Goal: Task Accomplishment & Management: Manage account settings

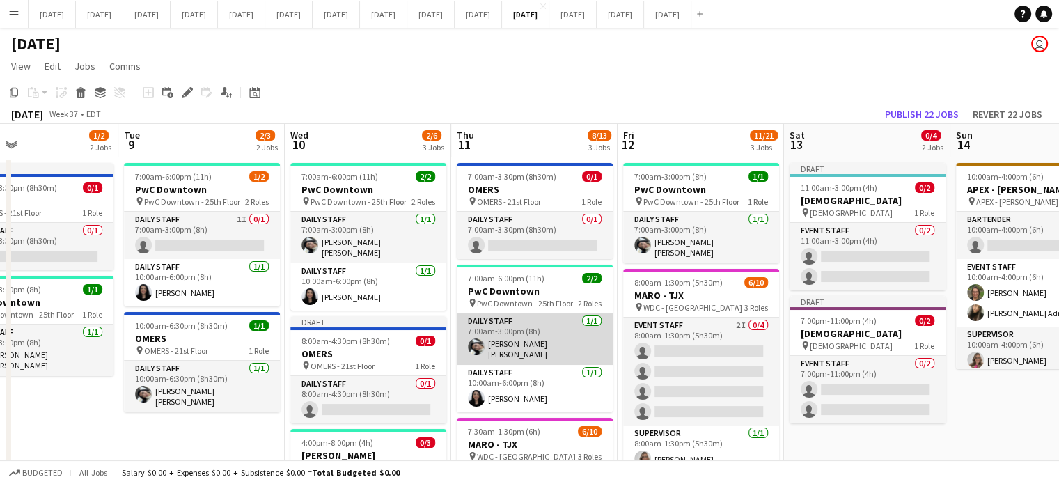
click at [577, 332] on app-card-role "Daily Staff [DATE] 7:00am-3:00pm (8h) [PERSON_NAME] [PERSON_NAME]" at bounding box center [535, 339] width 156 height 52
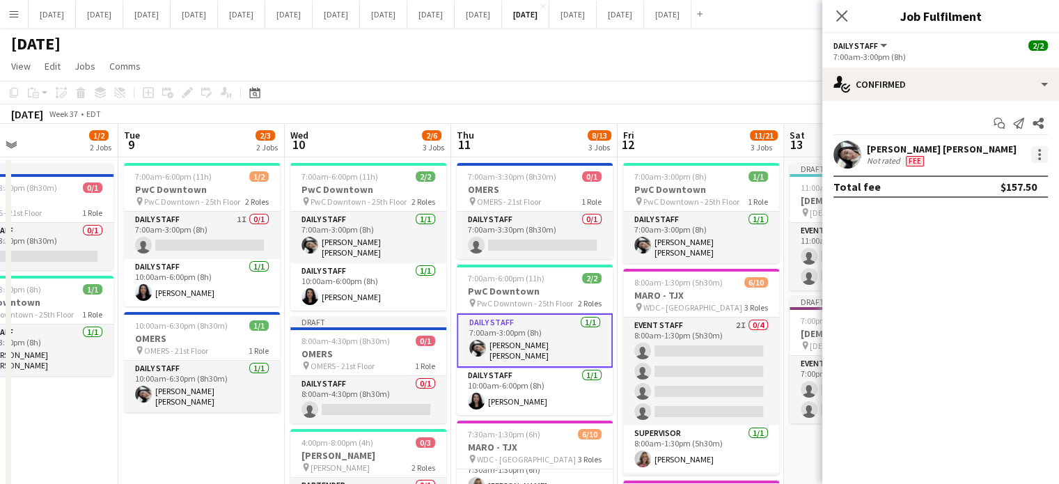
click at [1036, 155] on div at bounding box center [1039, 154] width 17 height 17
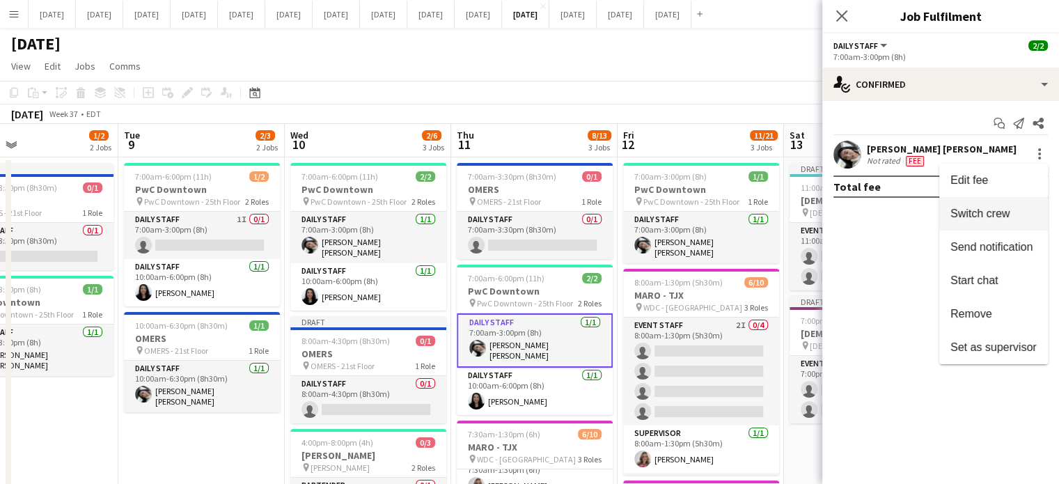
click at [1015, 214] on span "Switch crew" at bounding box center [993, 213] width 86 height 13
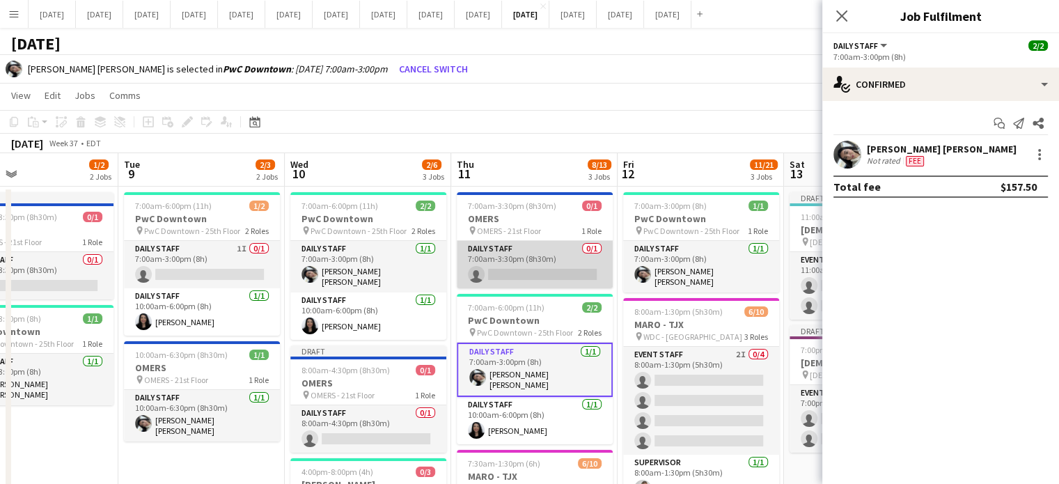
click at [548, 248] on app-card-role "Daily Staff 0/1 7:00am-3:30pm (8h30m) single-neutral-actions" at bounding box center [535, 264] width 156 height 47
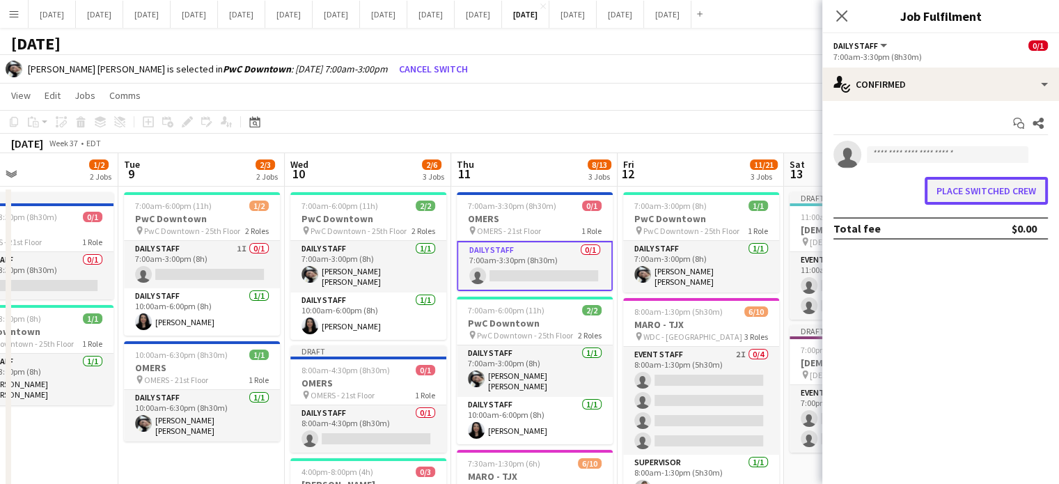
click at [1000, 188] on button "Place switched crew" at bounding box center [985, 191] width 123 height 28
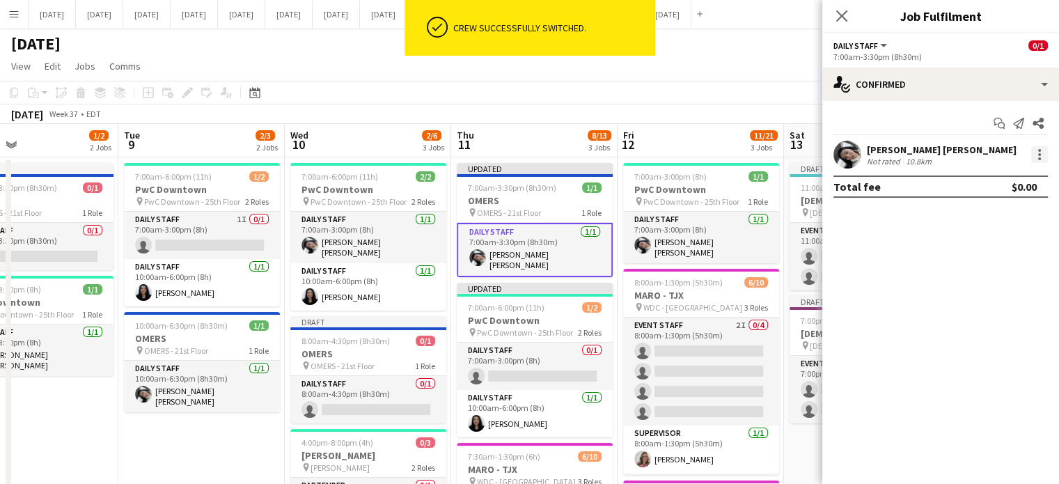
click at [1041, 153] on div at bounding box center [1039, 154] width 17 height 17
click at [1015, 183] on span "Edit fee" at bounding box center [993, 180] width 86 height 13
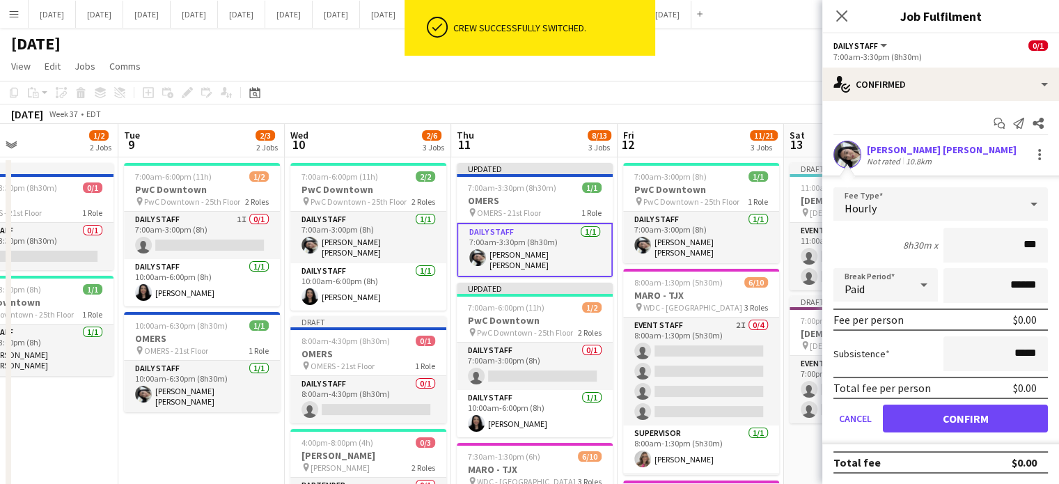
type input "**"
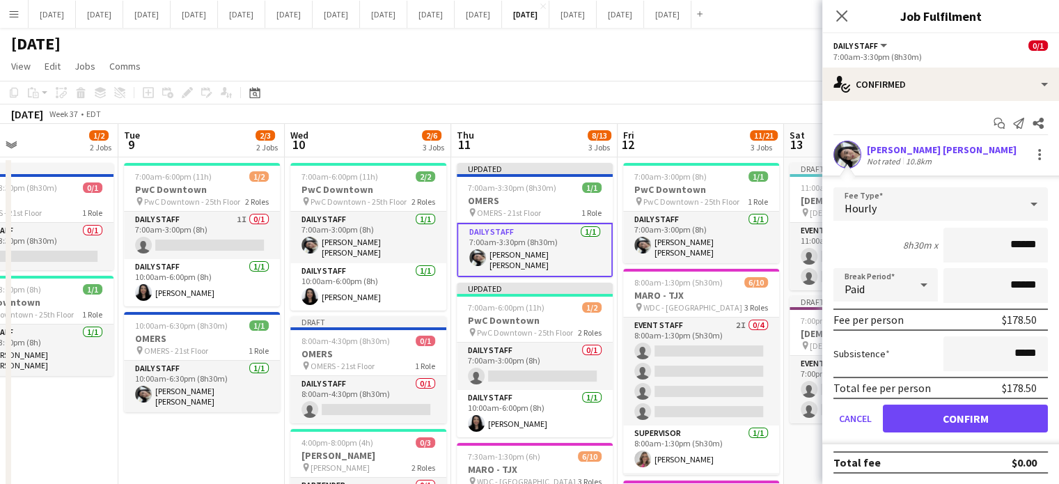
type input "******"
click at [961, 412] on button "Confirm" at bounding box center [965, 418] width 165 height 28
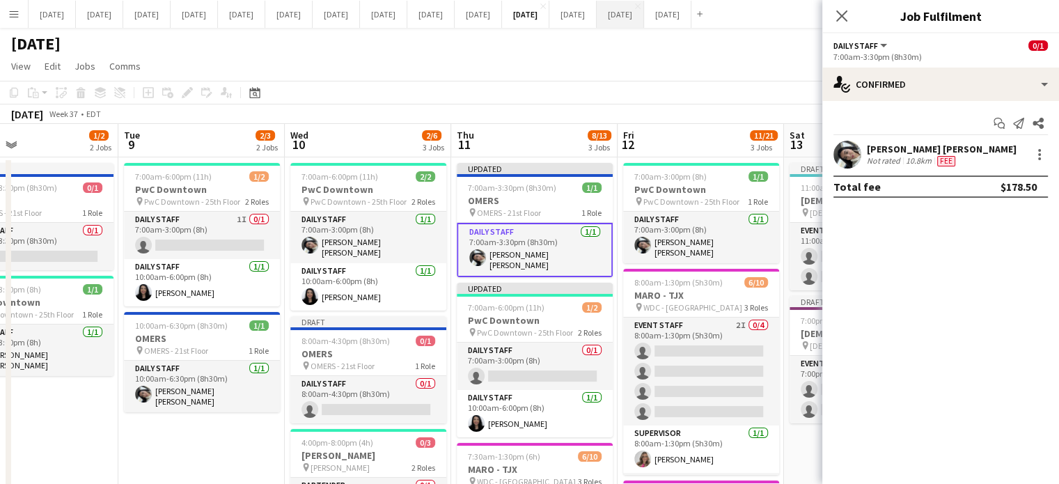
click at [840, 15] on icon at bounding box center [841, 15] width 11 height 11
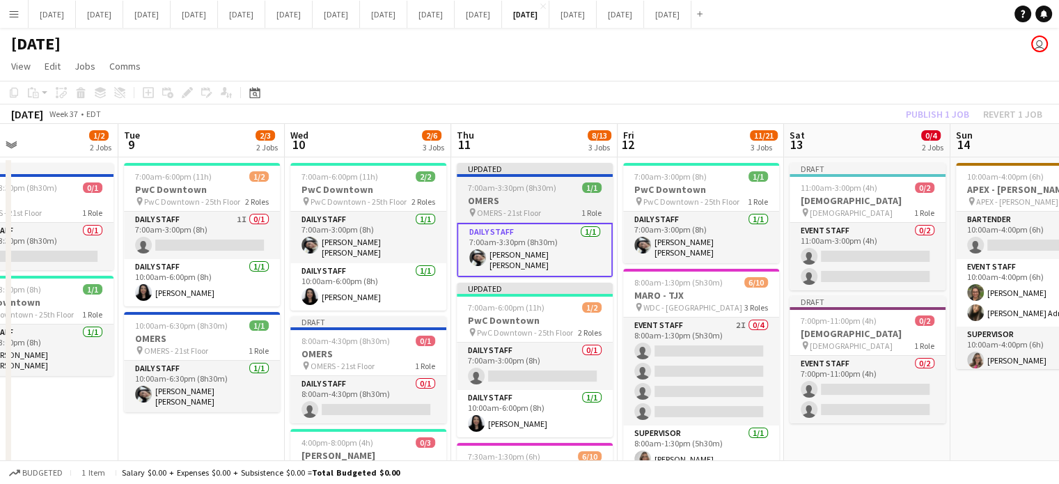
click at [562, 181] on app-job-card "Updated 7:00am-3:30pm (8h30m) 1/1 OMERS pin OMERS - 21st Floor 1 Role Daily Sta…" at bounding box center [535, 220] width 156 height 114
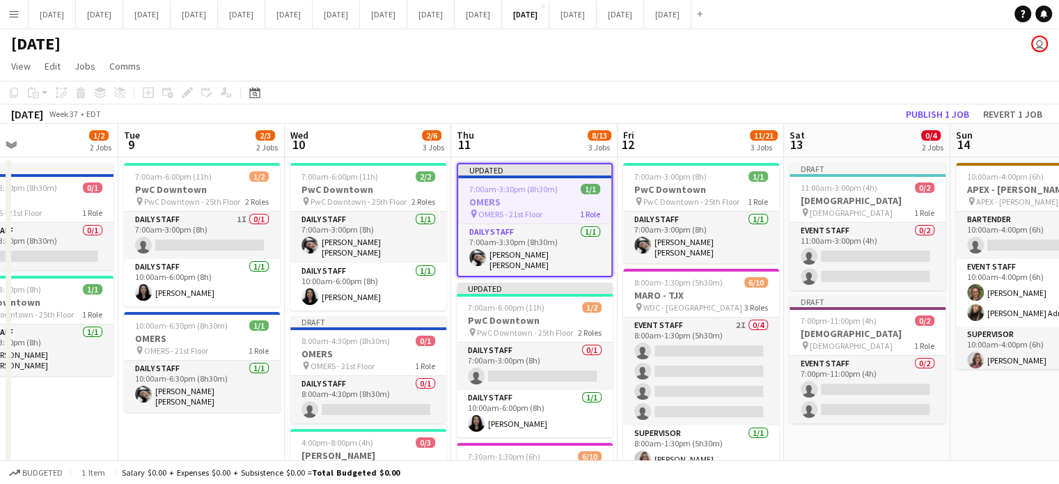
scroll to position [0, 546]
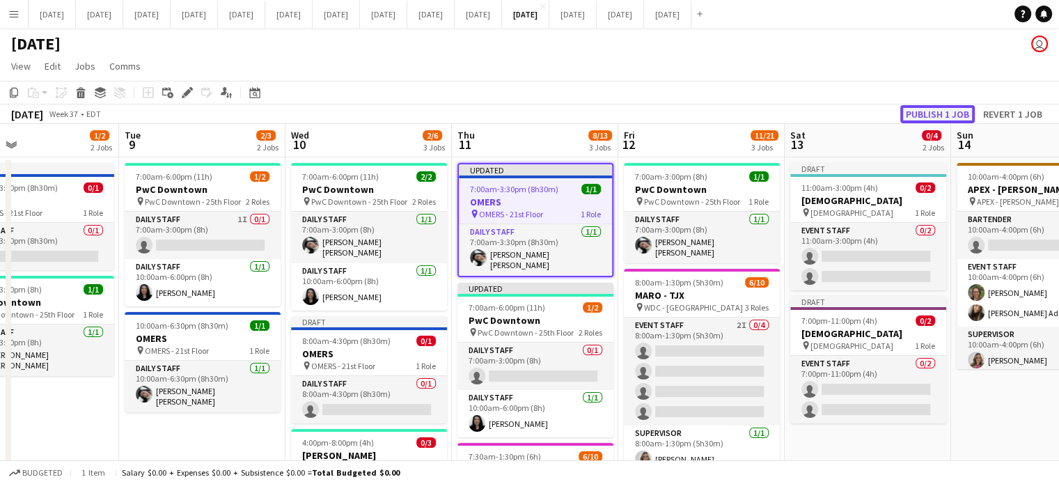
click at [914, 113] on button "Publish 1 job" at bounding box center [937, 114] width 74 height 18
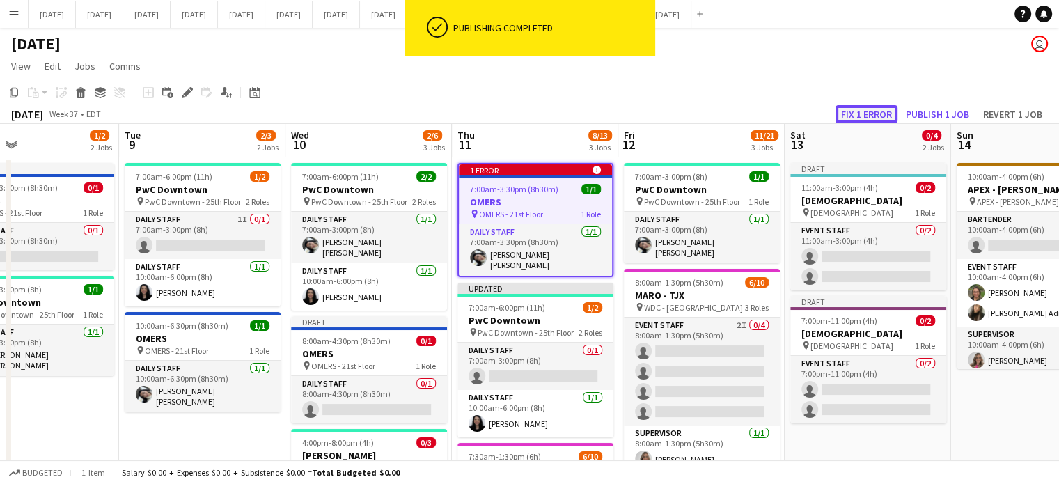
click at [869, 115] on button "Fix 1 error" at bounding box center [866, 114] width 62 height 18
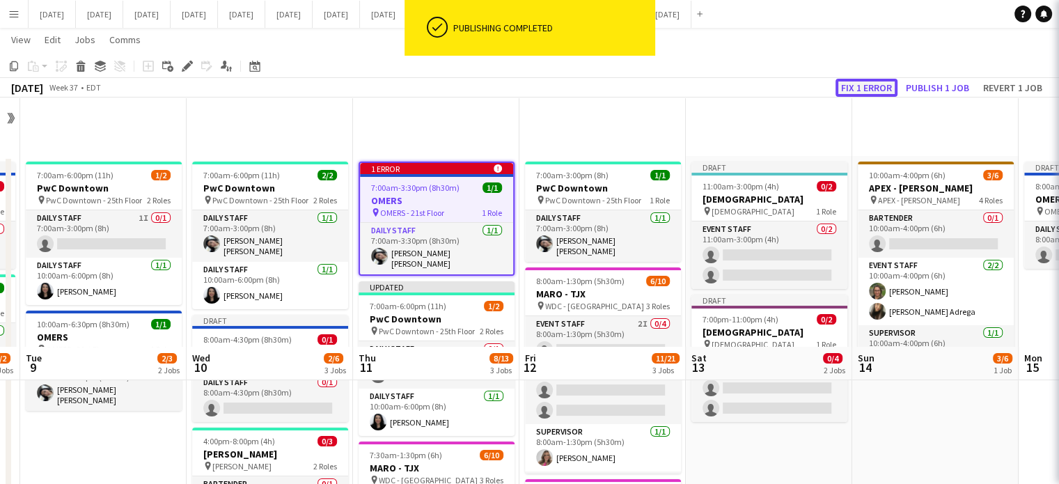
scroll to position [249, 0]
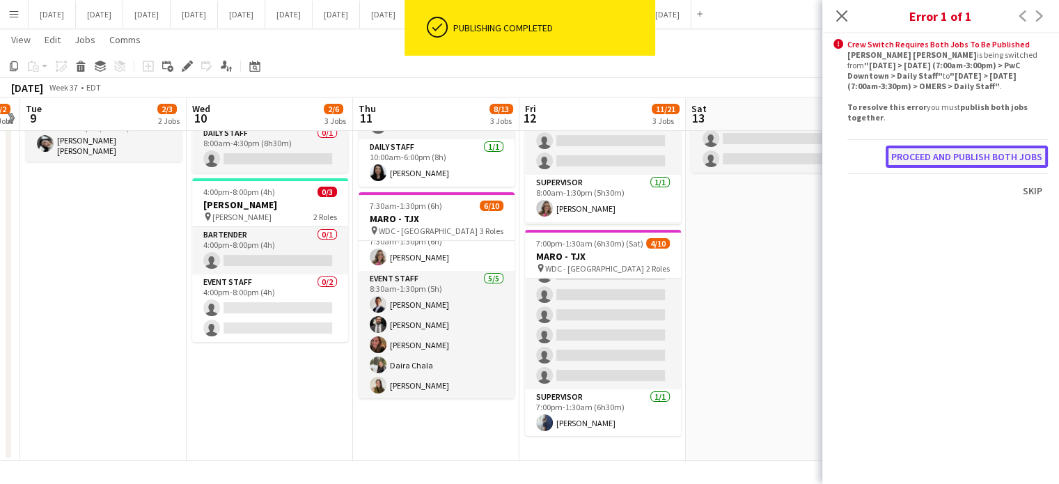
click at [927, 155] on button "Proceed and publish both jobs" at bounding box center [966, 156] width 162 height 22
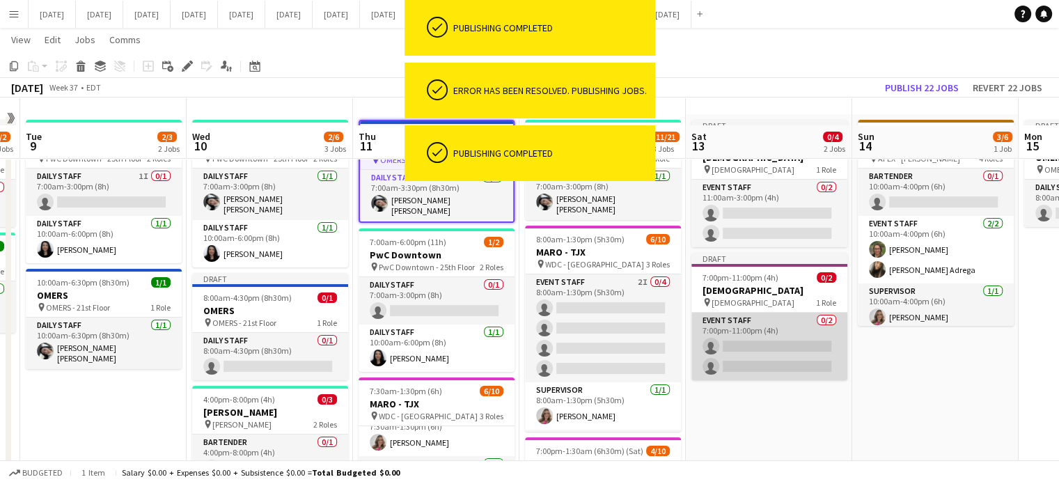
scroll to position [40, 0]
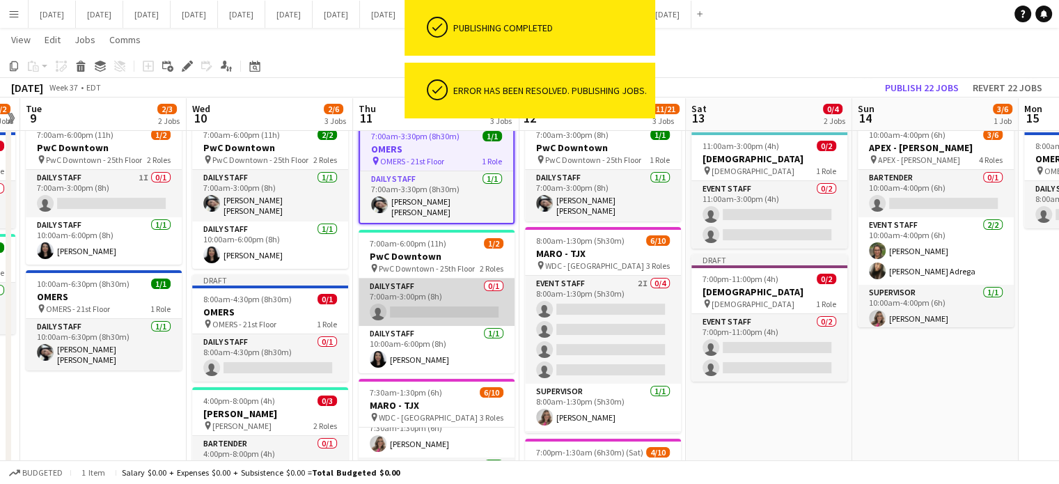
click at [468, 294] on app-card-role "Daily Staff 0/1 7:00am-3:00pm (8h) single-neutral-actions" at bounding box center [436, 301] width 156 height 47
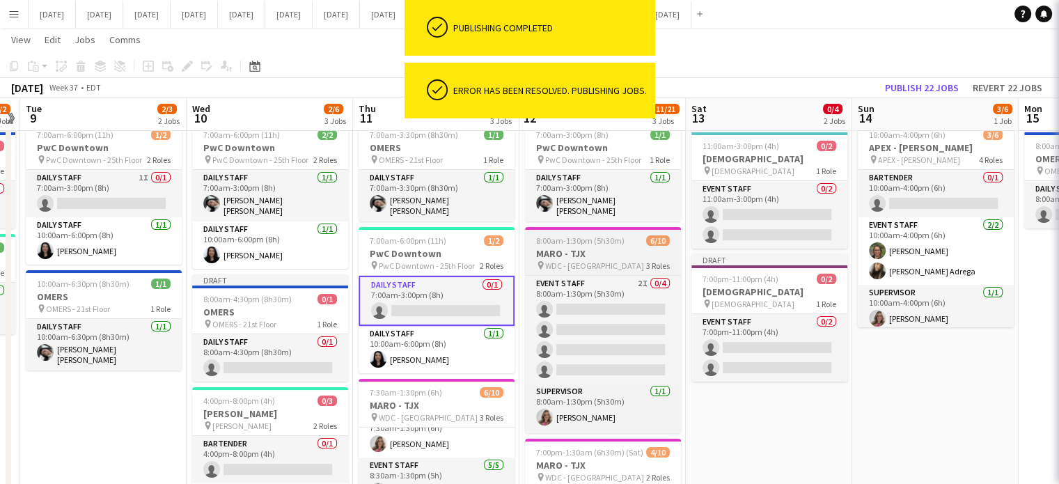
scroll to position [0, 478]
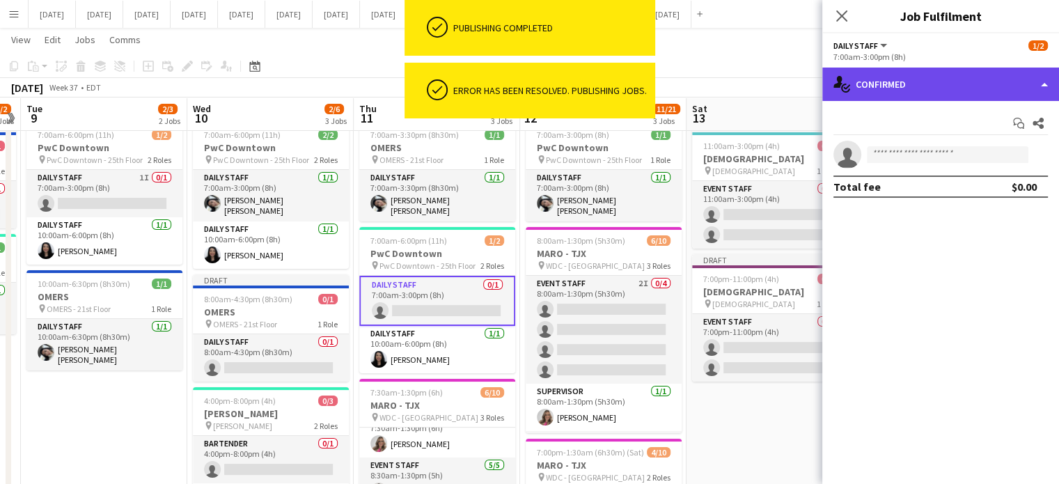
click at [963, 80] on div "single-neutral-actions-check-2 Confirmed" at bounding box center [940, 84] width 237 height 33
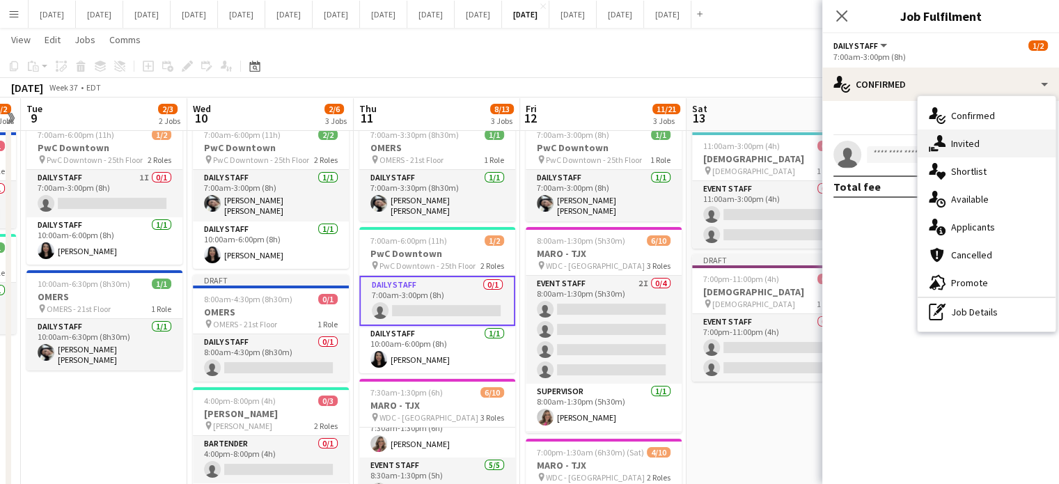
click at [969, 140] on span "Invited" at bounding box center [965, 143] width 29 height 13
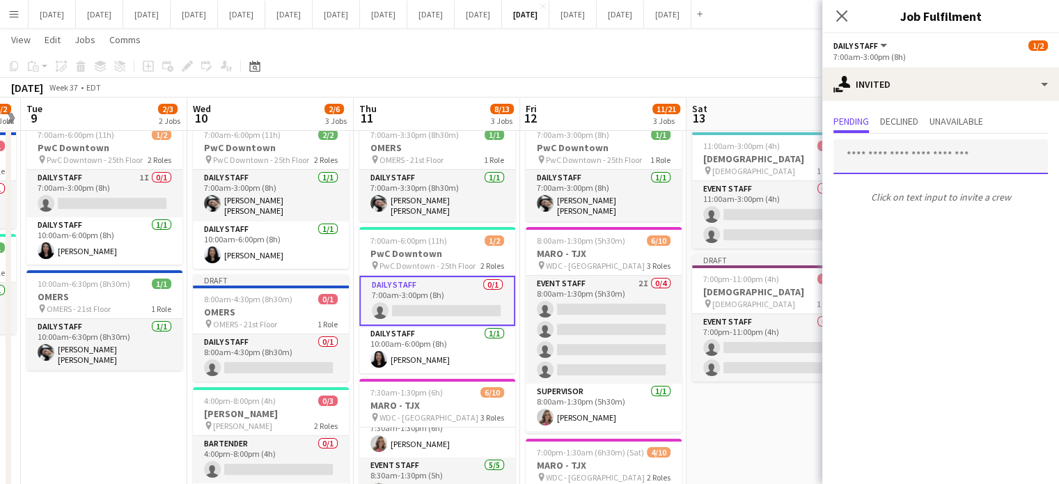
click at [917, 164] on input "text" at bounding box center [940, 156] width 214 height 35
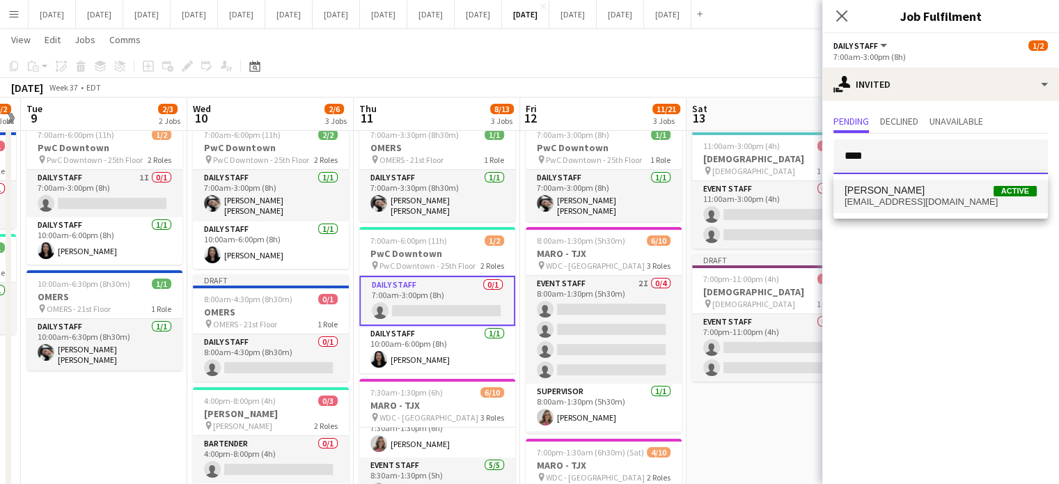
type input "****"
click at [889, 192] on span "[PERSON_NAME]" at bounding box center [884, 190] width 80 height 12
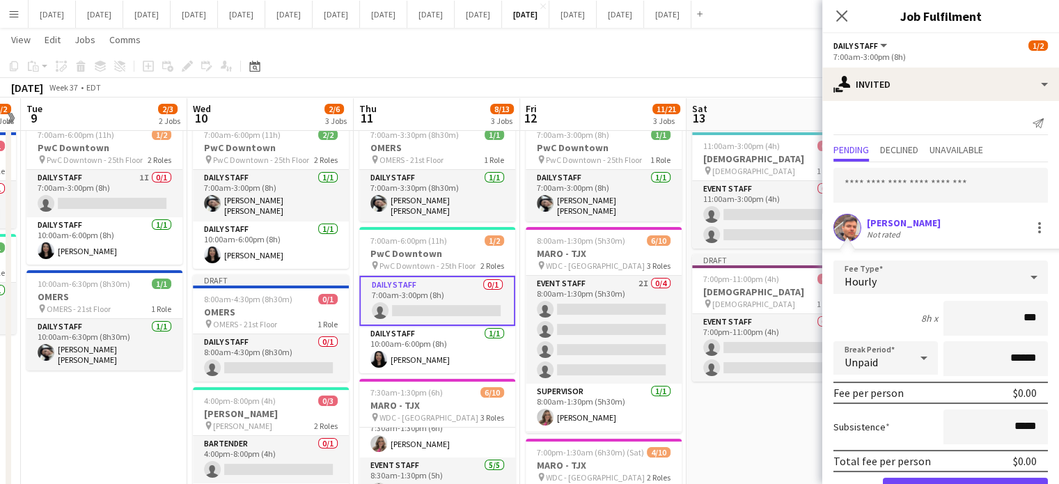
type input "**"
type input "******"
click at [958, 350] on input "******" at bounding box center [995, 358] width 104 height 35
type input "*******"
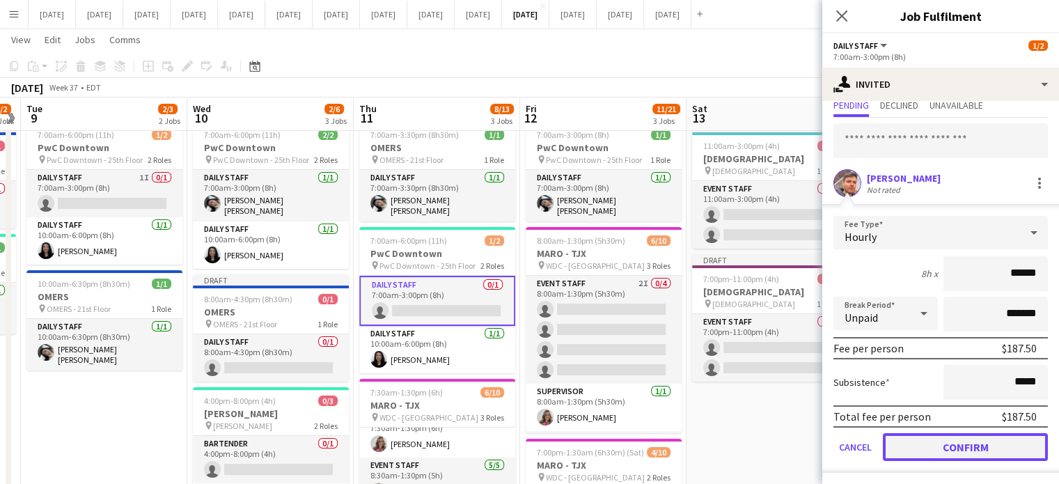
click at [987, 441] on button "Confirm" at bounding box center [965, 447] width 165 height 28
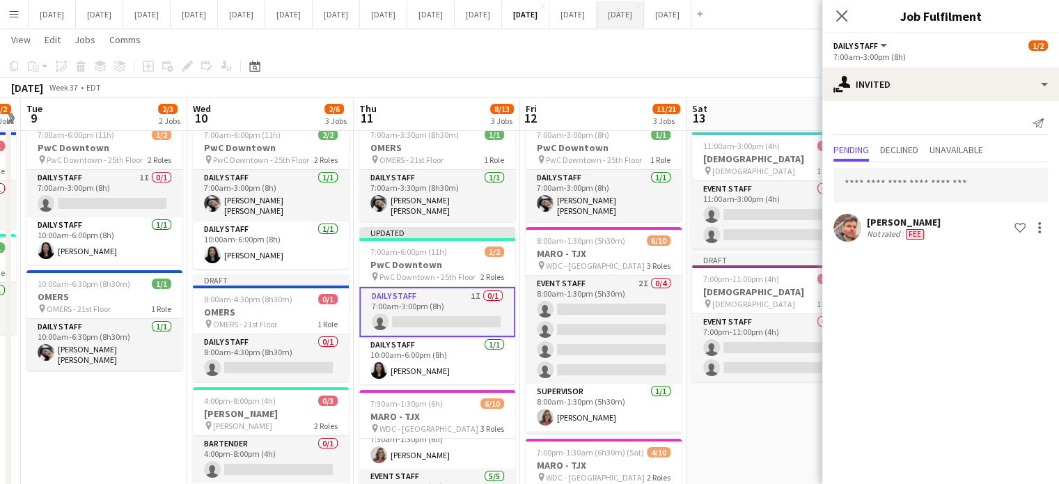
click at [841, 15] on icon at bounding box center [841, 15] width 11 height 11
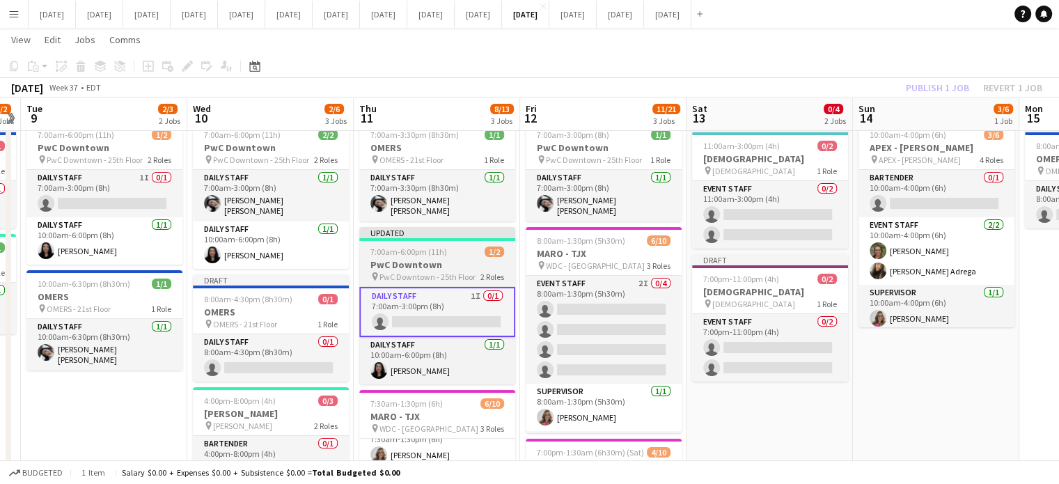
click at [445, 246] on div "7:00am-6:00pm (11h) 1/2" at bounding box center [437, 251] width 156 height 10
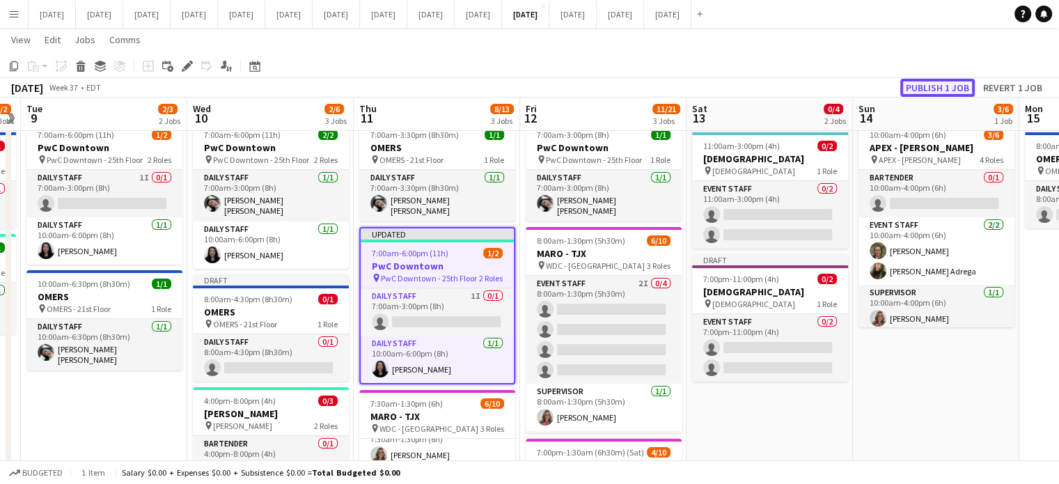
click at [953, 84] on button "Publish 1 job" at bounding box center [937, 88] width 74 height 18
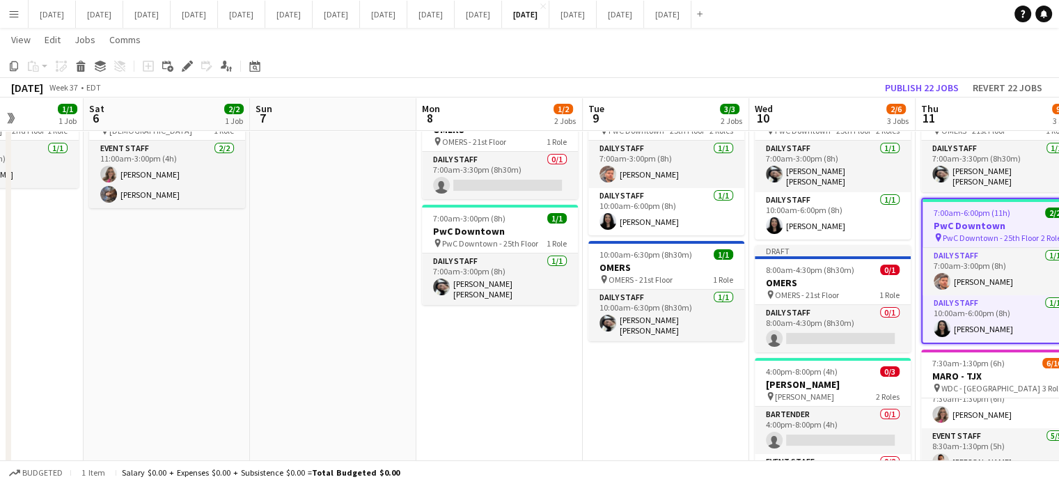
scroll to position [0, 393]
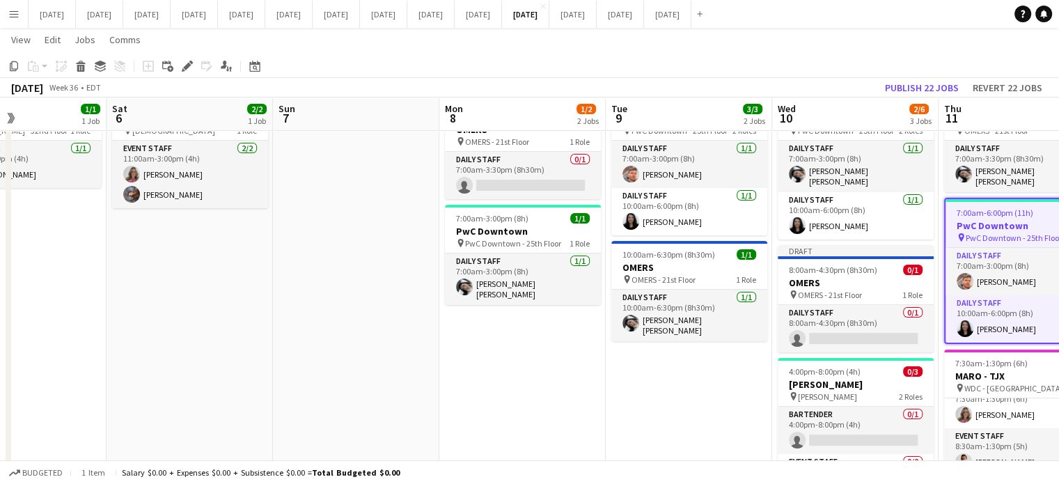
drag, startPoint x: 81, startPoint y: 375, endPoint x: 665, endPoint y: 323, distance: 587.0
click at [665, 323] on app-calendar-viewport "Wed 3 Thu 4 Fri 5 1/1 1 Job Sat 6 2/2 1 Job Sun 7 Mon 8 1/2 2 Jobs Tue 9 3/3 2 …" at bounding box center [529, 313] width 1059 height 656
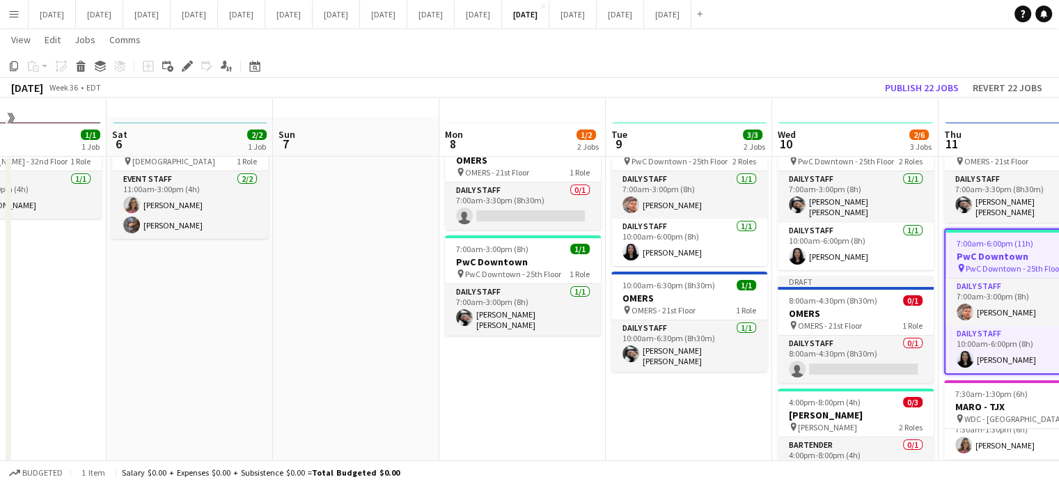
scroll to position [0, 0]
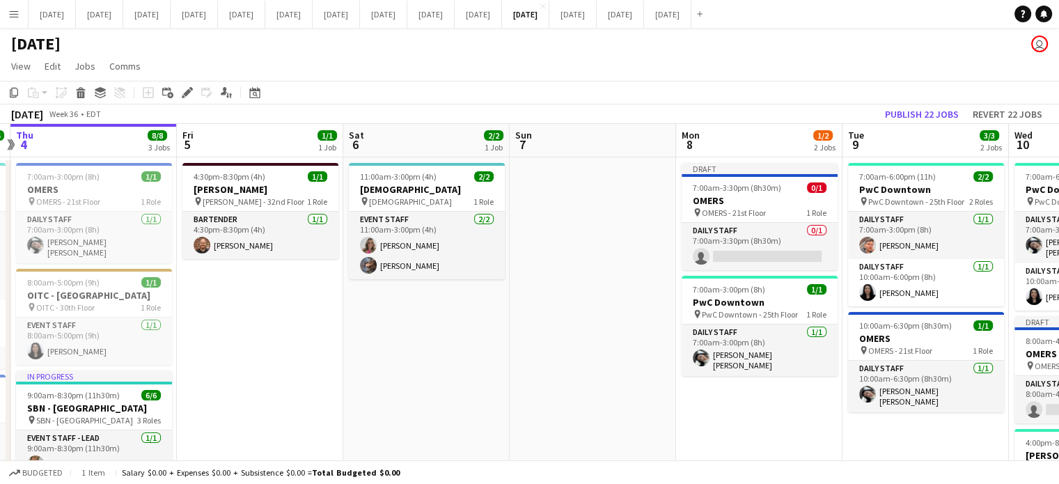
drag, startPoint x: 461, startPoint y: 285, endPoint x: 721, endPoint y: 272, distance: 260.6
click at [721, 272] on app-calendar-viewport "Tue 2 Wed 3 14/14 4 Jobs Thu 4 8/8 3 Jobs Fri 5 1/1 1 Job Sat 6 2/2 1 Job Sun 7…" at bounding box center [529, 464] width 1059 height 681
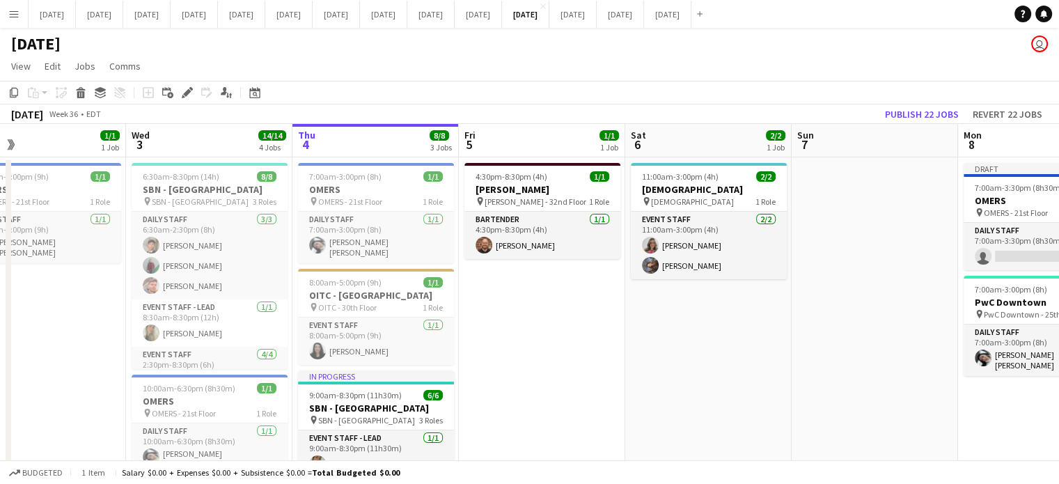
scroll to position [0, 372]
drag, startPoint x: 480, startPoint y: 303, endPoint x: 596, endPoint y: 294, distance: 117.3
click at [596, 294] on app-calendar-viewport "Sun 31 Mon 1 Tue 2 1/1 1 Job Wed 3 14/14 4 Jobs Thu 4 8/8 3 Jobs Fri 5 1/1 1 Jo…" at bounding box center [529, 464] width 1059 height 681
click at [214, 185] on h3 "SBN - [GEOGRAPHIC_DATA]" at bounding box center [211, 189] width 156 height 13
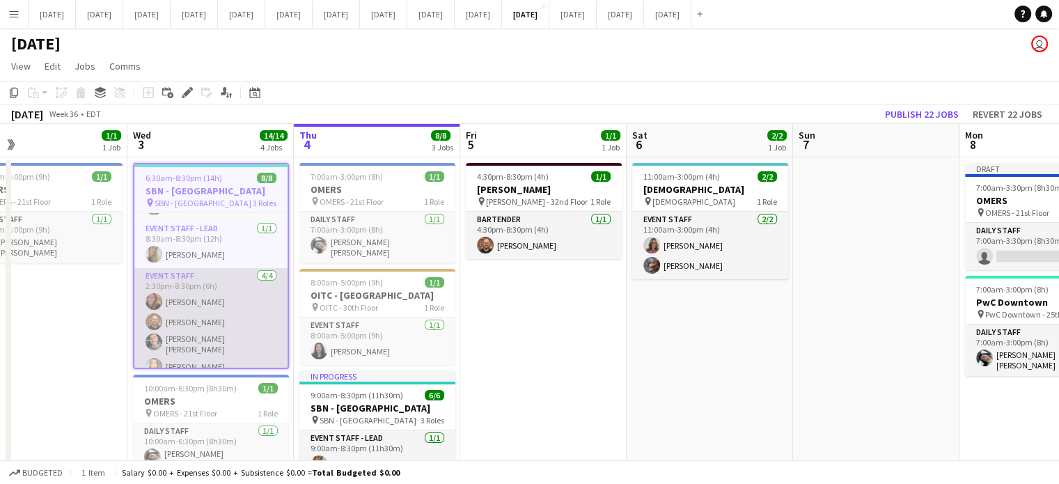
scroll to position [87, 0]
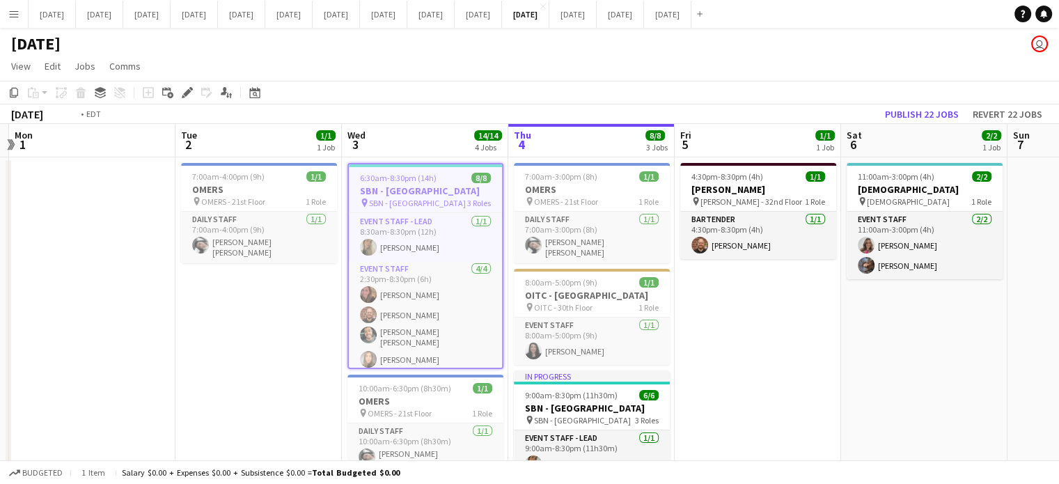
drag, startPoint x: 93, startPoint y: 332, endPoint x: 267, endPoint y: 294, distance: 178.8
click at [267, 294] on app-calendar-viewport "Fri 29 Sat 30 Sun 31 Mon 1 Tue 2 1/1 1 Job Wed 3 14/14 4 Jobs Thu 4 8/8 3 Jobs …" at bounding box center [529, 464] width 1059 height 681
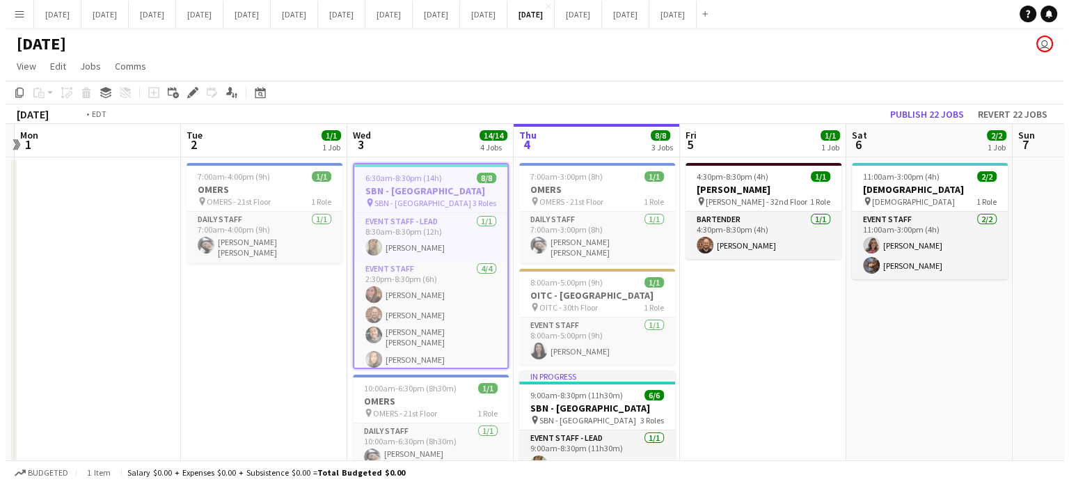
scroll to position [0, 501]
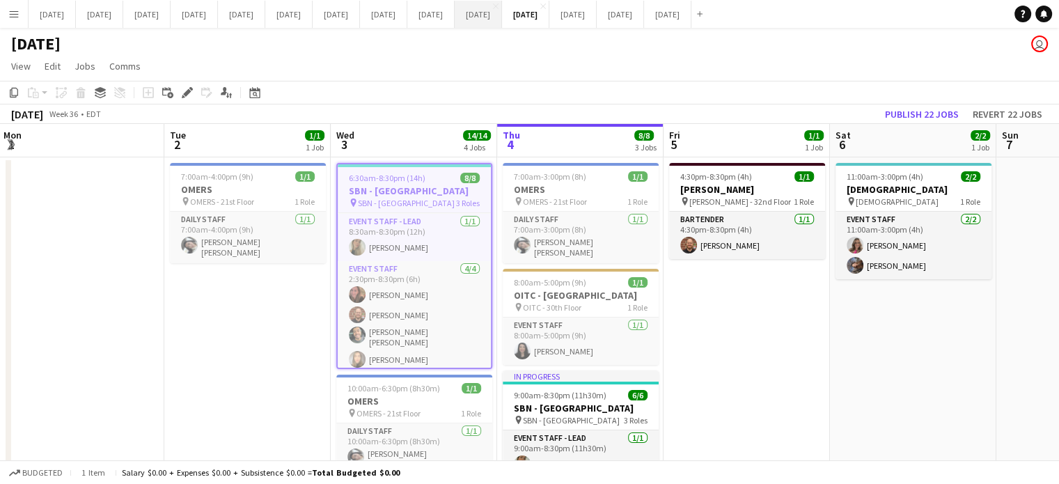
click at [502, 17] on button "[DATE] Close" at bounding box center [477, 14] width 47 height 27
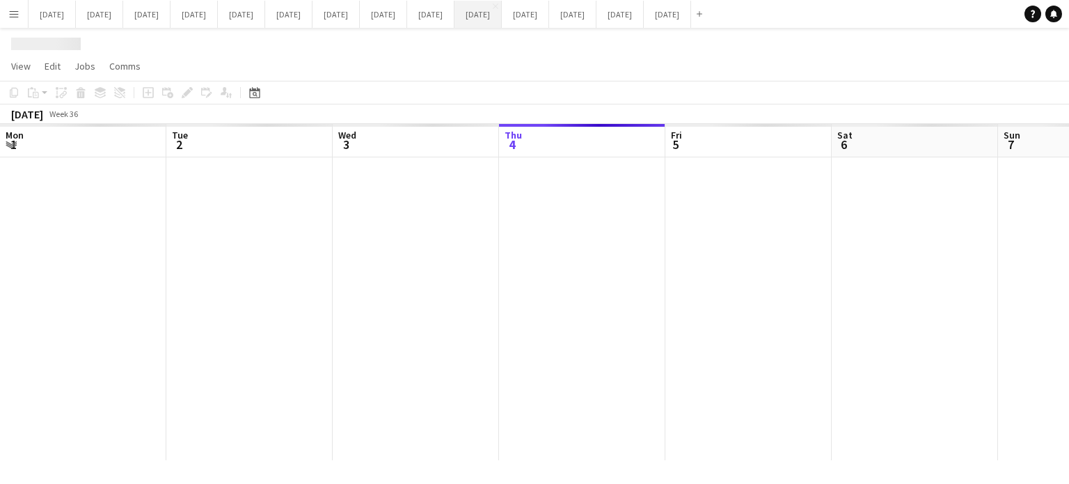
scroll to position [0, 333]
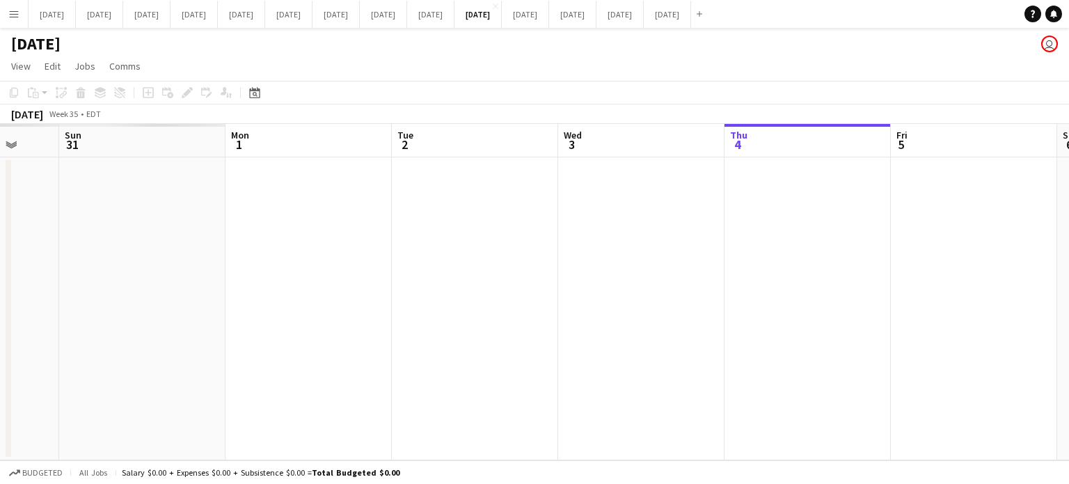
drag, startPoint x: 527, startPoint y: 211, endPoint x: 750, endPoint y: 214, distance: 222.7
click at [1026, 177] on app-calendar-viewport "Fri 29 Sat 30 Sun 31 Mon 1 Tue 2 Wed 3 Thu 4 Fri 5 Sat 6 Sun 7 Mon 8 Tue 9" at bounding box center [534, 292] width 1069 height 336
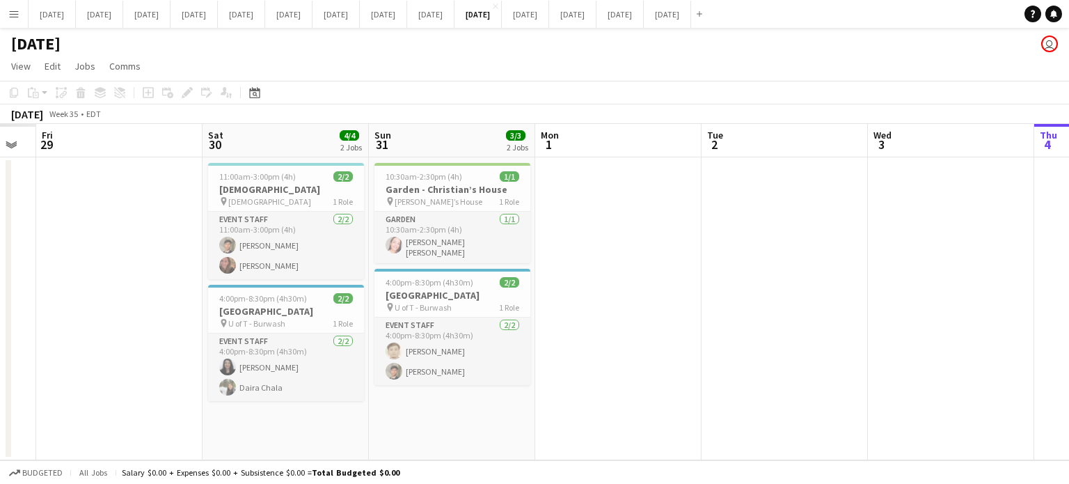
drag, startPoint x: 448, startPoint y: 272, endPoint x: 857, endPoint y: 237, distance: 410.1
click at [1068, 195] on app-calendar-viewport "Wed 27 Thu 28 Fri 29 Sat 30 4/4 2 Jobs Sun 31 3/3 2 Jobs Mon 1 Tue 2 Wed 3 Thu …" at bounding box center [534, 292] width 1069 height 336
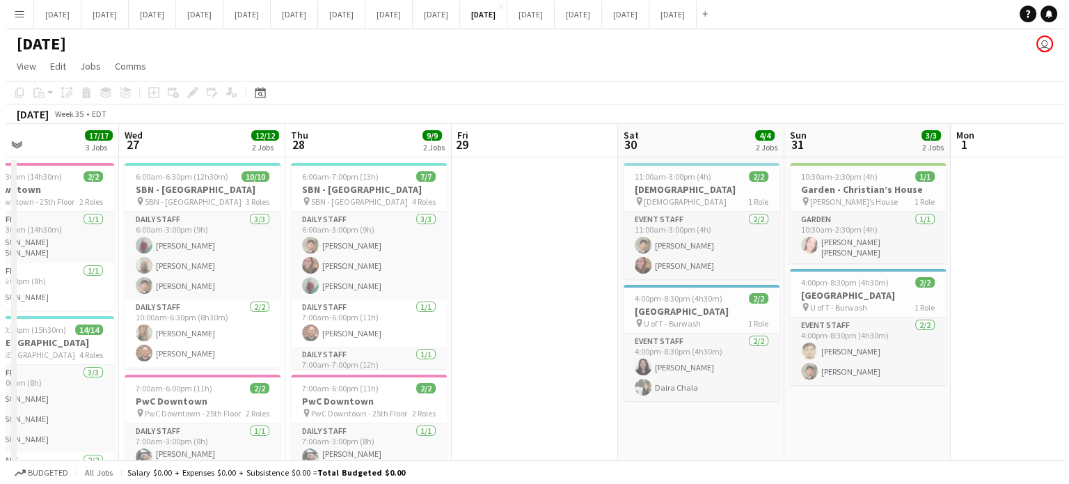
scroll to position [0, 440]
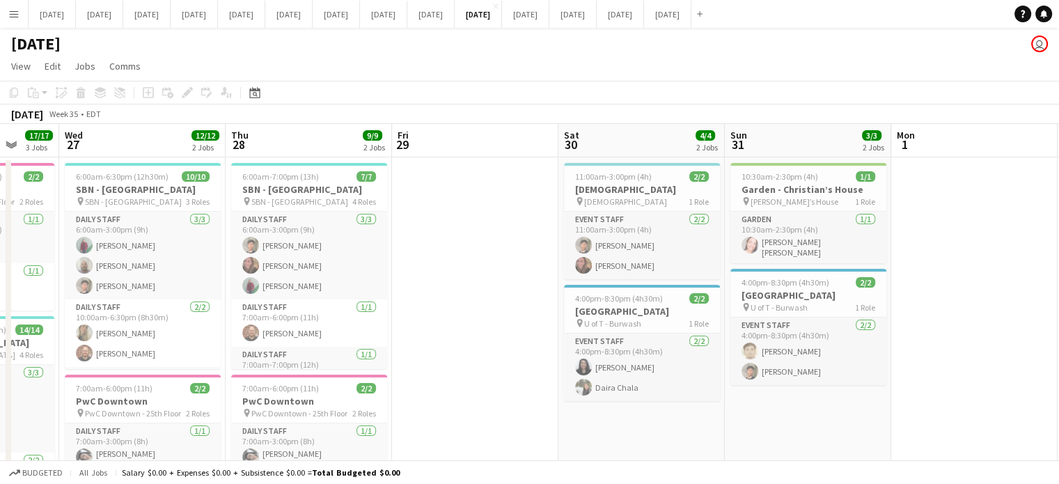
drag, startPoint x: 548, startPoint y: 250, endPoint x: 660, endPoint y: 238, distance: 112.7
click at [660, 238] on app-calendar-viewport "Sun 24 Mon 25 9/9 2 Jobs Tue 26 17/17 3 Jobs Wed 27 12/12 2 Jobs Thu 28 9/9 2 J…" at bounding box center [529, 386] width 1059 height 525
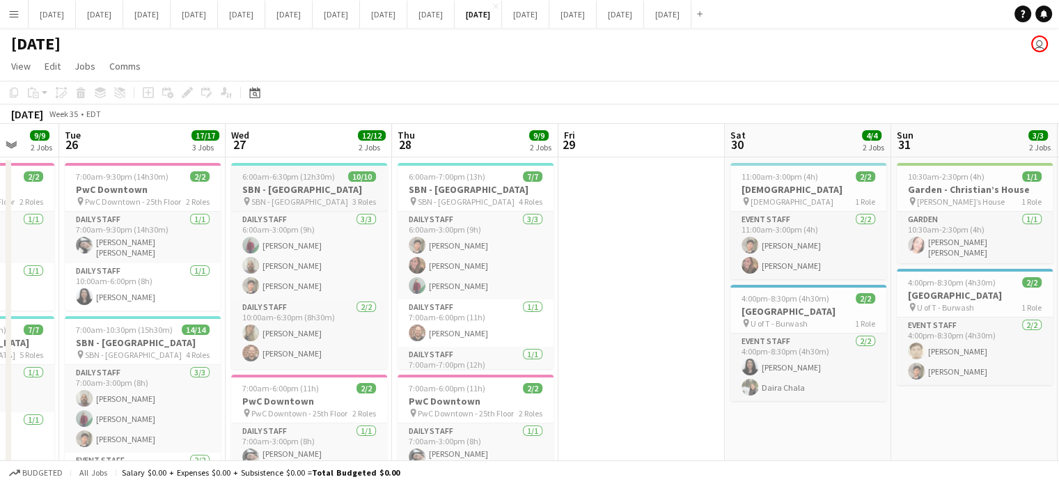
click at [328, 189] on h3 "SBN - [GEOGRAPHIC_DATA]" at bounding box center [309, 189] width 156 height 13
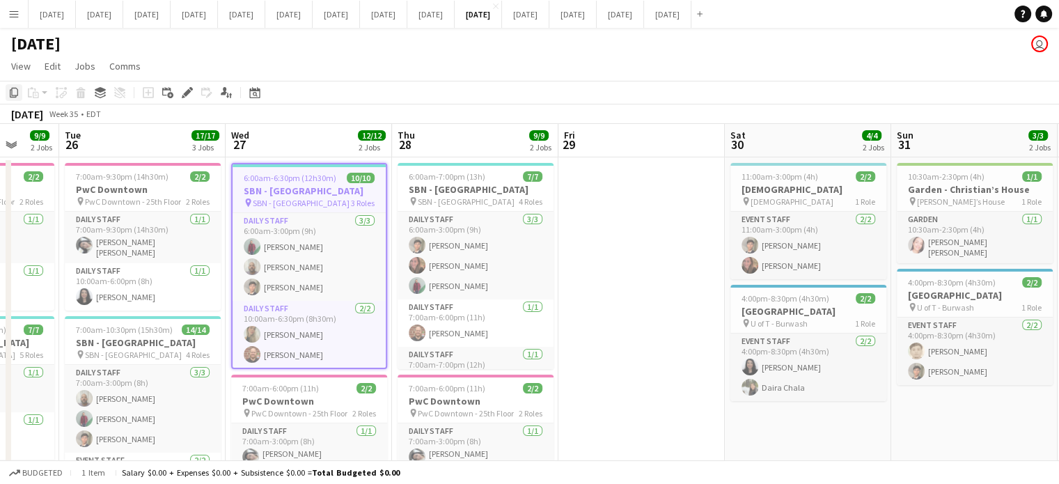
click at [8, 88] on icon "Copy" at bounding box center [13, 92] width 11 height 11
click at [549, 15] on button "[DATE] Close" at bounding box center [525, 14] width 47 height 27
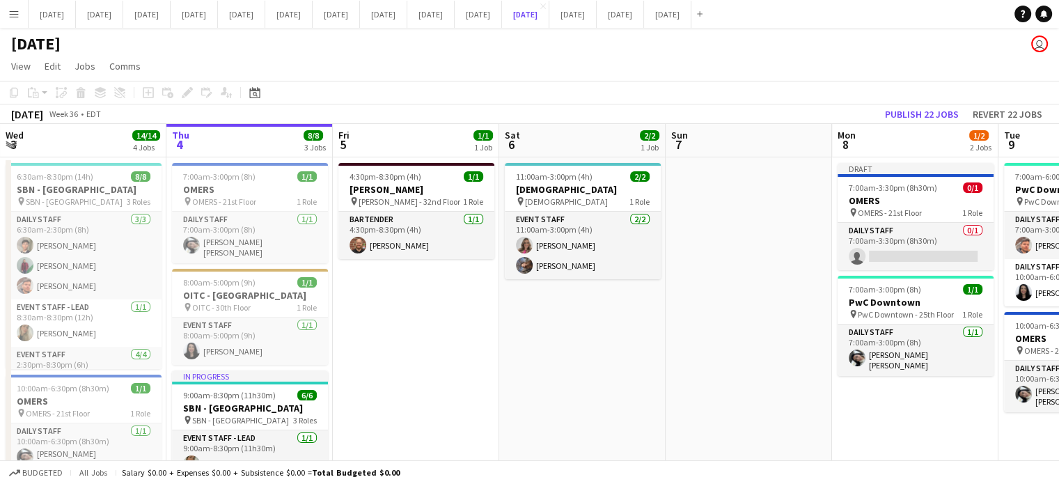
scroll to position [139, 0]
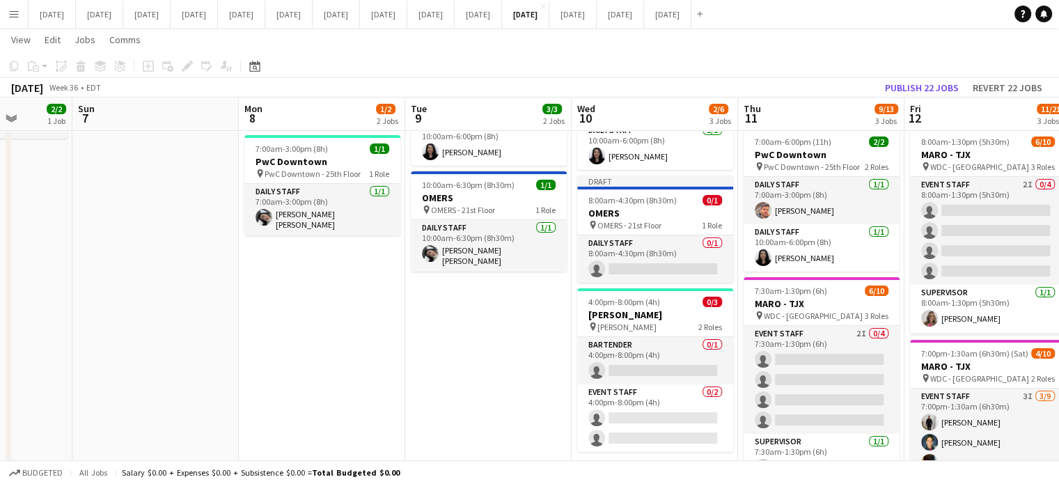
drag, startPoint x: 885, startPoint y: 325, endPoint x: 452, endPoint y: 345, distance: 433.3
click at [456, 347] on app-calendar-viewport "Wed 3 14/14 4 Jobs Thu 4 8/8 3 Jobs Fri 5 1/1 1 Job Sat 6 2/2 1 Job Sun 7 Mon 8…" at bounding box center [529, 290] width 1059 height 750
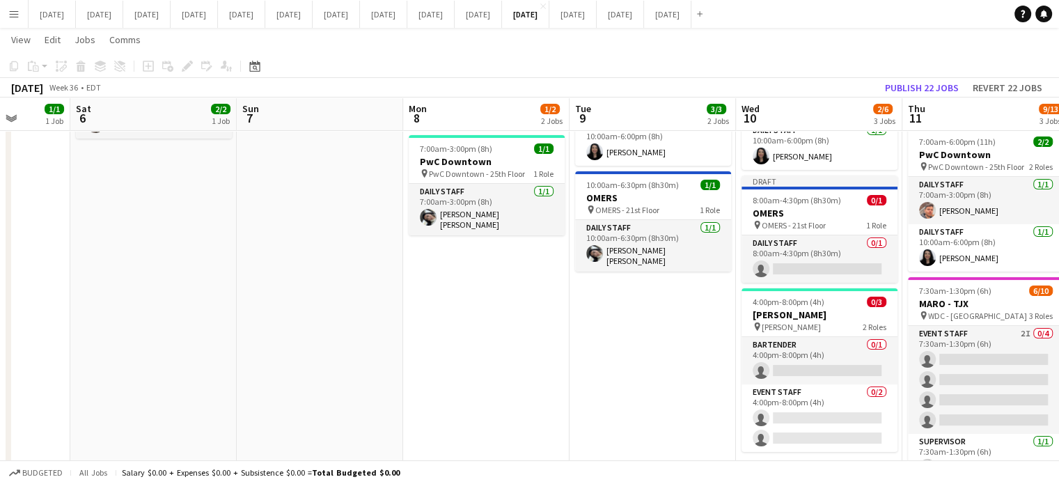
click at [452, 322] on app-date-cell "Draft 7:00am-3:30pm (8h30m) 0/1 OMERS pin OMERS - 21st Floor 1 Role Daily Staff…" at bounding box center [486, 341] width 166 height 648
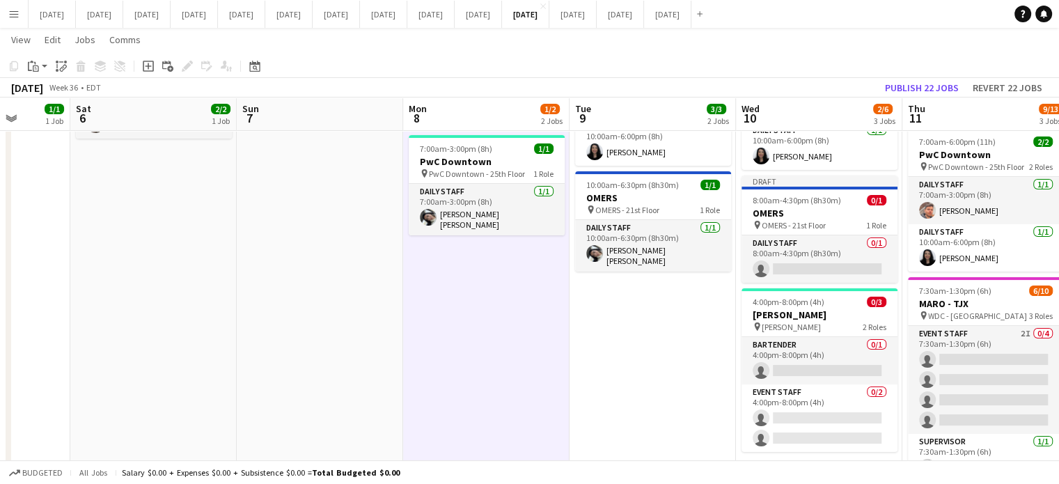
click at [20, 70] on div "Copy Paste Paste Ctrl+V Paste with crew Ctrl+Shift+V Paste linked Job [GEOGRAPH…" at bounding box center [67, 66] width 122 height 17
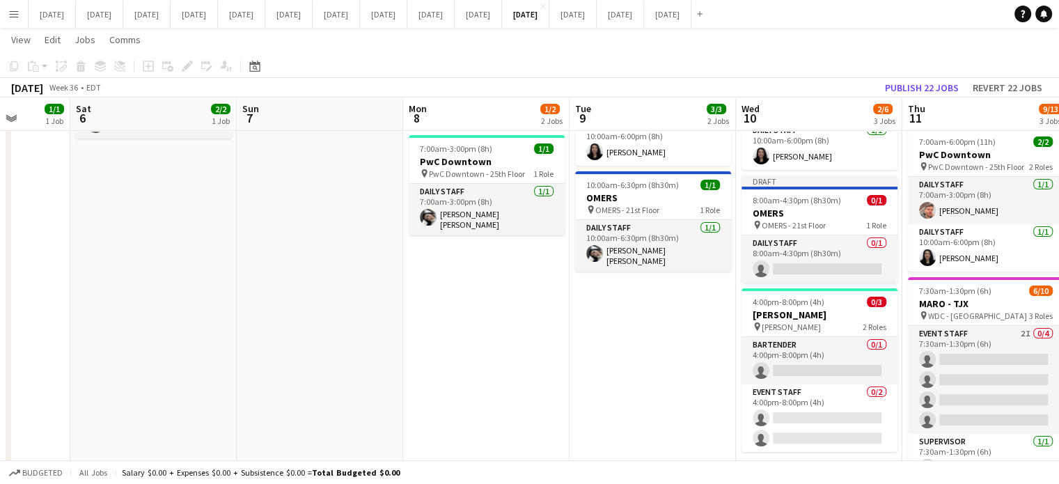
click at [480, 283] on app-date-cell "Draft 7:00am-3:30pm (8h30m) 0/1 OMERS pin OMERS - 21st Floor 1 Role Daily Staff…" at bounding box center [486, 341] width 166 height 648
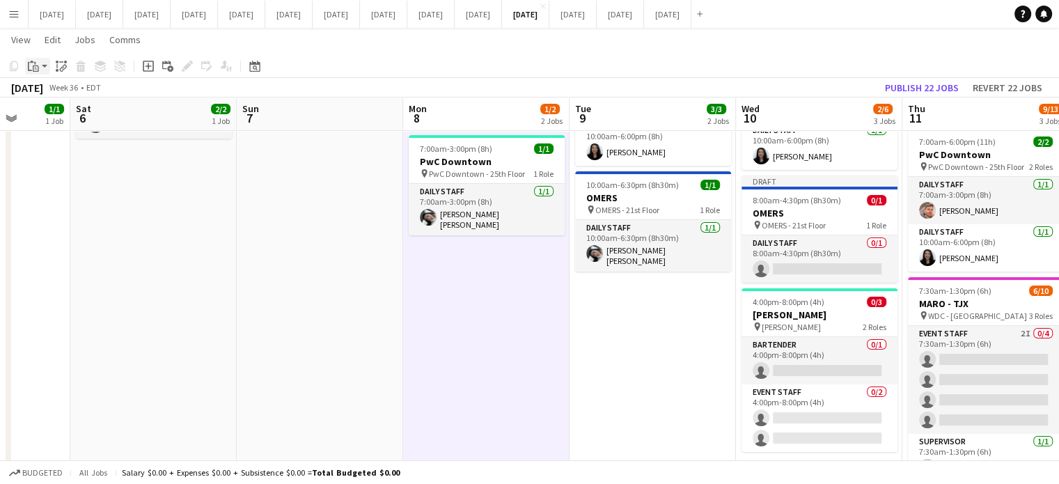
click at [33, 63] on icon "Paste" at bounding box center [33, 66] width 11 height 11
click at [54, 91] on link "Paste Ctrl+V" at bounding box center [102, 92] width 131 height 13
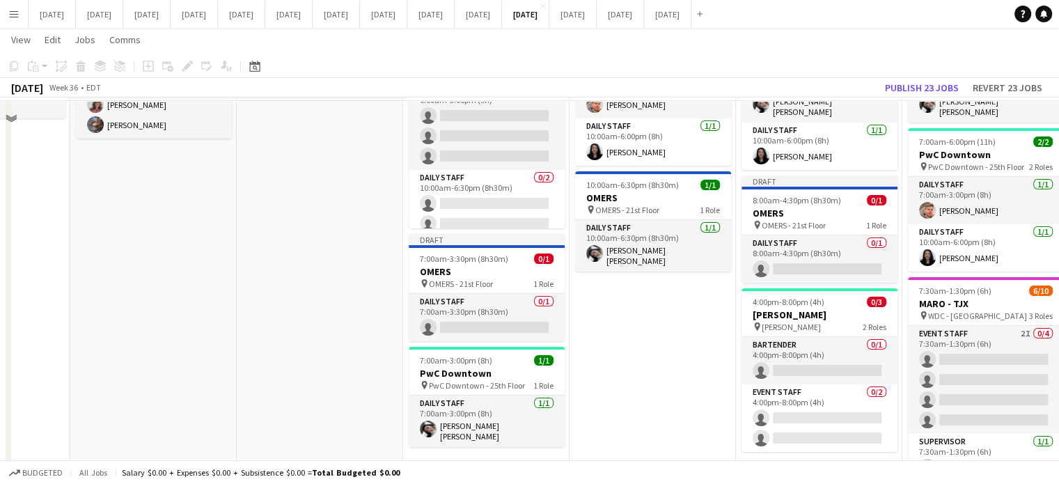
scroll to position [70, 0]
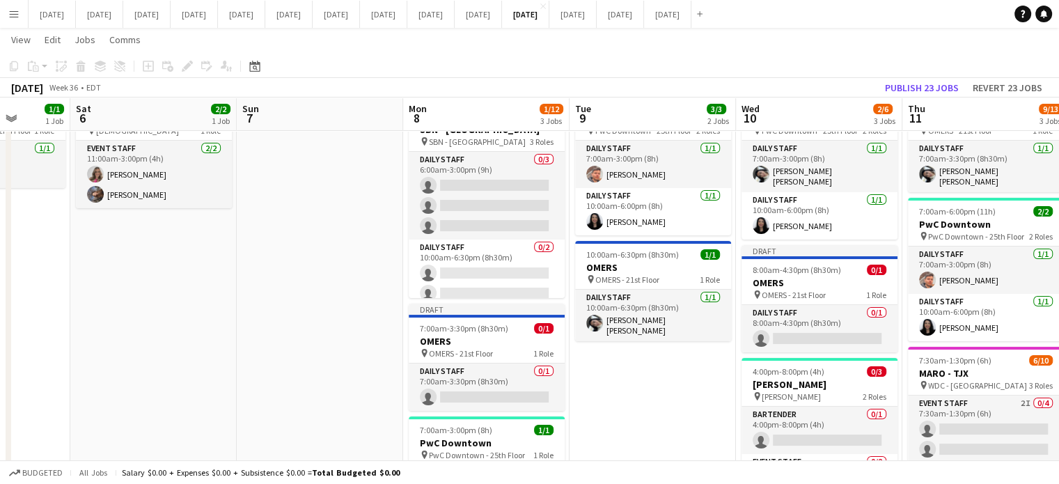
click at [622, 409] on app-date-cell "7:00am-6:00pm (11h) 2/2 PwC Downtown pin PwC Downtown - 25th Floor 2 Roles Dail…" at bounding box center [652, 410] width 166 height 648
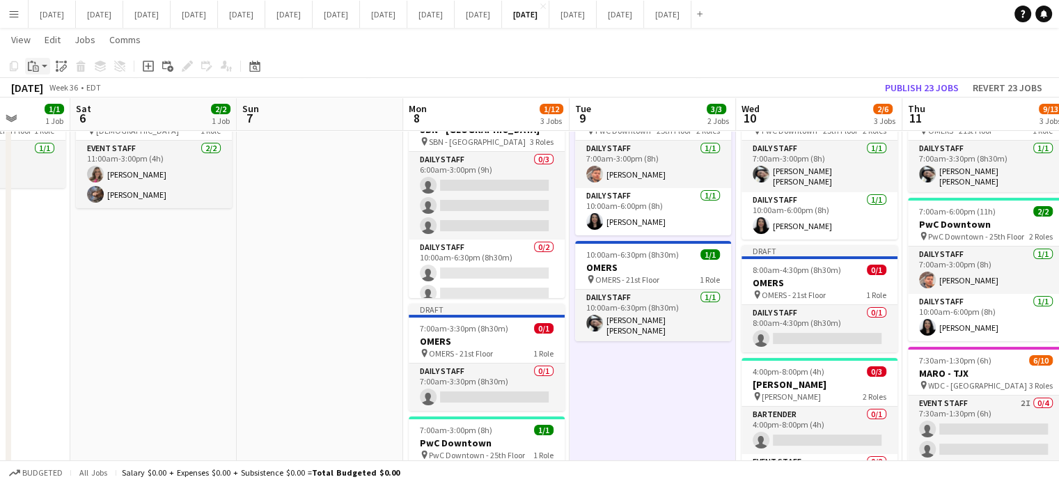
click at [31, 68] on icon "Paste" at bounding box center [33, 66] width 11 height 11
drag, startPoint x: 46, startPoint y: 91, endPoint x: 53, endPoint y: 95, distance: 7.8
click at [46, 90] on link "Paste Ctrl+V" at bounding box center [102, 92] width 131 height 13
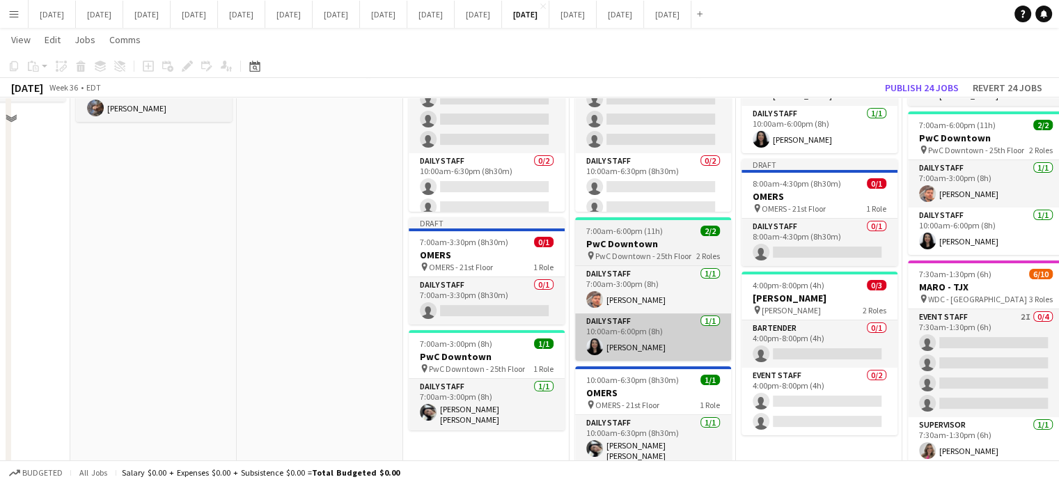
scroll to position [209, 0]
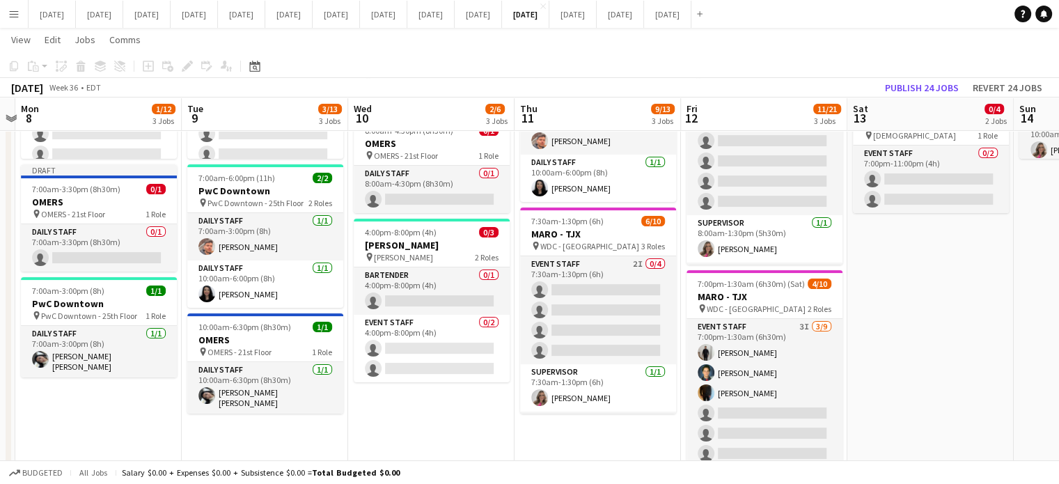
drag, startPoint x: 826, startPoint y: 458, endPoint x: 438, endPoint y: 443, distance: 388.0
click at [438, 443] on app-calendar-viewport "Fri 5 1/1 1 Job Sat 6 2/2 1 Job Sun 7 Mon 8 1/12 3 Jobs Tue 9 3/13 3 Jobs Wed 1…" at bounding box center [529, 220] width 1059 height 750
click at [445, 429] on app-date-cell "7:00am-6:00pm (11h) 2/2 PwC Downtown pin PwC Downtown - 25th Floor 2 Roles Dail…" at bounding box center [430, 271] width 166 height 648
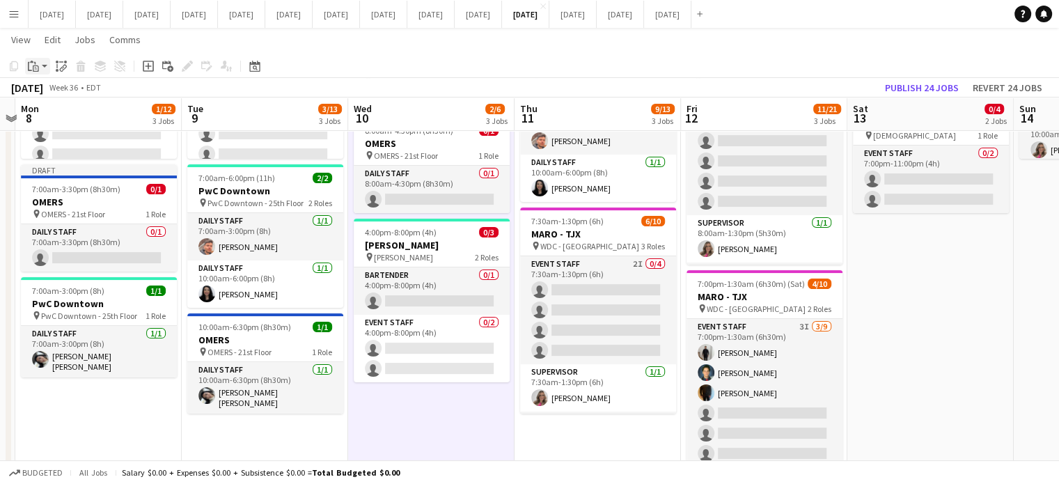
click at [42, 67] on app-action-btn "Paste" at bounding box center [37, 66] width 25 height 17
click at [47, 93] on link "Paste Ctrl+V" at bounding box center [102, 92] width 131 height 13
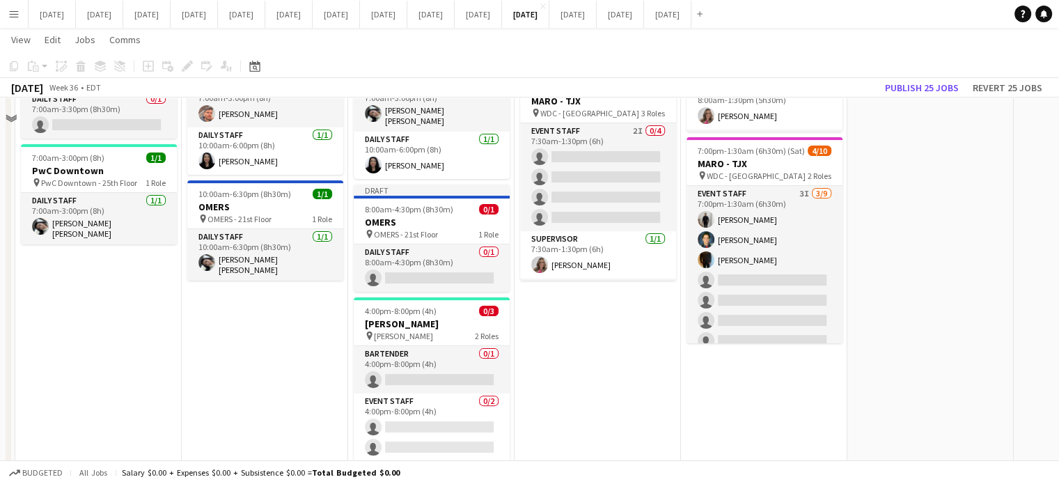
scroll to position [348, 0]
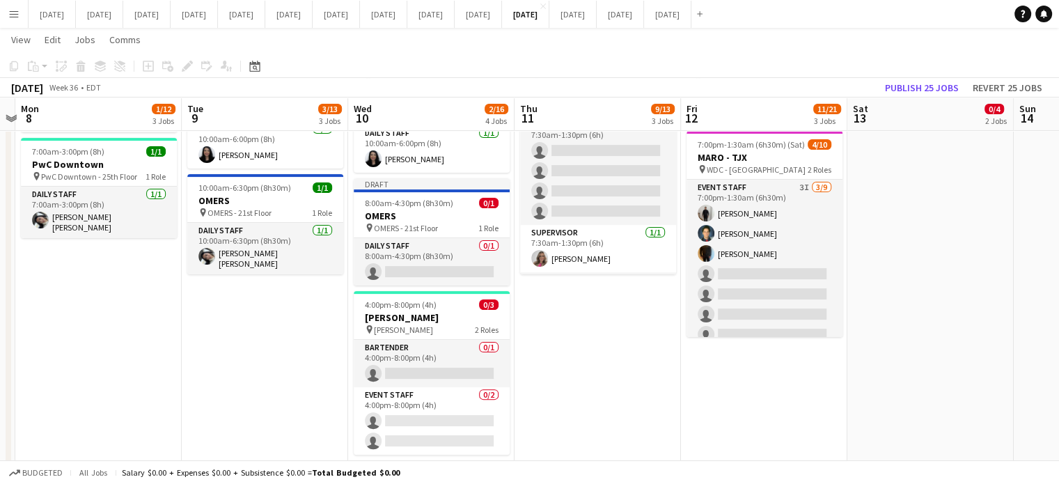
drag, startPoint x: 596, startPoint y: 328, endPoint x: 589, endPoint y: 324, distance: 8.1
click at [596, 328] on app-date-cell "7:00am-3:30pm (8h30m) 1/1 OMERS pin OMERS - 21st Floor 1 Role Daily Staff [DATE…" at bounding box center [597, 145] width 166 height 674
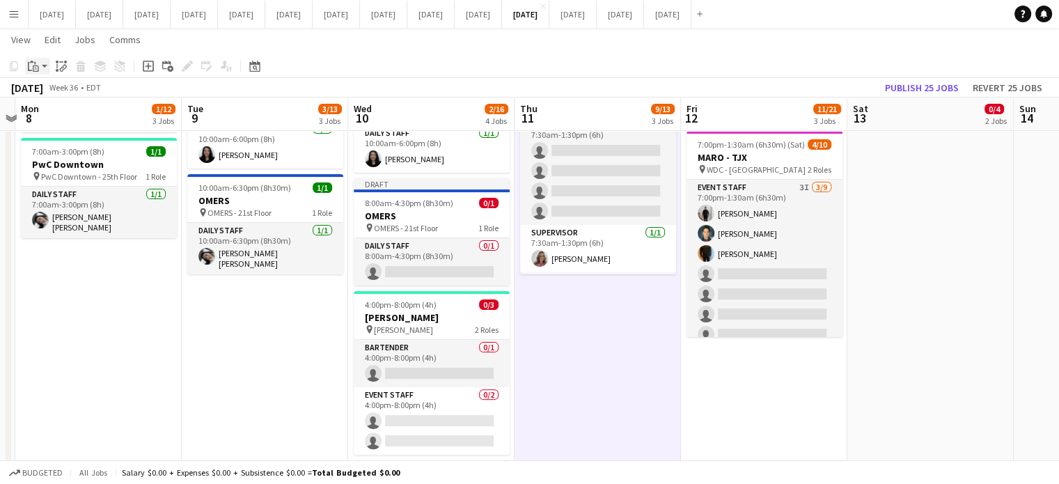
click at [40, 61] on div "Paste" at bounding box center [33, 66] width 17 height 17
click at [50, 90] on link "Paste Ctrl+V" at bounding box center [102, 92] width 131 height 13
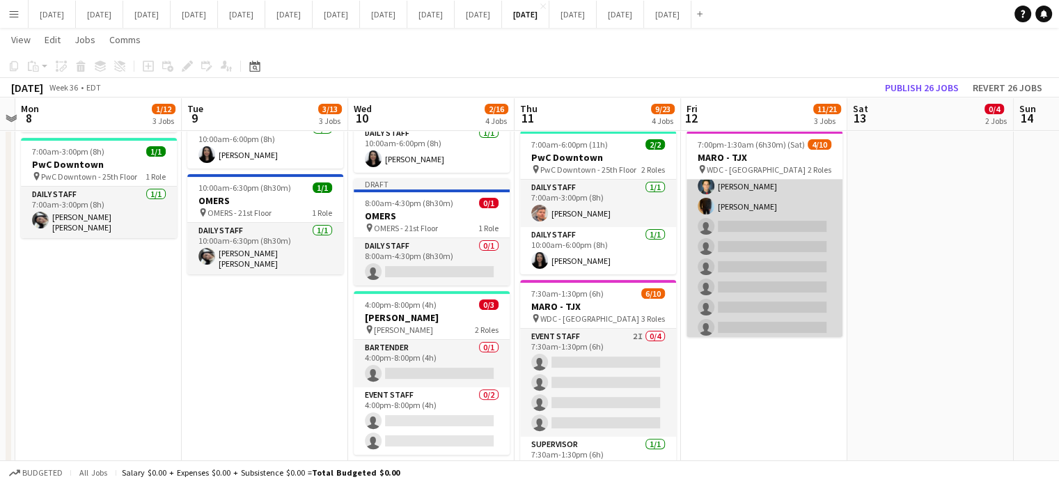
scroll to position [98, 0]
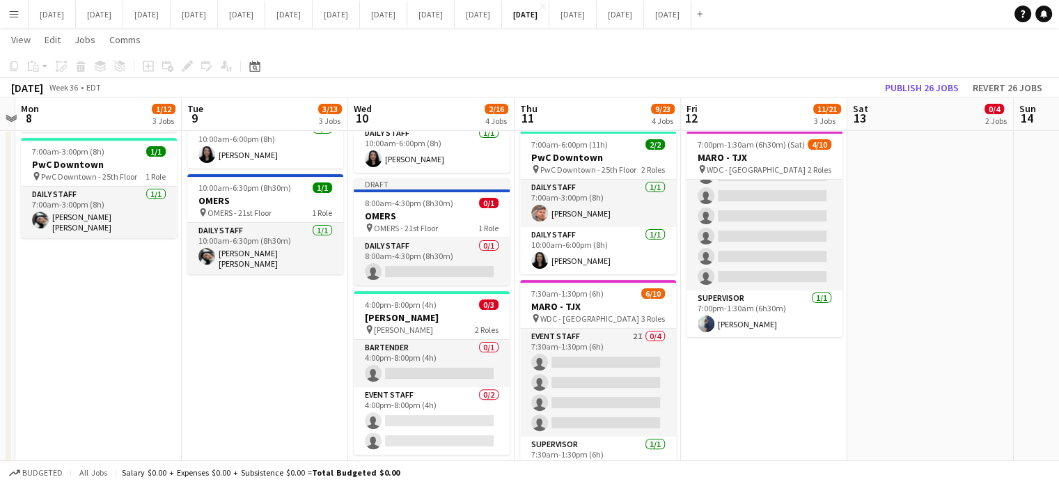
click at [641, 332] on app-card-role "Event Staff 2I 0/4 7:30am-1:30pm (6h) single-neutral-actions single-neutral-act…" at bounding box center [598, 383] width 156 height 108
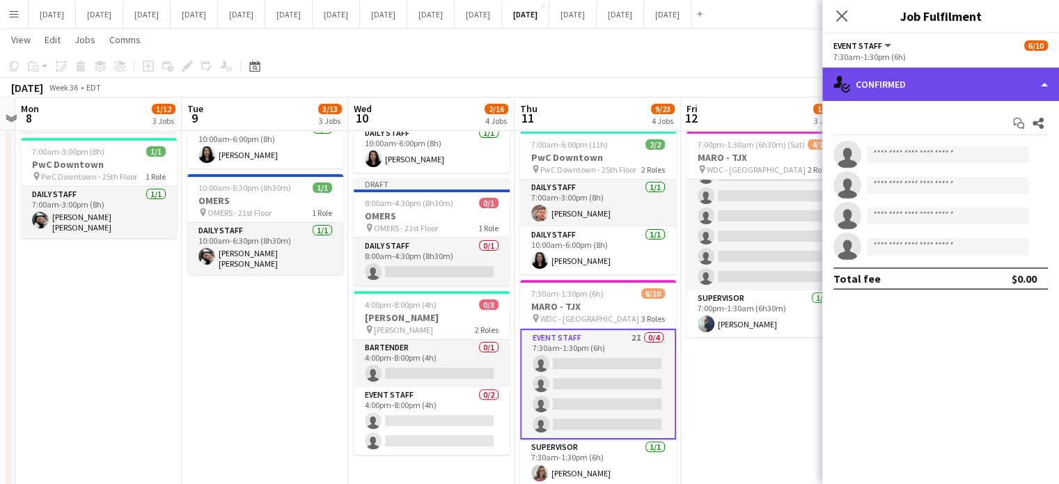
click at [957, 84] on div "single-neutral-actions-check-2 Confirmed" at bounding box center [940, 84] width 237 height 33
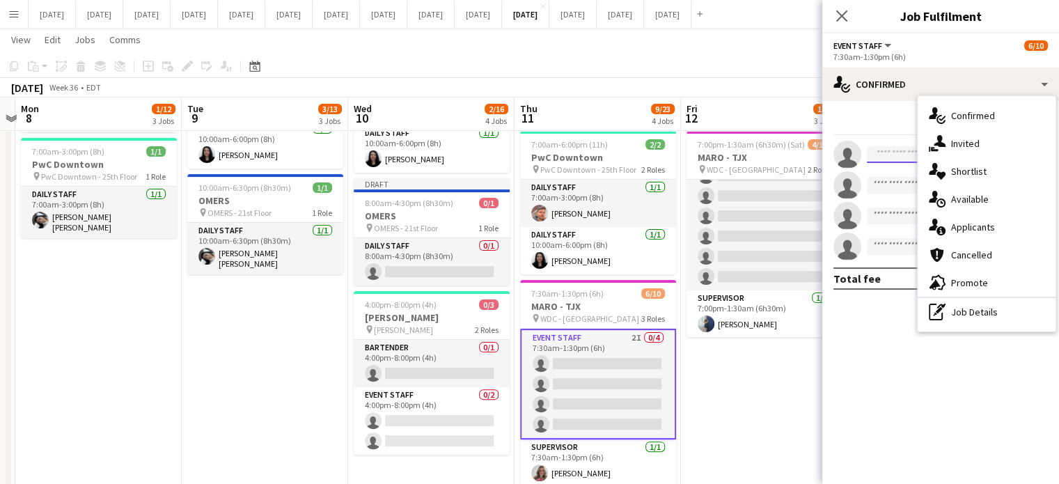
click at [902, 154] on input at bounding box center [947, 154] width 161 height 17
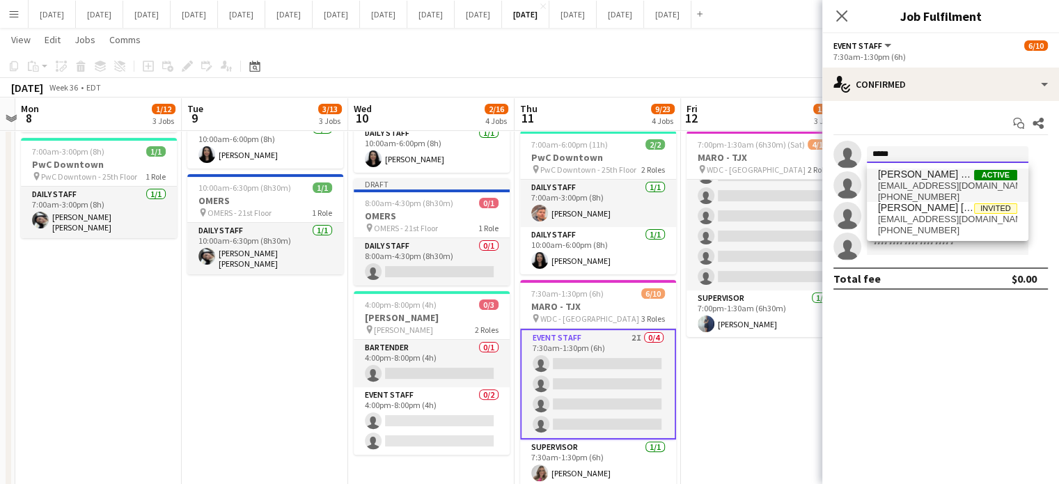
type input "*****"
click at [899, 179] on span "[PERSON_NAME] de [PERSON_NAME]" at bounding box center [926, 174] width 96 height 12
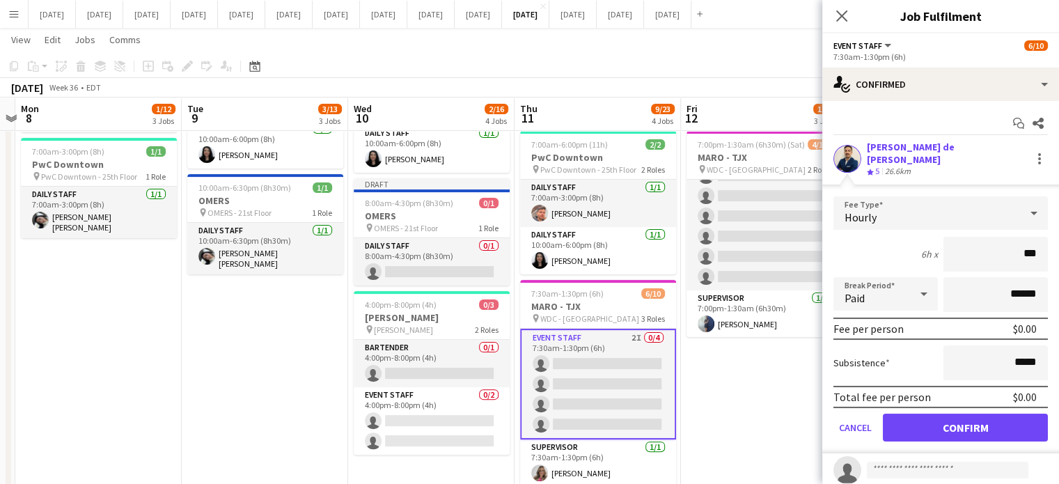
type input "**"
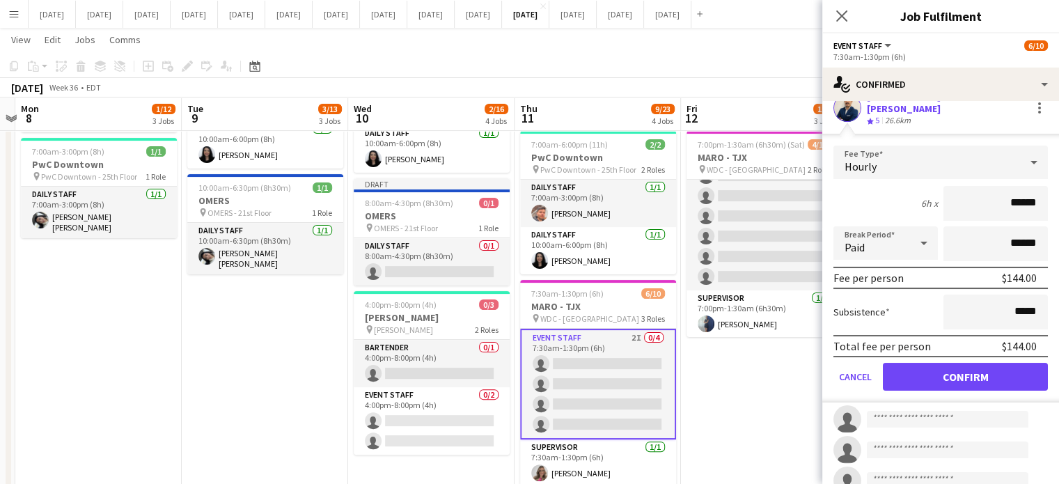
scroll to position [70, 0]
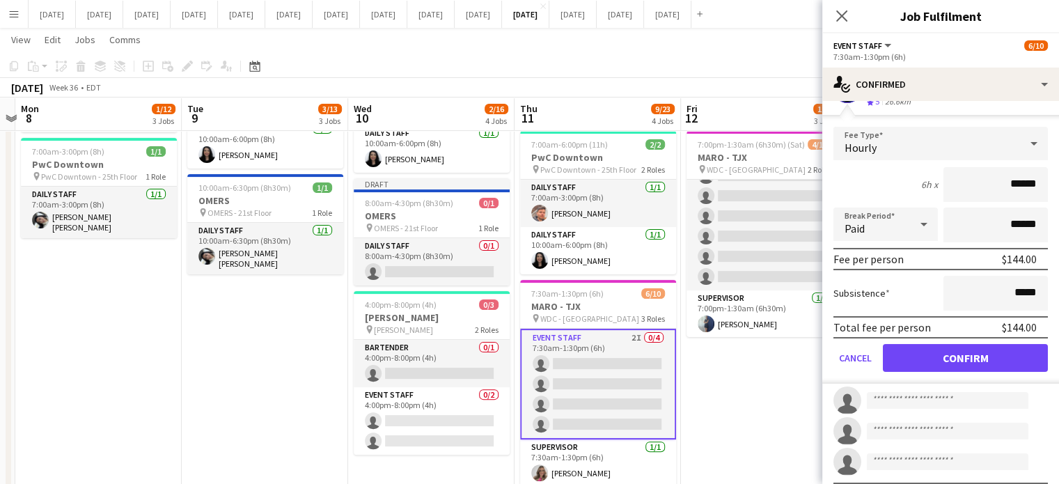
type input "******"
click at [954, 344] on button "Confirm" at bounding box center [965, 358] width 165 height 28
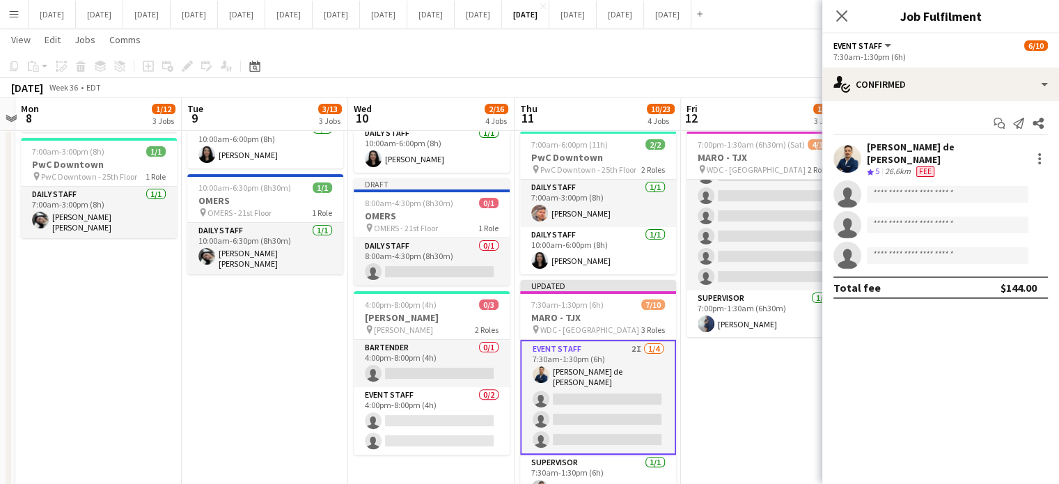
scroll to position [0, 0]
click at [838, 12] on icon "Close pop-in" at bounding box center [841, 15] width 11 height 11
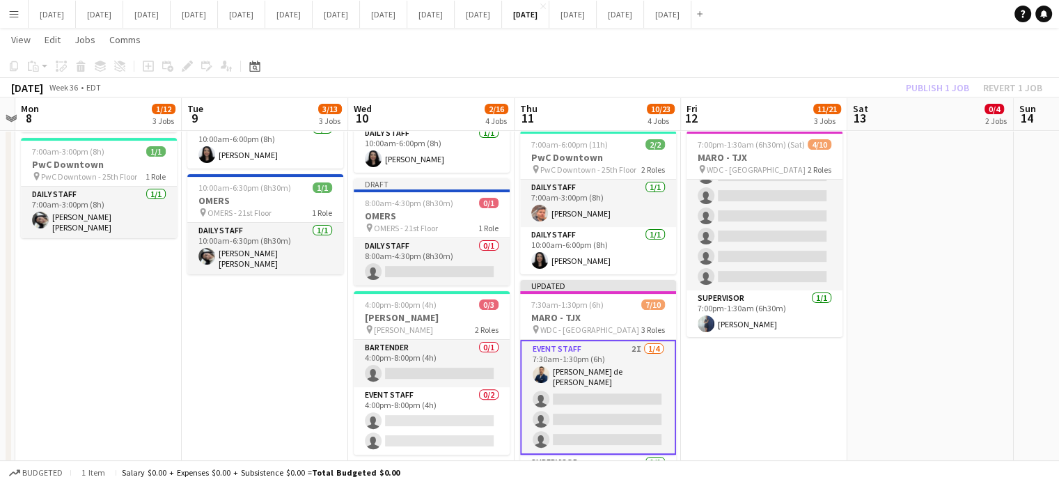
click at [636, 351] on app-card-role "Event Staff 2I [DATE] 7:30am-1:30pm (6h) [PERSON_NAME] de [PERSON_NAME] single-…" at bounding box center [598, 397] width 156 height 115
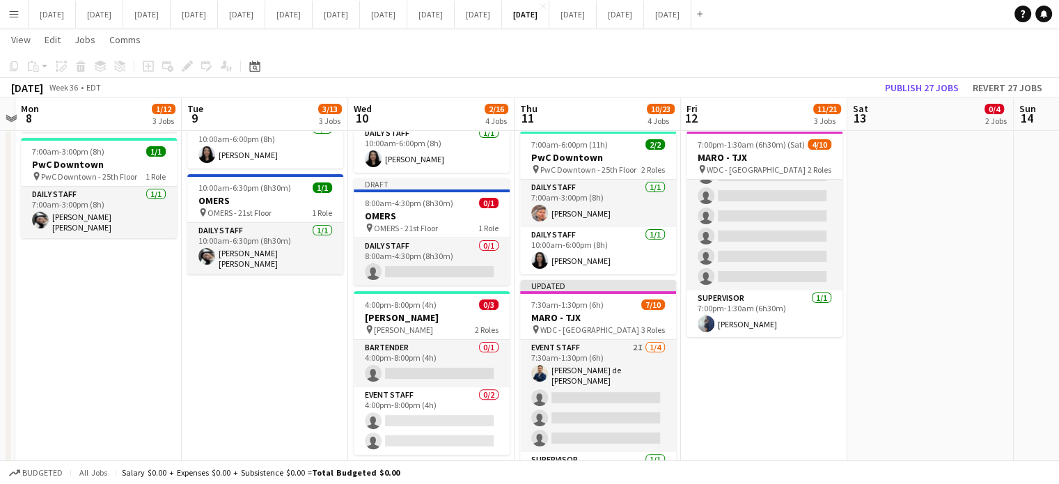
click at [601, 351] on app-card-role "Event Staff 2I [DATE] 7:30am-1:30pm (6h) [PERSON_NAME] de [PERSON_NAME] single-…" at bounding box center [598, 396] width 156 height 112
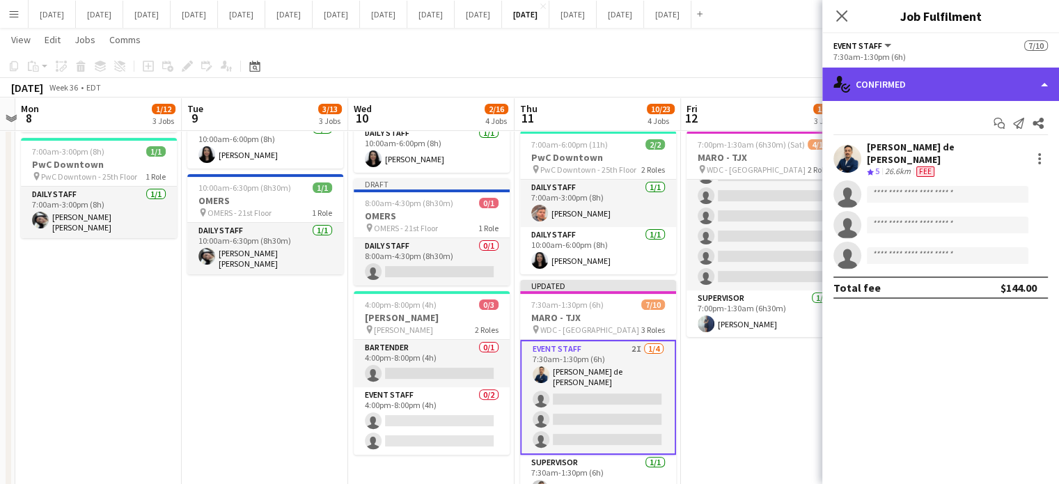
click at [899, 88] on div "single-neutral-actions-check-2 Confirmed" at bounding box center [940, 84] width 237 height 33
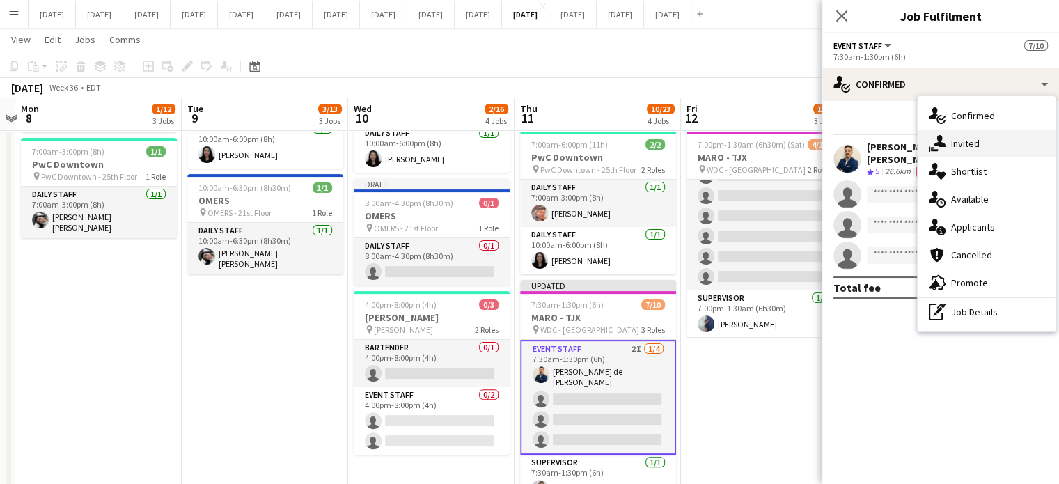
click at [968, 144] on span "Invited" at bounding box center [965, 143] width 29 height 13
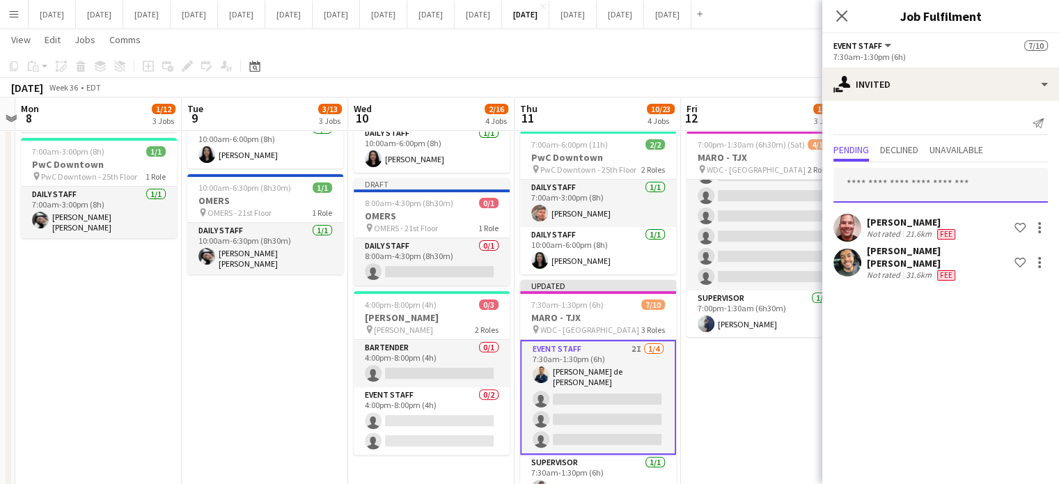
click at [894, 179] on input "text" at bounding box center [940, 185] width 214 height 35
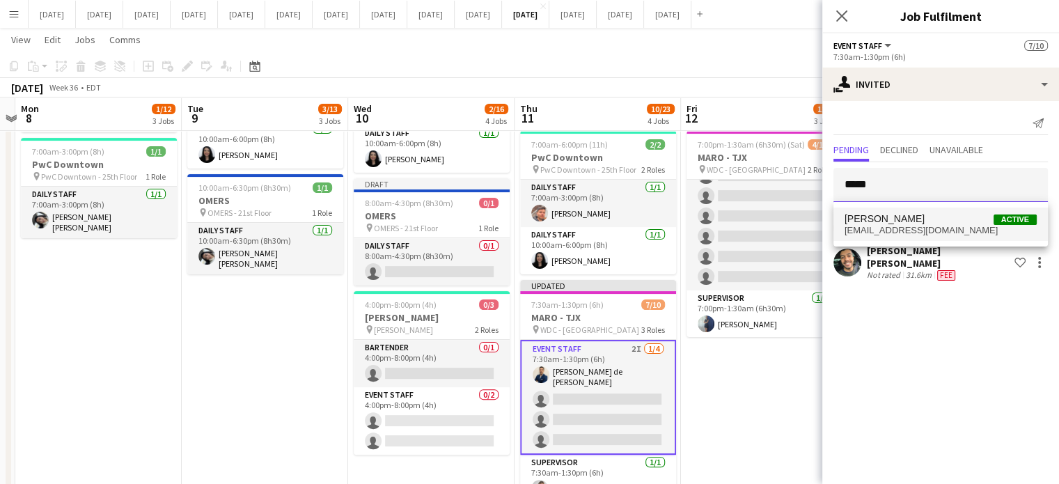
type input "*****"
click at [898, 214] on span "[PERSON_NAME]" at bounding box center [884, 219] width 80 height 12
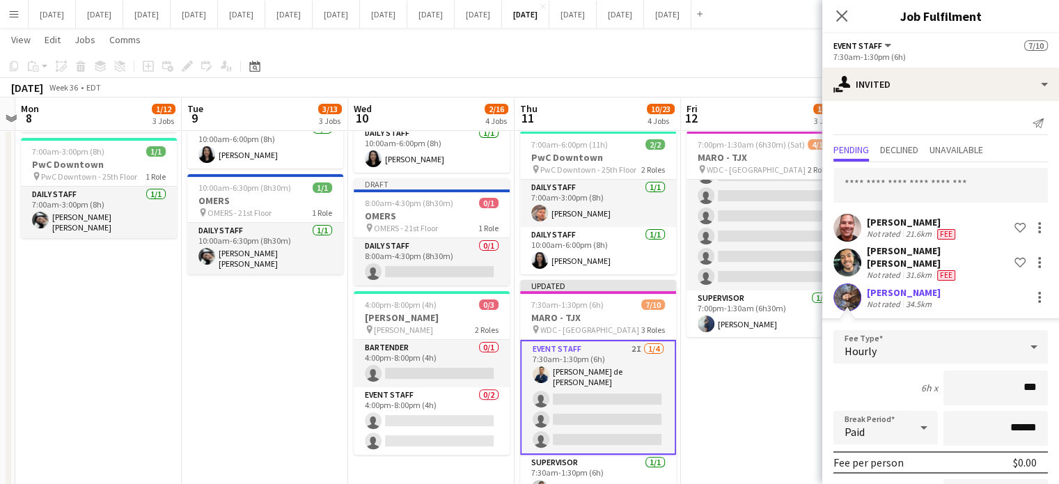
type input "**"
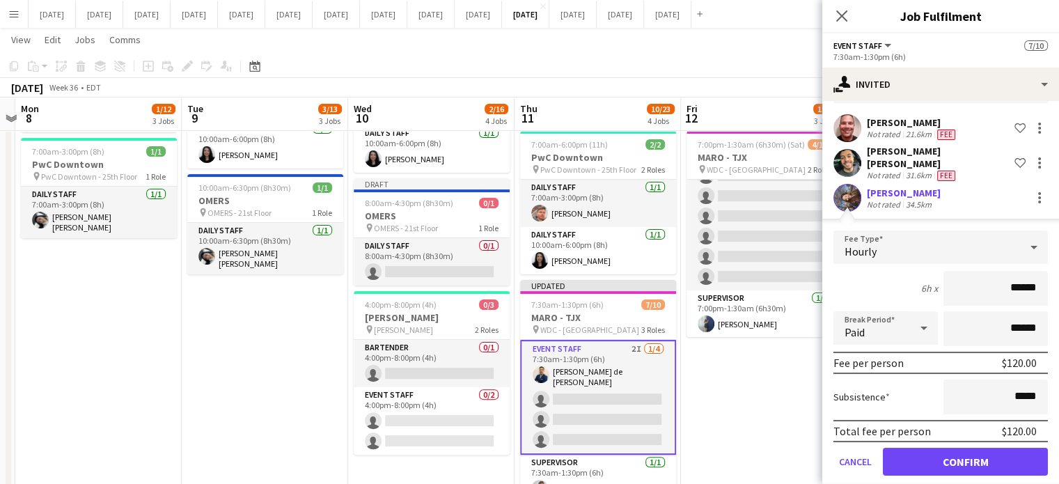
scroll to position [106, 0]
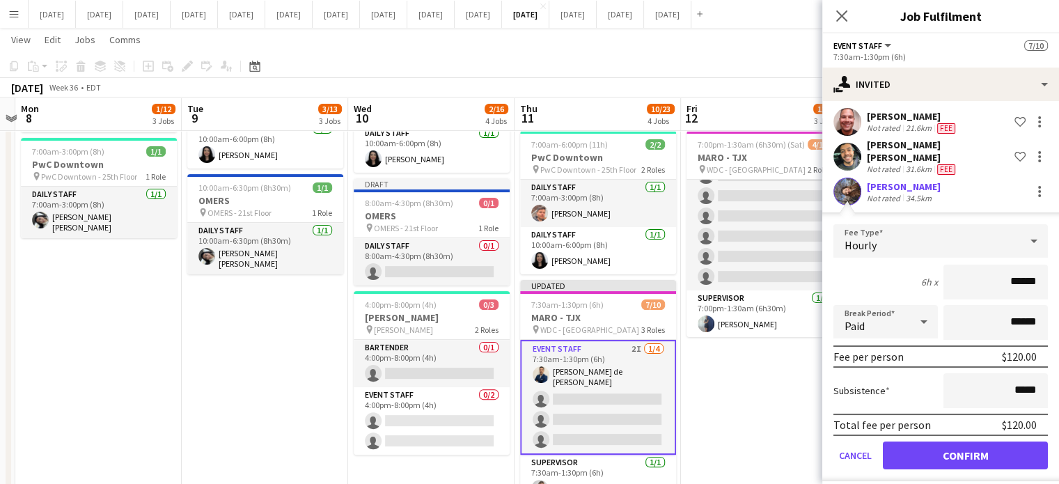
type input "******"
click at [987, 453] on button "Confirm" at bounding box center [965, 455] width 165 height 28
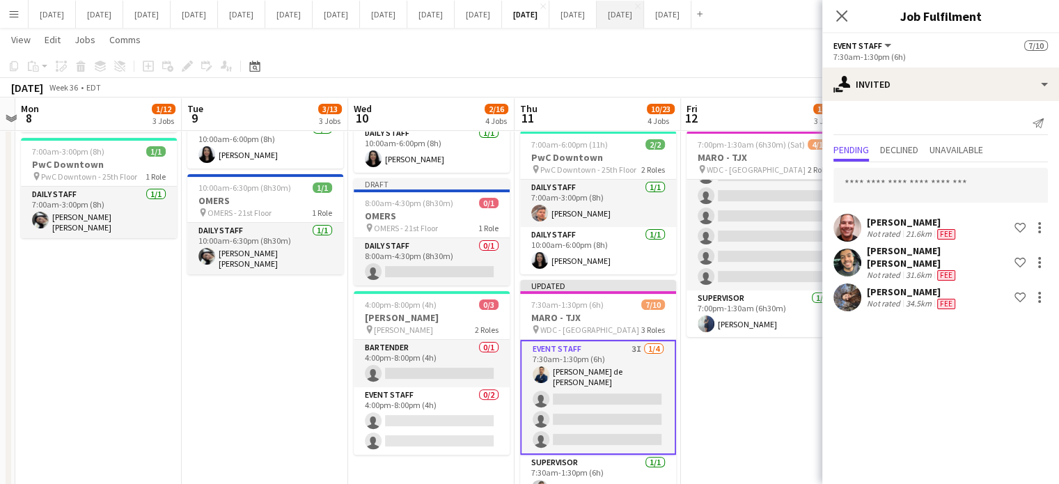
click at [843, 16] on icon "Close pop-in" at bounding box center [841, 15] width 11 height 11
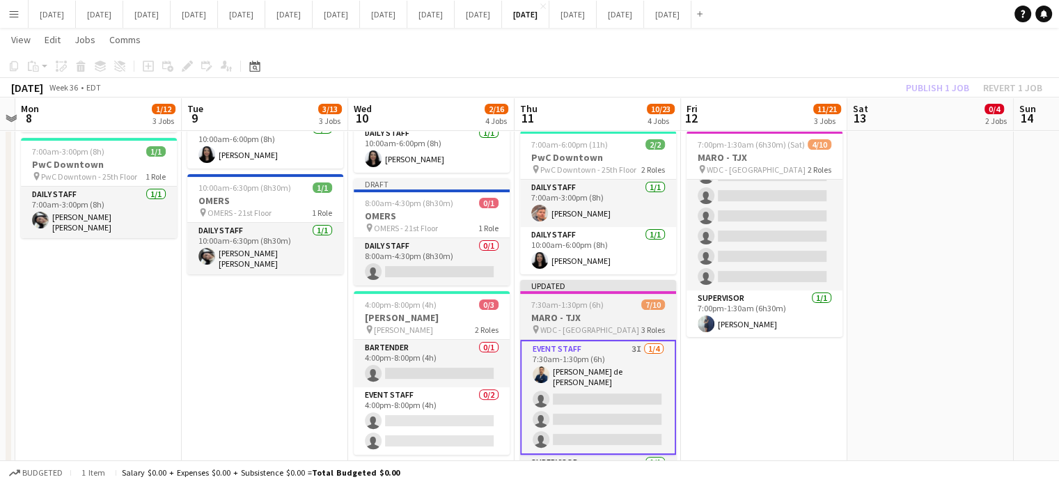
click at [641, 292] on app-job-card "Updated 7:30am-1:30pm (6h) 7/10 MARO - TJX pin WDC - West Drive 3 Roles Event S…" at bounding box center [598, 383] width 156 height 206
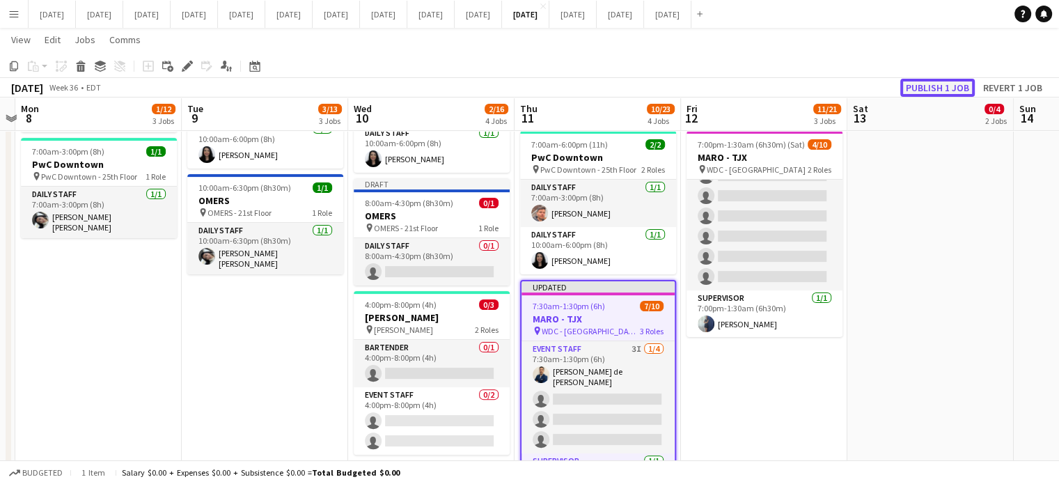
click at [949, 86] on button "Publish 1 job" at bounding box center [937, 88] width 74 height 18
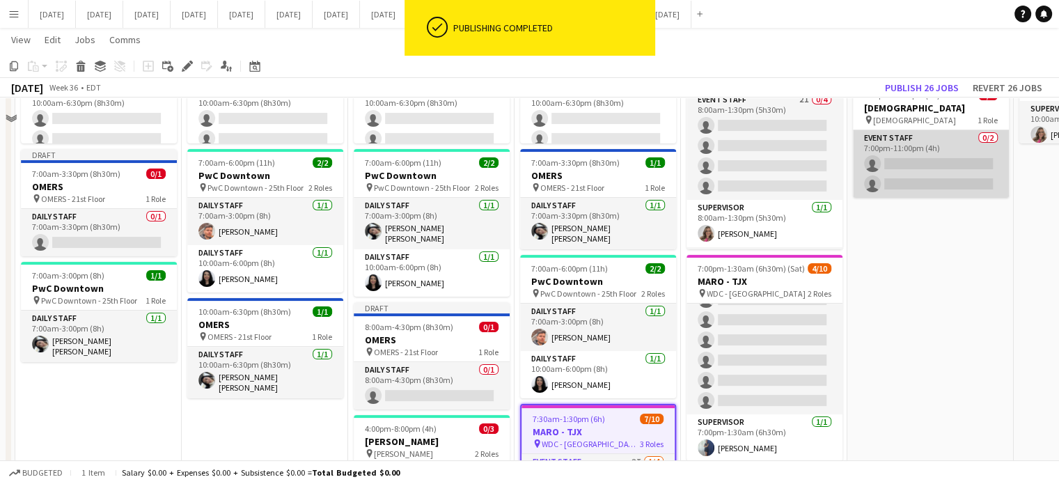
scroll to position [139, 0]
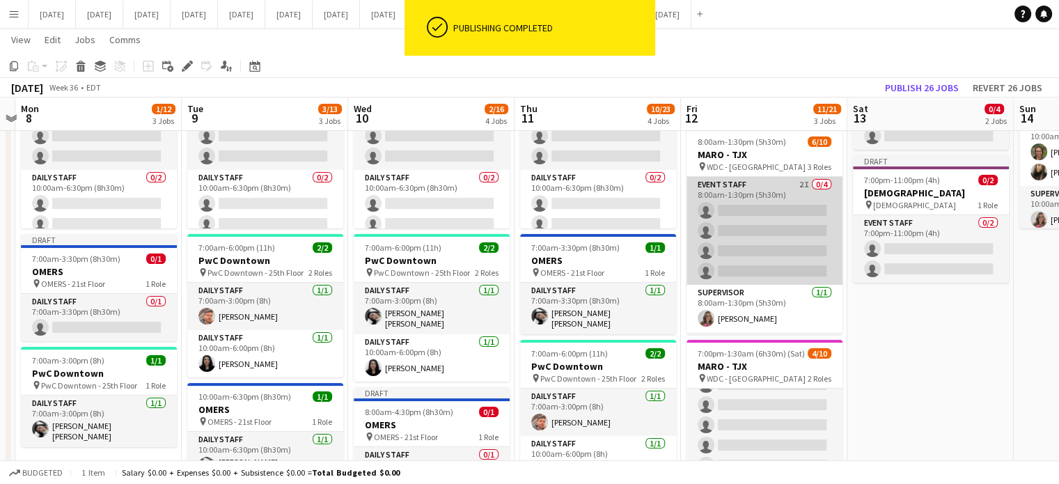
click at [811, 191] on app-card-role "Event Staff 2I 0/4 8:00am-1:30pm (5h30m) single-neutral-actions single-neutral-…" at bounding box center [764, 231] width 156 height 108
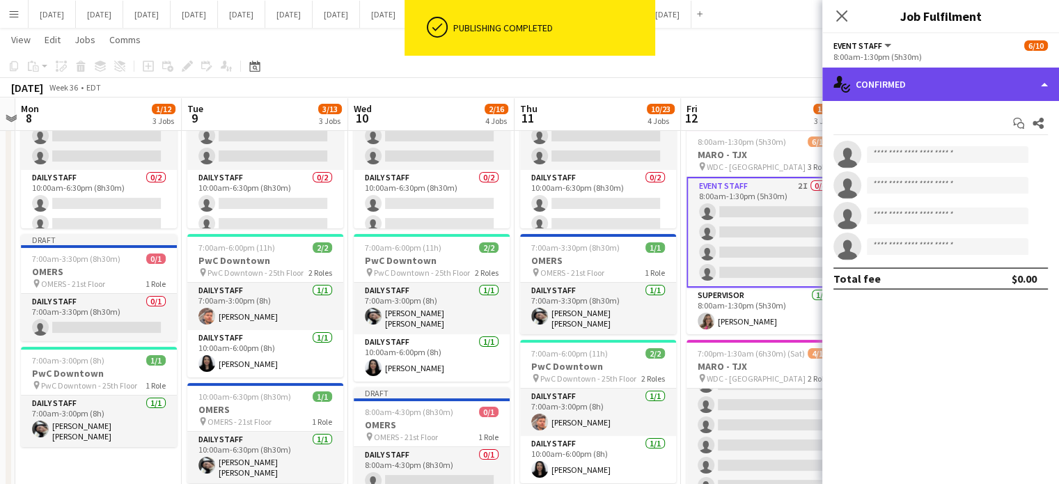
click at [958, 86] on div "single-neutral-actions-check-2 Confirmed" at bounding box center [940, 84] width 237 height 33
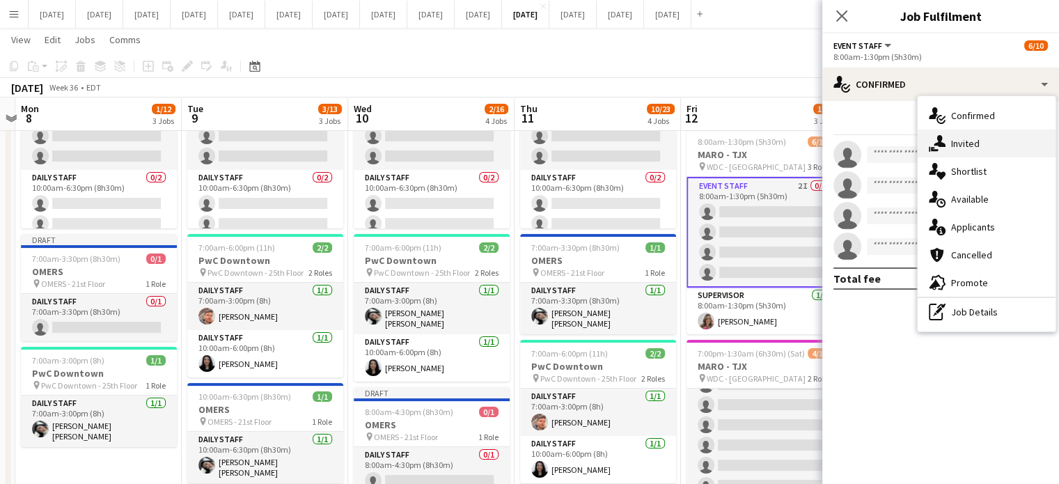
click at [958, 136] on div "single-neutral-actions-share-1 Invited" at bounding box center [986, 143] width 138 height 28
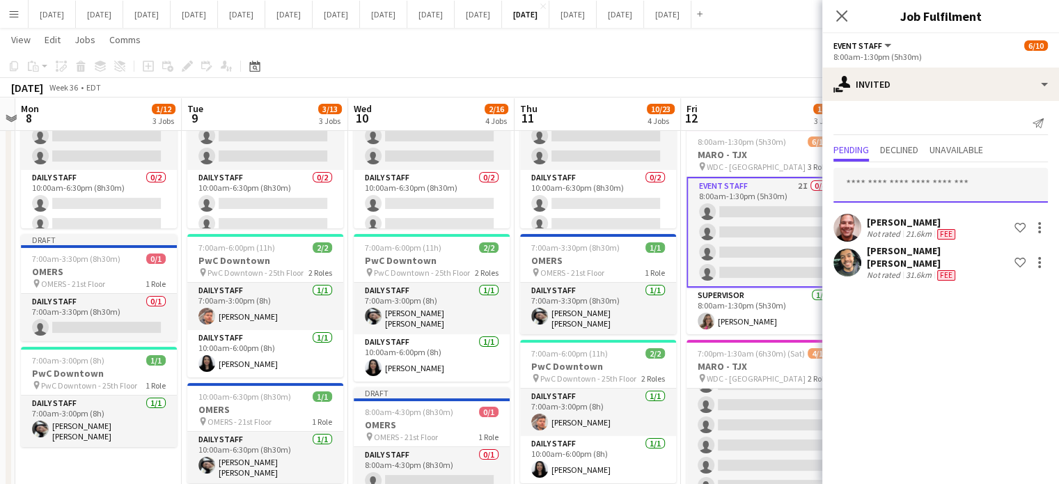
click at [893, 191] on input "text" at bounding box center [940, 185] width 214 height 35
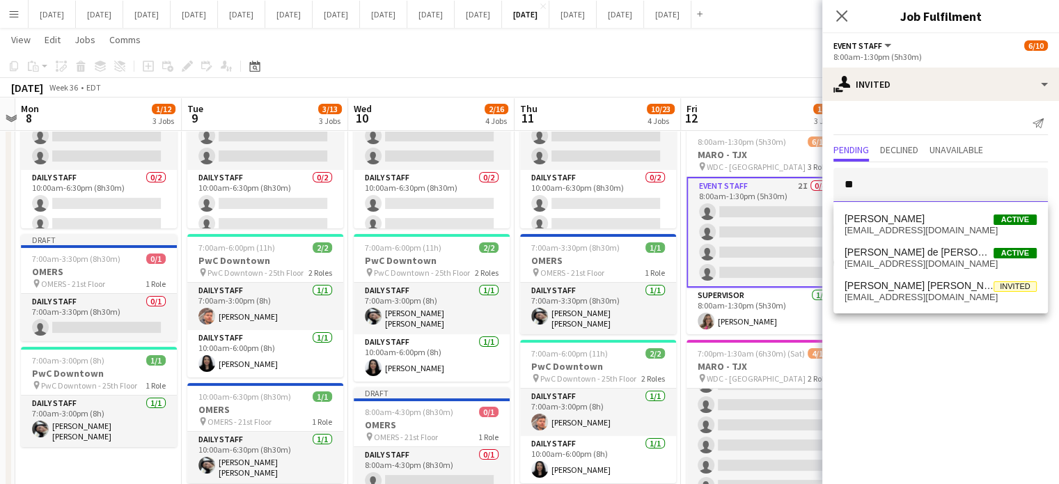
type input "*"
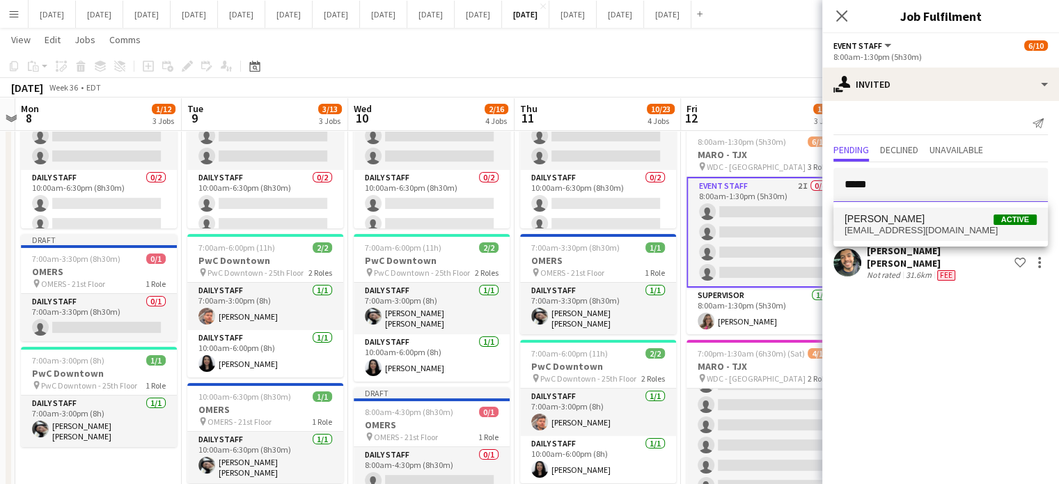
type input "*****"
click at [888, 215] on span "[PERSON_NAME]" at bounding box center [884, 219] width 80 height 12
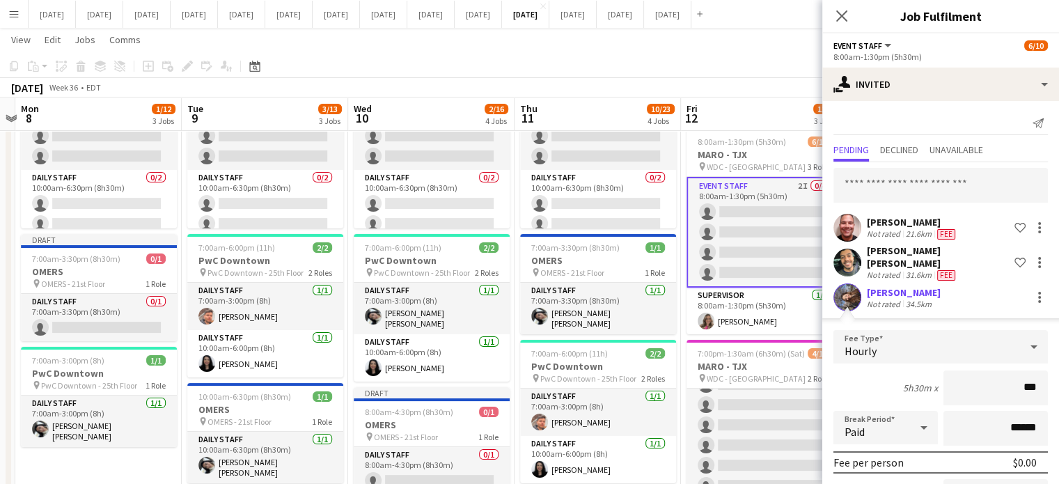
type input "**"
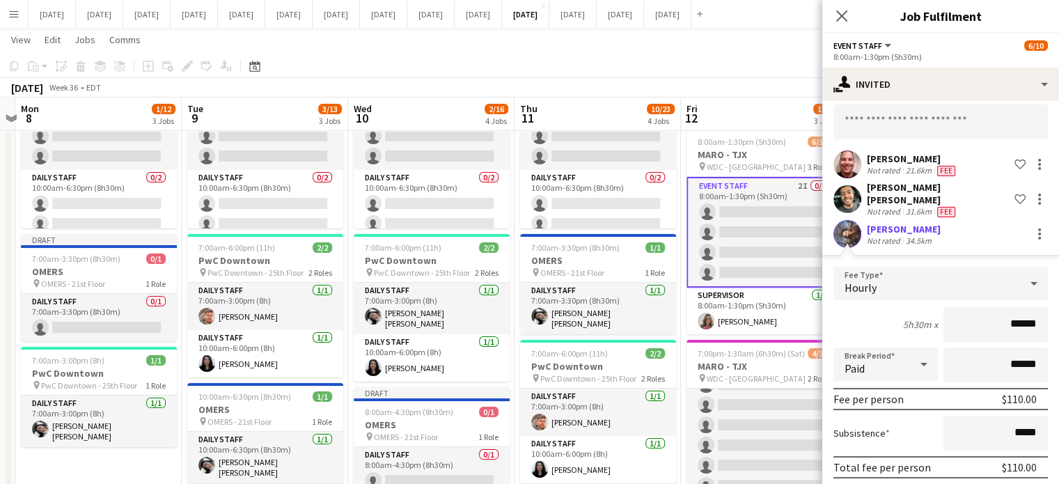
scroll to position [106, 0]
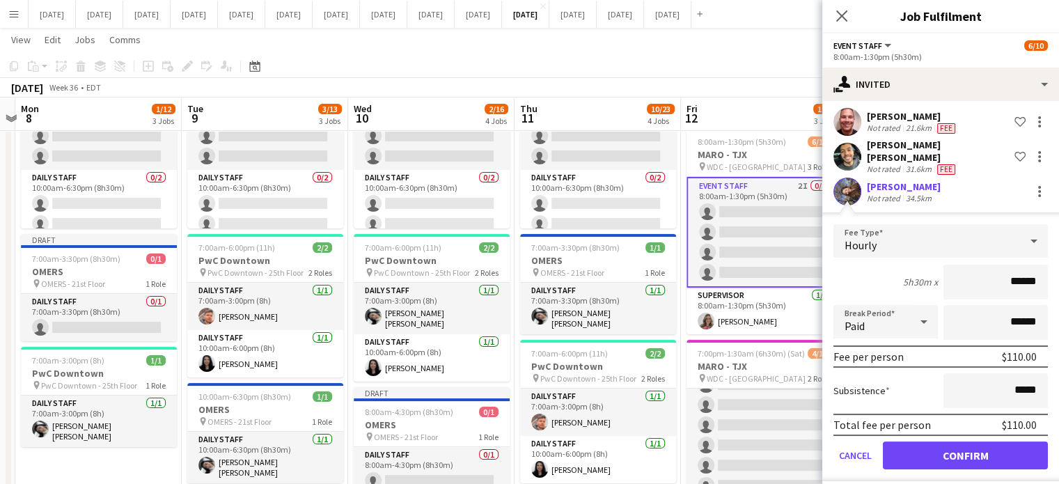
type input "******"
click at [974, 453] on button "Confirm" at bounding box center [965, 455] width 165 height 28
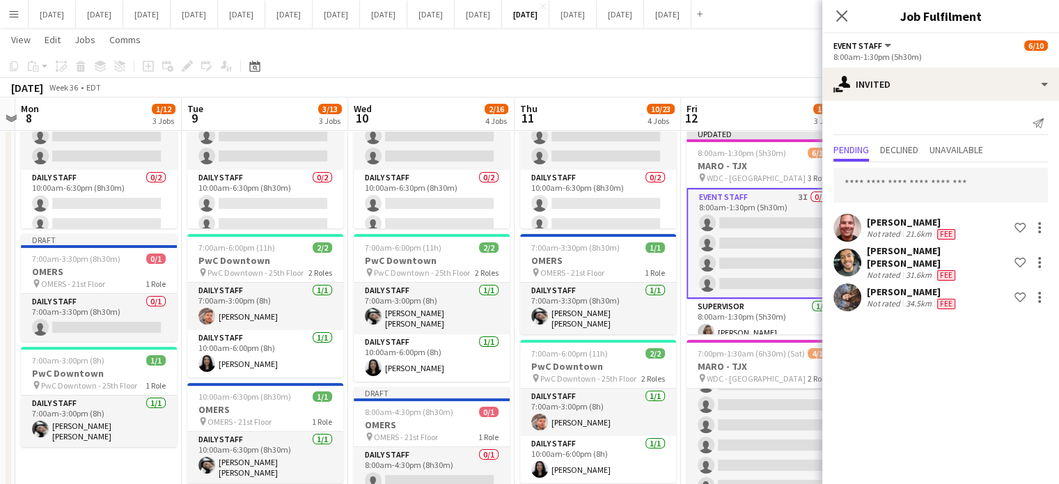
scroll to position [0, 0]
click at [847, 10] on icon at bounding box center [840, 15] width 13 height 13
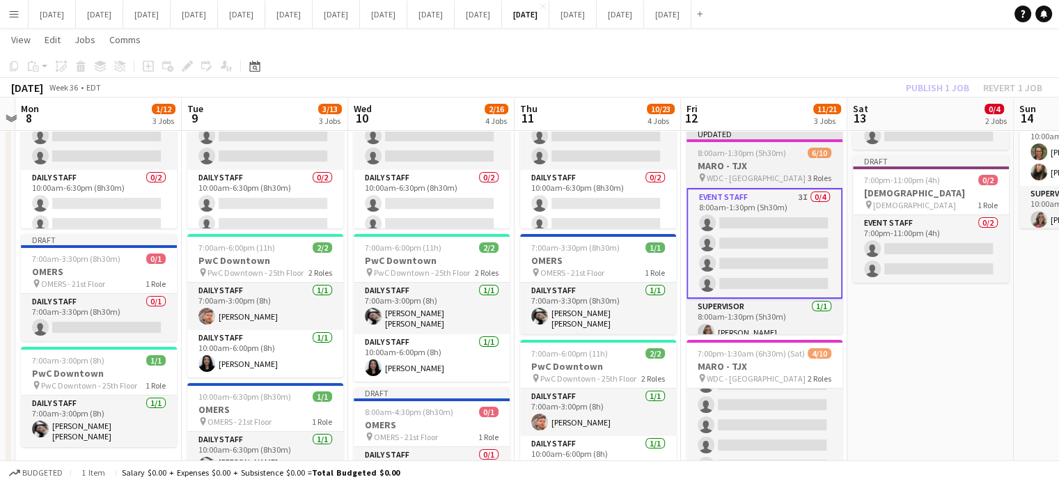
click at [793, 148] on div "8:00am-1:30pm (5h30m) 6/10" at bounding box center [764, 153] width 156 height 10
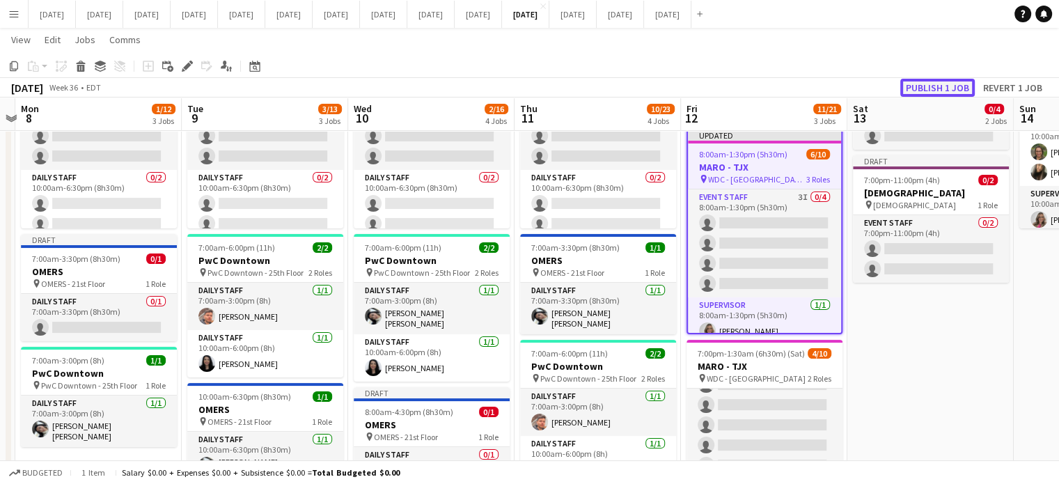
click at [927, 86] on button "Publish 1 job" at bounding box center [937, 88] width 74 height 18
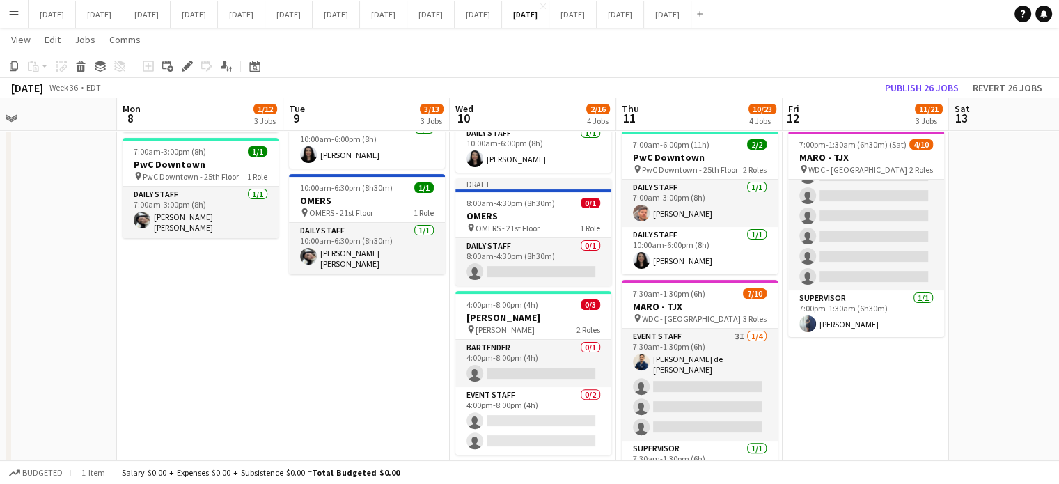
scroll to position [0, 309]
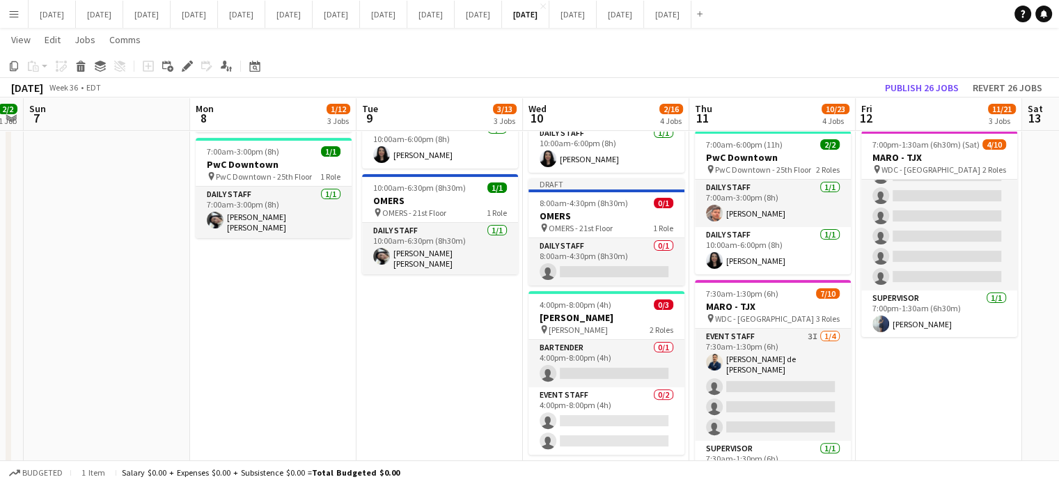
drag, startPoint x: 299, startPoint y: 348, endPoint x: 474, endPoint y: 347, distance: 174.7
click at [474, 347] on app-calendar-viewport "Fri 5 1/1 1 Job Sat 6 2/2 1 Job Sun 7 Mon 8 1/12 3 Jobs Tue 9 3/13 3 Jobs Wed 1…" at bounding box center [529, 108] width 1059 height 805
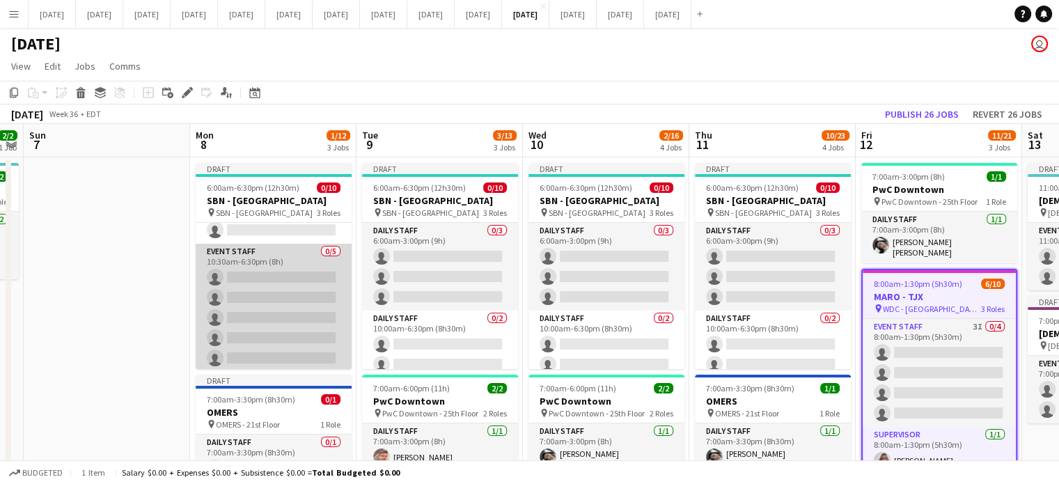
scroll to position [136, 0]
click at [319, 251] on app-card-role "Event Staff 0/5 10:30am-6:30pm (8h) single-neutral-actions single-neutral-actio…" at bounding box center [274, 306] width 156 height 128
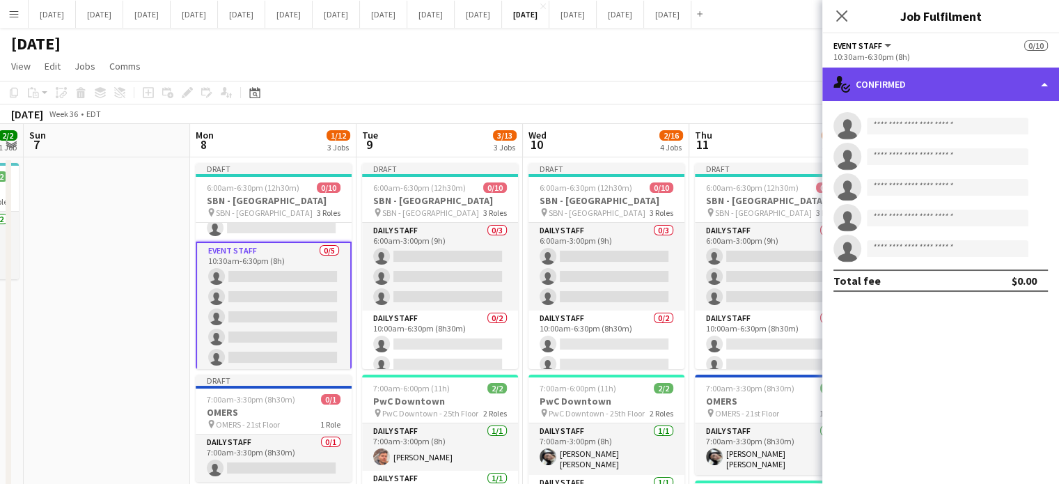
click at [889, 79] on div "single-neutral-actions-check-2 Confirmed" at bounding box center [940, 84] width 237 height 33
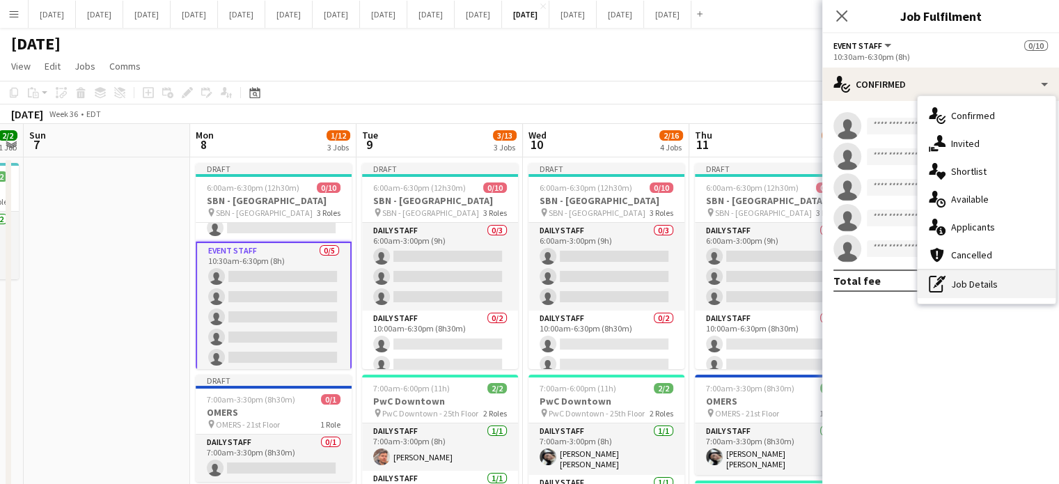
click at [963, 278] on div "pen-write Job Details" at bounding box center [986, 284] width 138 height 28
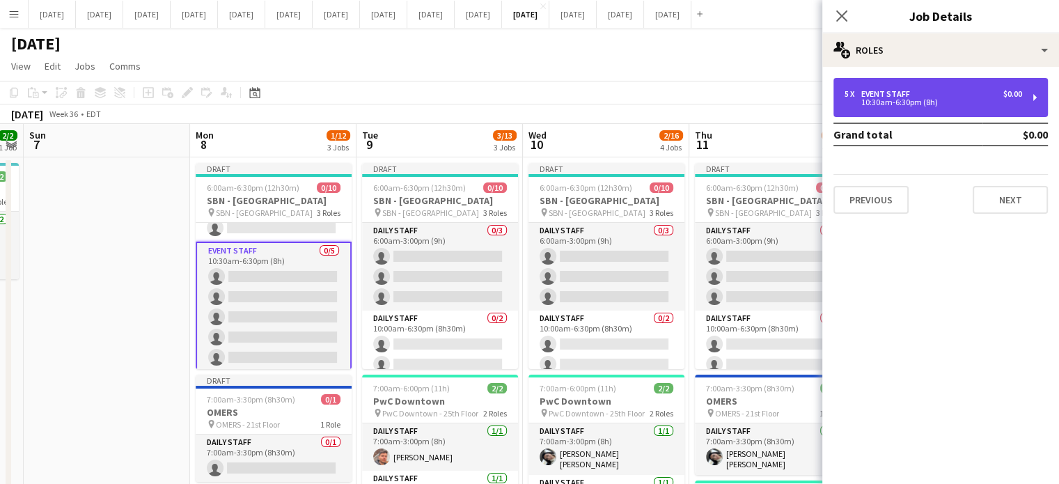
click at [908, 102] on div "10:30am-6:30pm (8h)" at bounding box center [932, 102] width 177 height 7
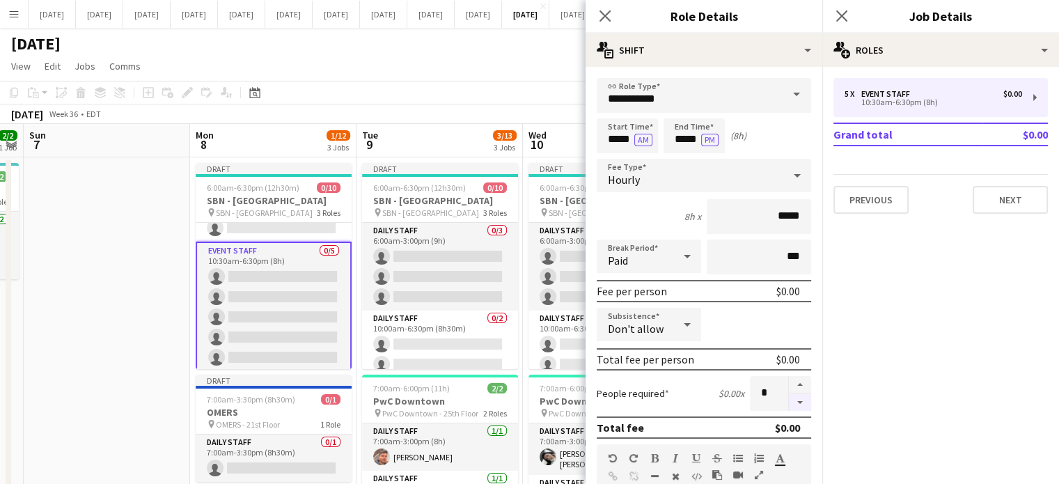
click at [789, 408] on button "button" at bounding box center [800, 402] width 22 height 17
type input "*"
click at [621, 133] on input "*****" at bounding box center [626, 135] width 61 height 35
click at [617, 113] on div at bounding box center [613, 111] width 28 height 14
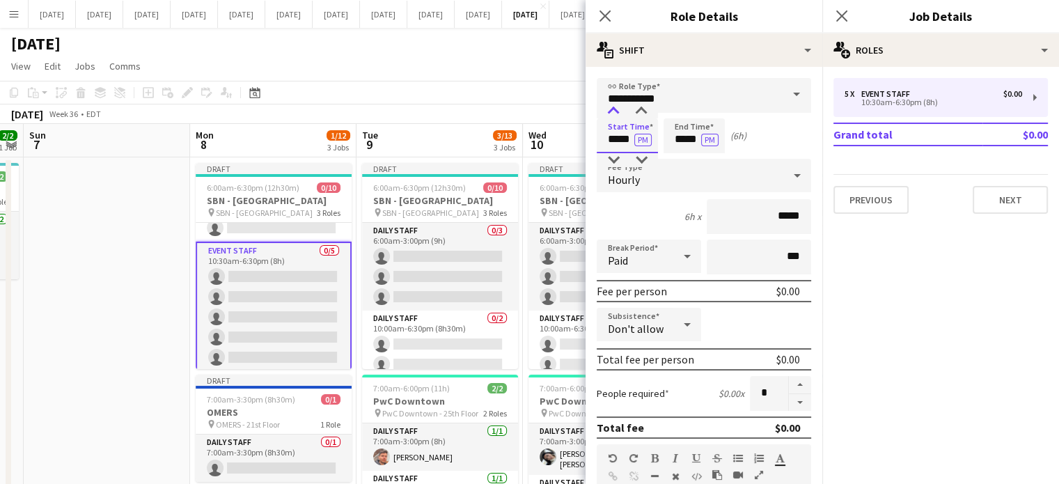
click at [617, 113] on div at bounding box center [613, 111] width 28 height 14
click at [616, 116] on div at bounding box center [613, 111] width 28 height 14
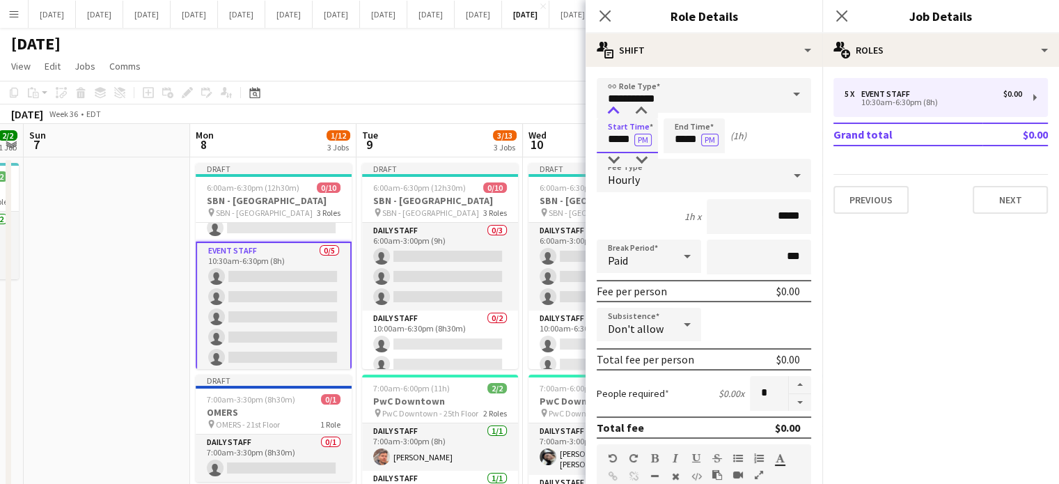
click at [616, 116] on div at bounding box center [613, 111] width 28 height 14
click at [616, 157] on div at bounding box center [613, 160] width 28 height 14
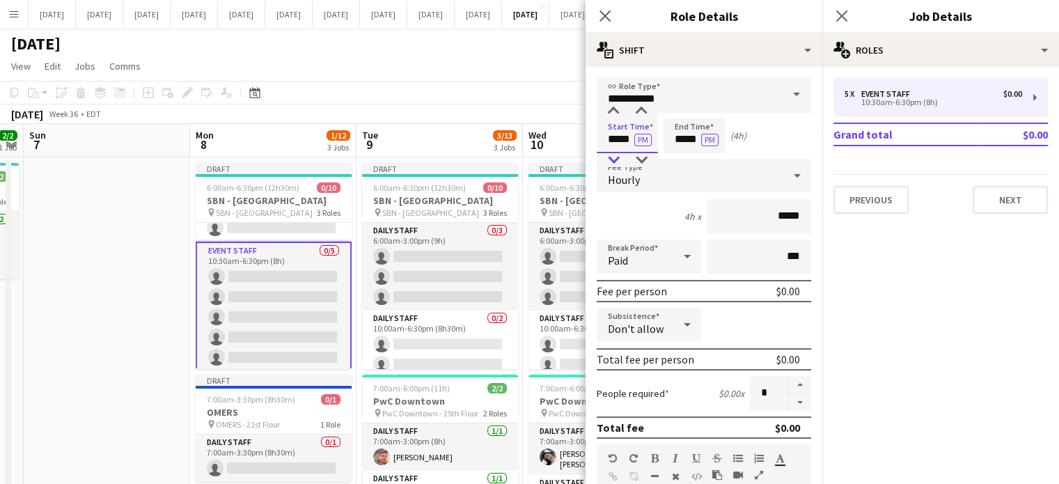
type input "*****"
click at [616, 156] on div at bounding box center [613, 160] width 28 height 14
click at [668, 142] on input "*****" at bounding box center [693, 135] width 61 height 35
click at [686, 115] on div at bounding box center [680, 111] width 28 height 14
click at [685, 115] on div at bounding box center [680, 111] width 28 height 14
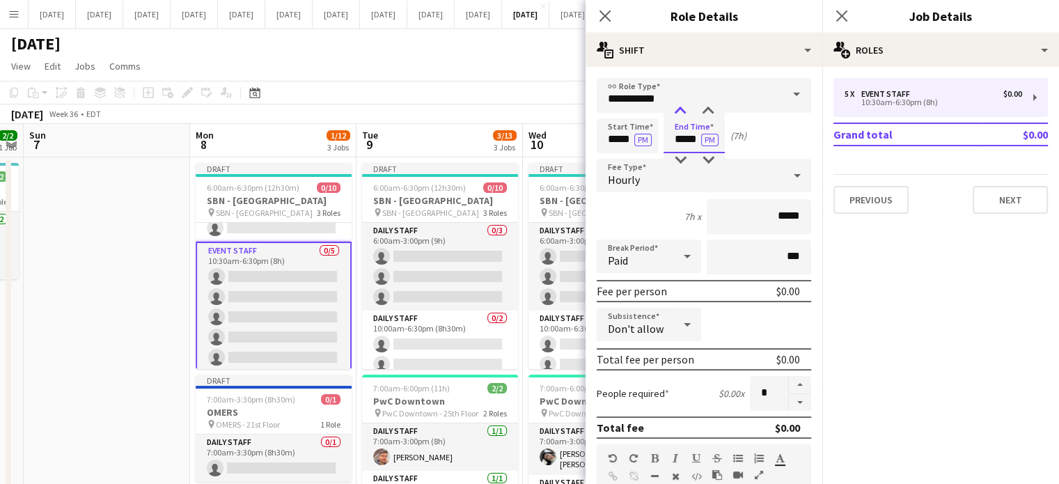
click at [685, 115] on div at bounding box center [680, 111] width 28 height 14
type input "*****"
click at [685, 158] on div at bounding box center [680, 160] width 28 height 14
click at [607, 17] on icon "Close pop-in" at bounding box center [604, 15] width 13 height 13
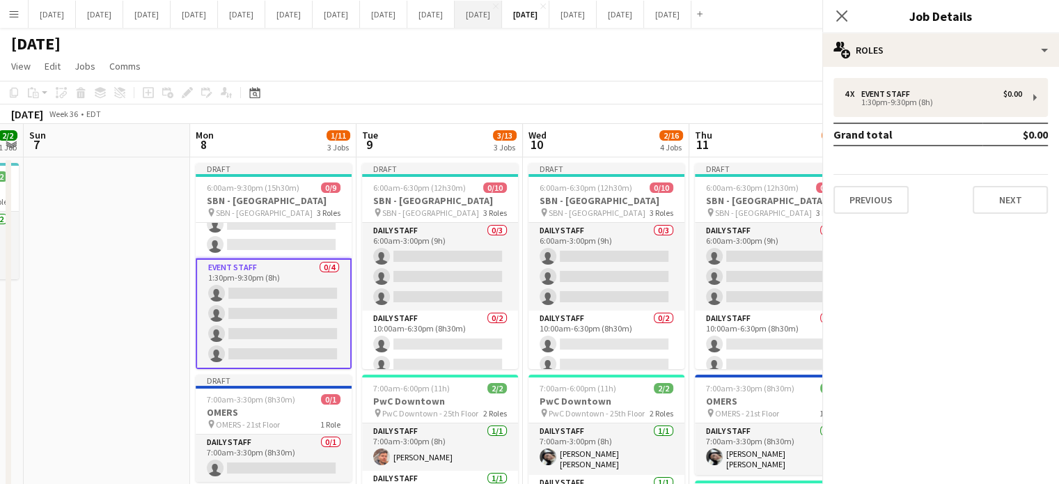
scroll to position [119, 0]
click at [840, 16] on icon at bounding box center [840, 15] width 13 height 13
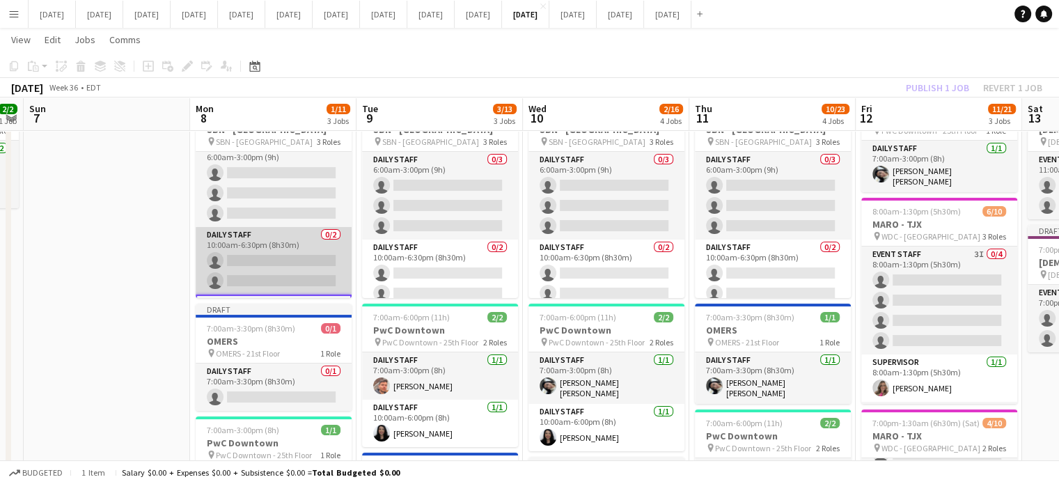
scroll to position [0, 0]
click at [310, 253] on app-card-role "Daily Staff 0/2 10:00am-6:30pm (8h30m) single-neutral-actions single-neutral-ac…" at bounding box center [274, 273] width 156 height 68
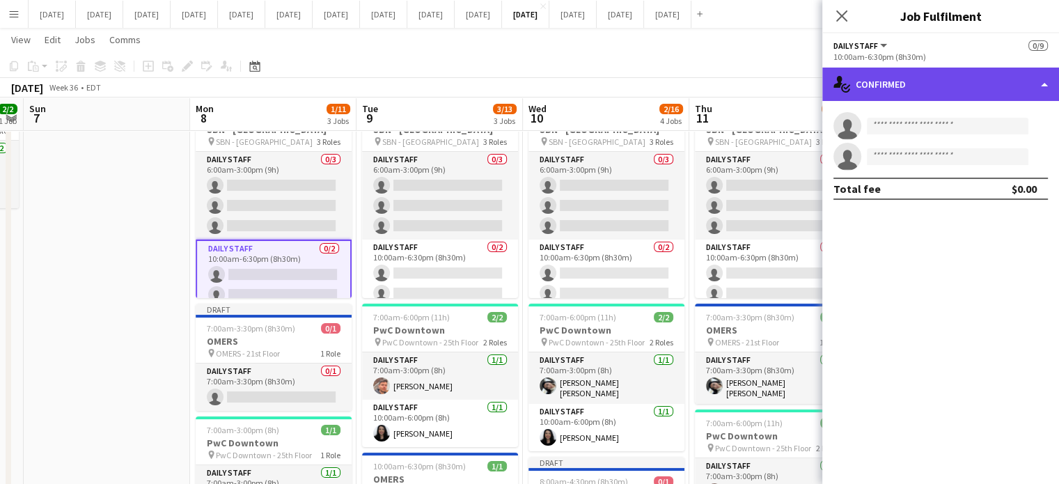
click at [894, 74] on div "single-neutral-actions-check-2 Confirmed" at bounding box center [940, 84] width 237 height 33
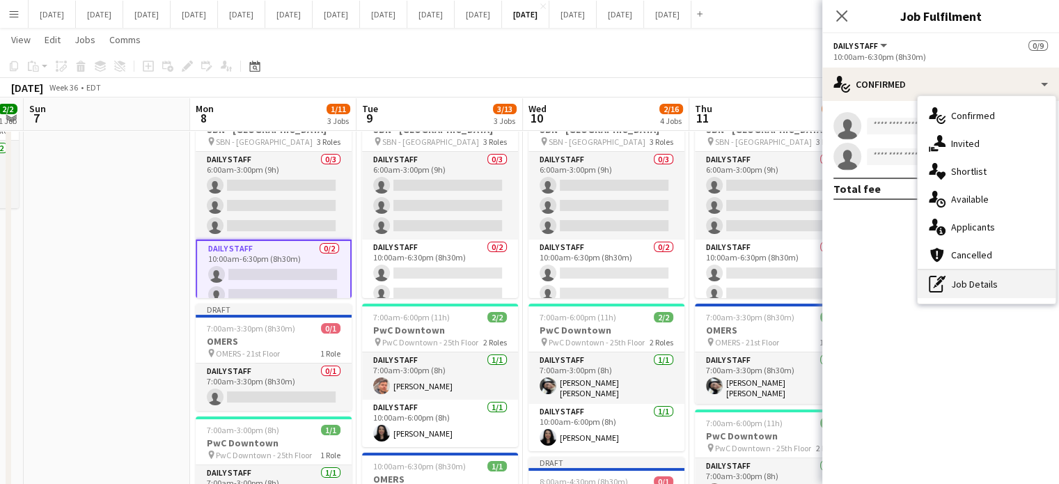
click at [959, 290] on div "pen-write Job Details" at bounding box center [986, 284] width 138 height 28
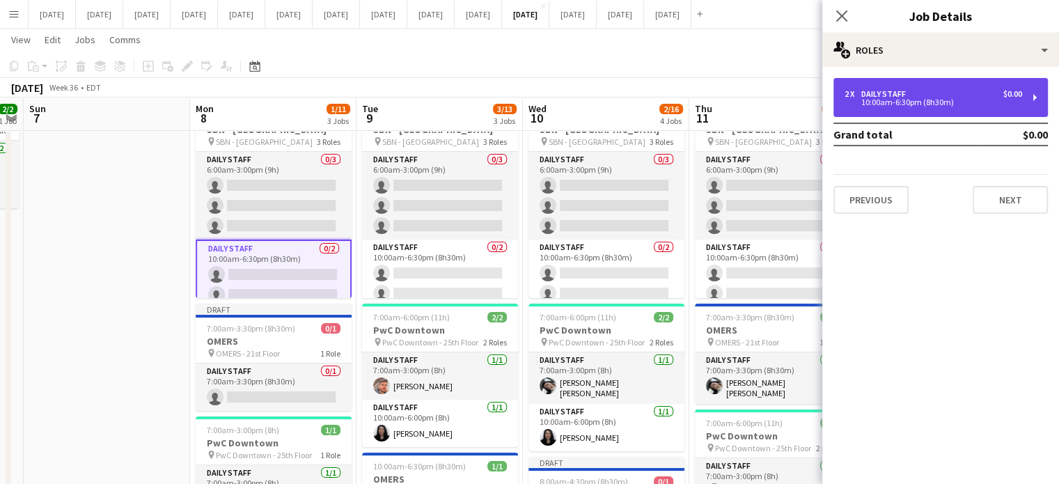
click at [884, 86] on div "2 x Daily Staff $0.00 10:00am-6:30pm (8h30m)" at bounding box center [940, 97] width 214 height 39
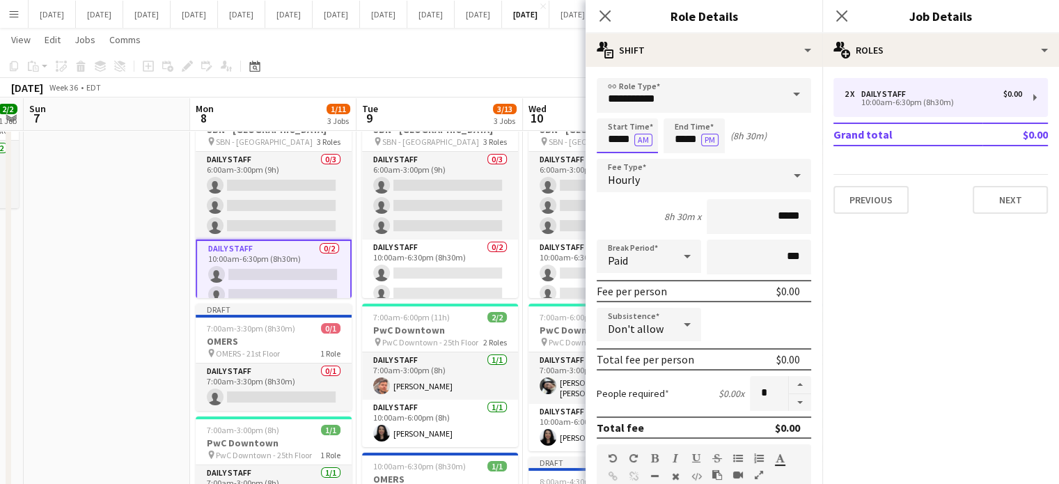
click at [614, 138] on input "*****" at bounding box center [626, 135] width 61 height 35
click at [611, 155] on div at bounding box center [613, 160] width 28 height 14
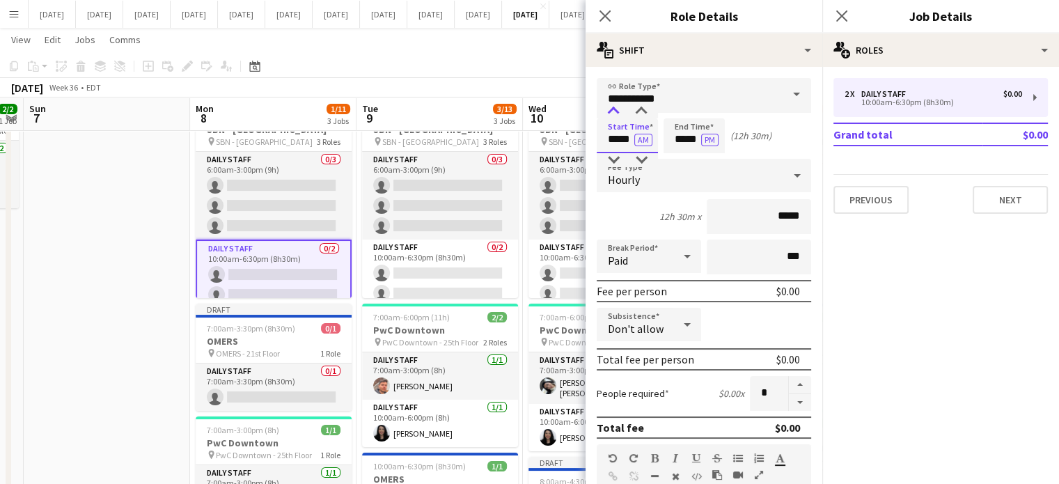
type input "*****"
click at [613, 117] on div at bounding box center [613, 111] width 28 height 14
click at [679, 125] on input "*****" at bounding box center [693, 135] width 61 height 35
click at [677, 161] on div at bounding box center [680, 160] width 28 height 14
click at [676, 161] on div at bounding box center [680, 160] width 28 height 14
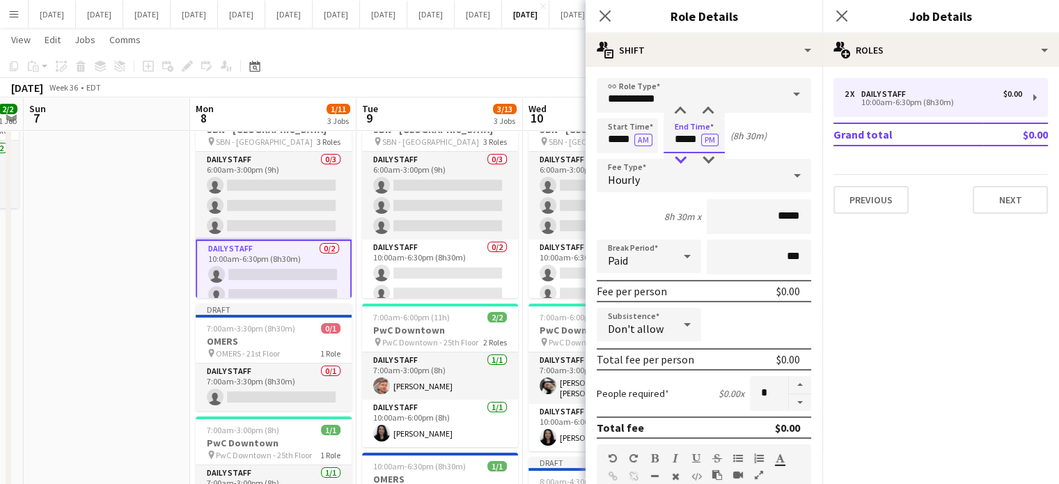
click at [676, 161] on div at bounding box center [680, 160] width 28 height 14
click at [686, 109] on div at bounding box center [680, 111] width 28 height 14
click at [707, 111] on div at bounding box center [708, 111] width 28 height 14
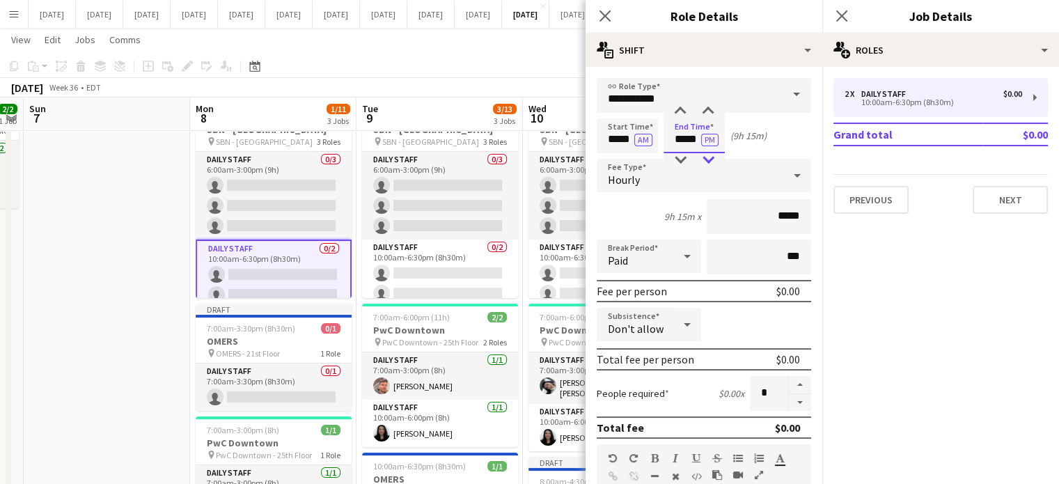
type input "*****"
click at [708, 158] on div at bounding box center [708, 160] width 28 height 14
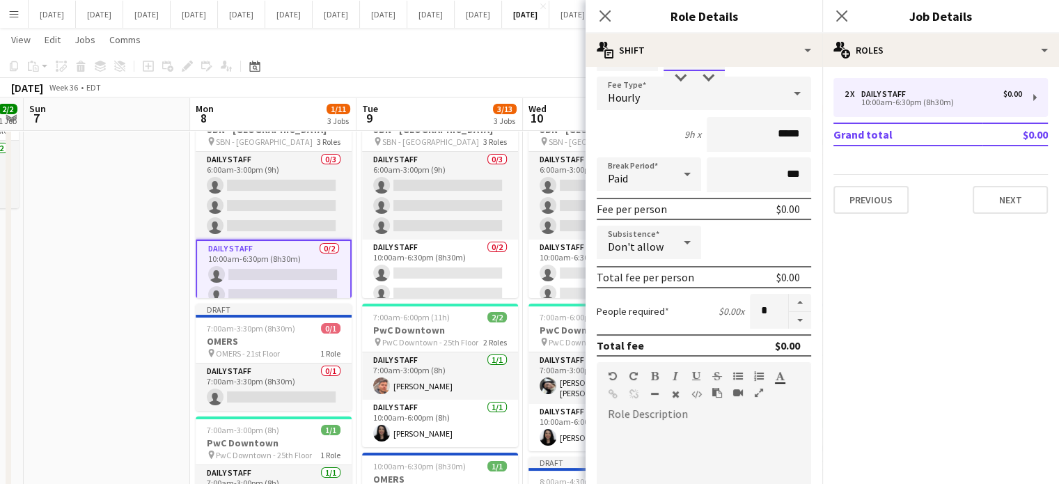
scroll to position [209, 0]
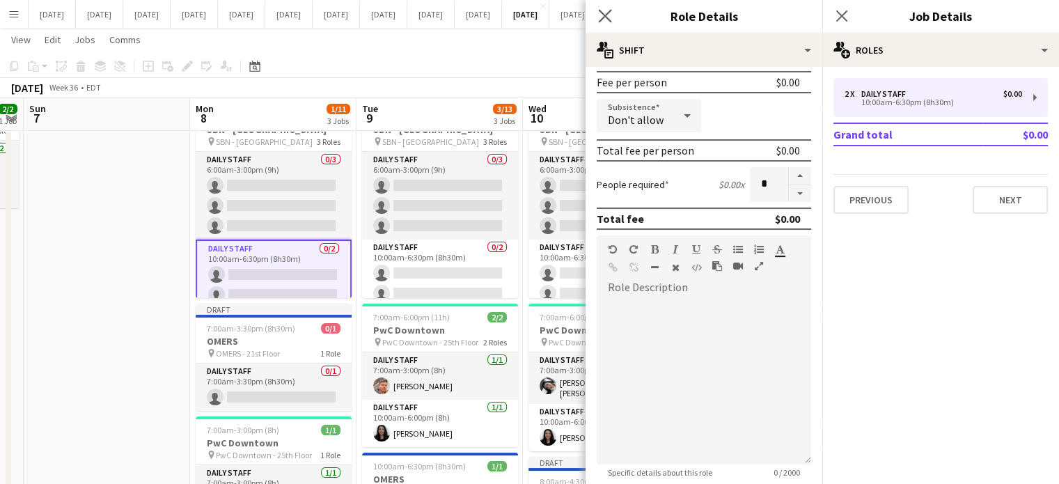
click at [596, 19] on app-icon "Close pop-in" at bounding box center [605, 16] width 20 height 20
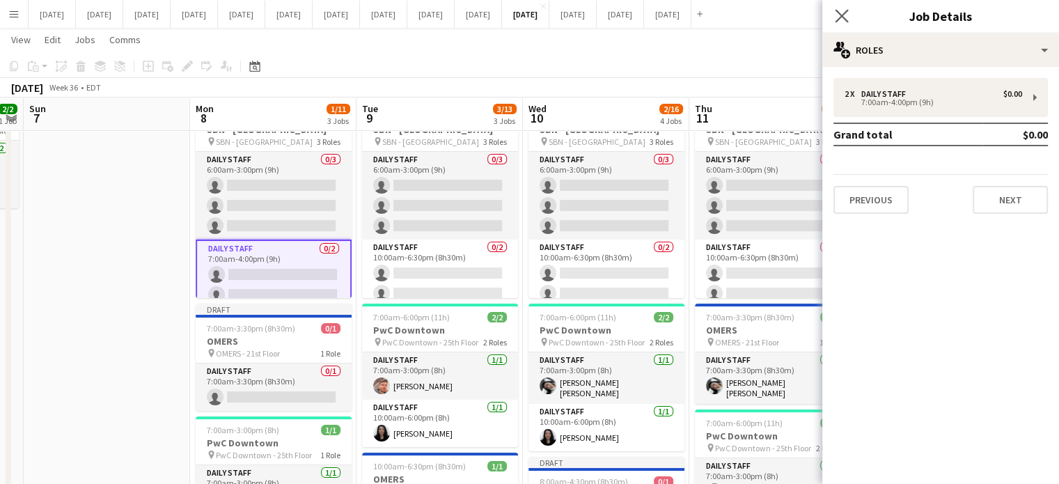
click at [848, 13] on app-icon "Close pop-in" at bounding box center [842, 16] width 20 height 20
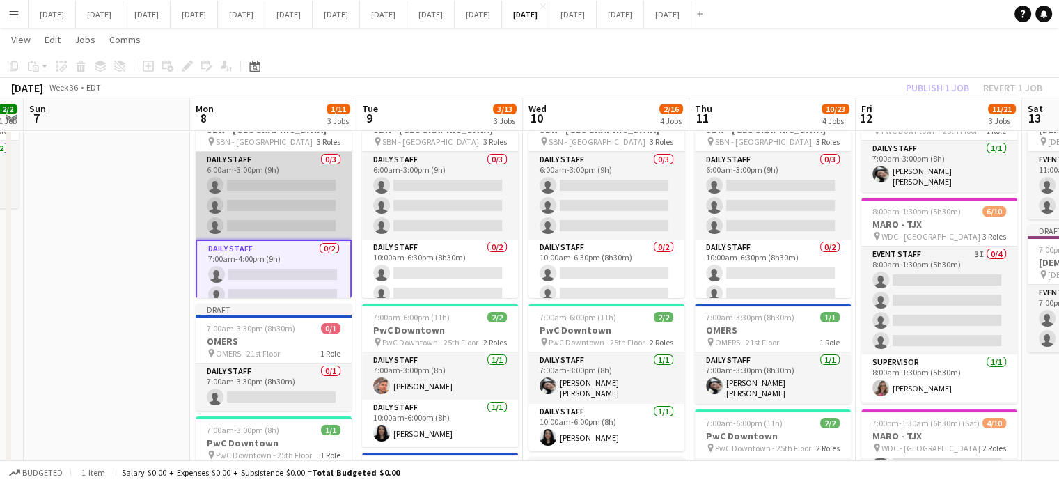
click at [282, 166] on app-card-role "Daily Staff 0/3 6:00am-3:00pm (9h) single-neutral-actions single-neutral-action…" at bounding box center [274, 196] width 156 height 88
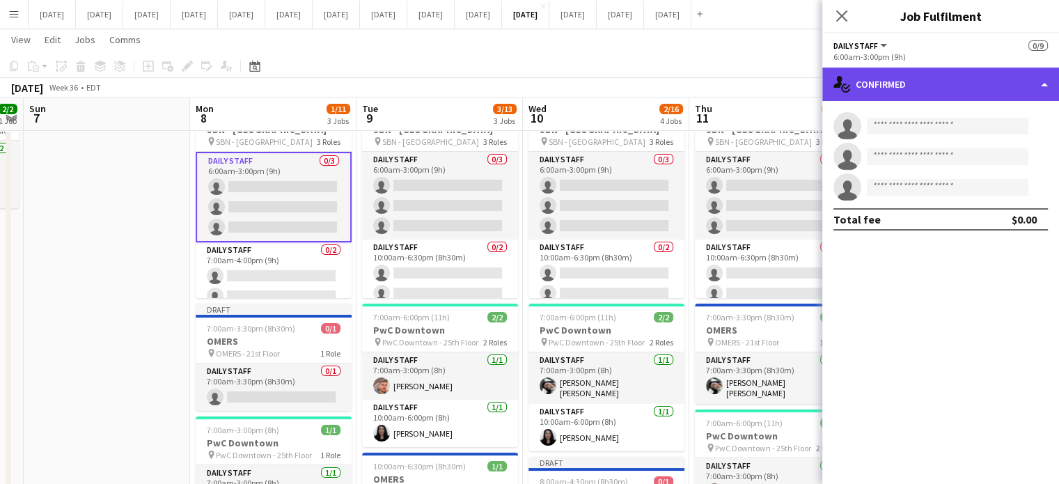
click at [899, 81] on div "single-neutral-actions-check-2 Confirmed" at bounding box center [940, 84] width 237 height 33
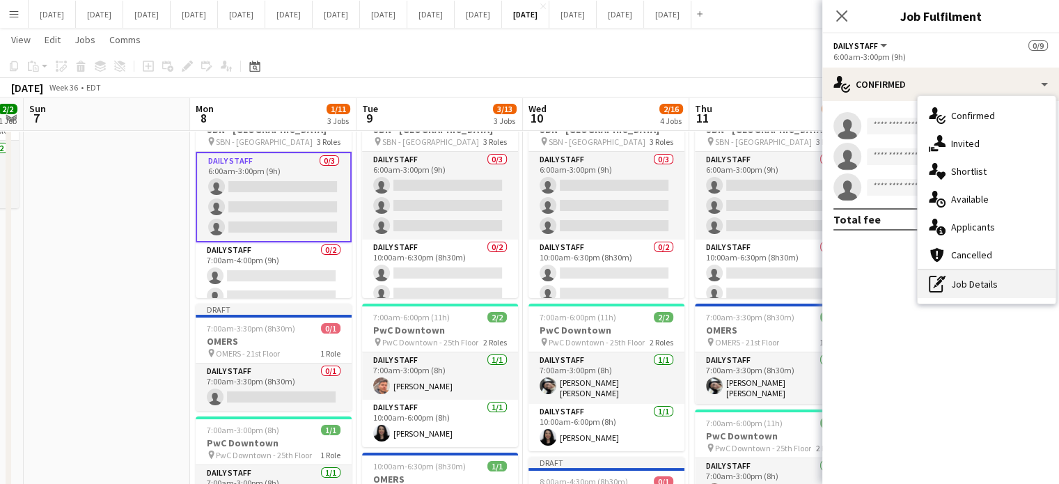
click at [960, 292] on div "pen-write Job Details" at bounding box center [986, 284] width 138 height 28
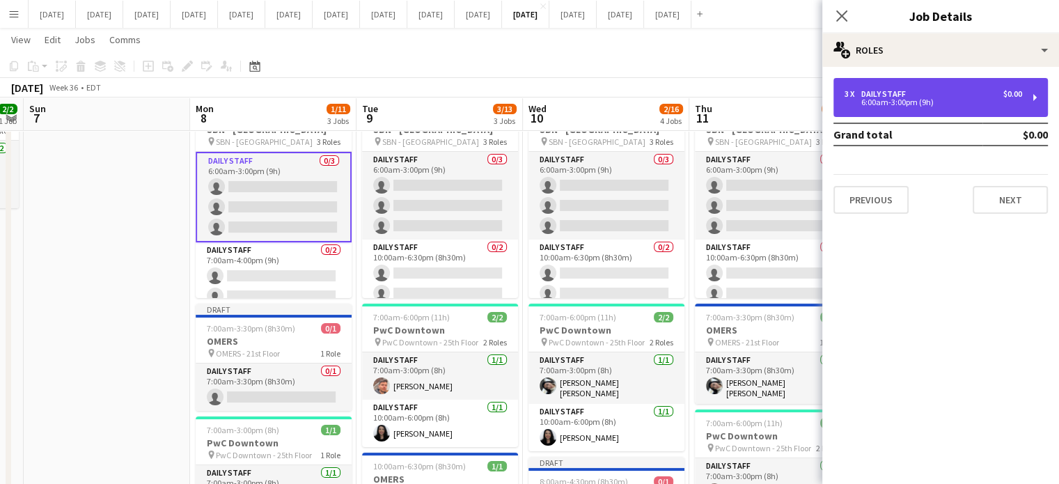
click at [903, 102] on div "6:00am-3:00pm (9h)" at bounding box center [932, 102] width 177 height 7
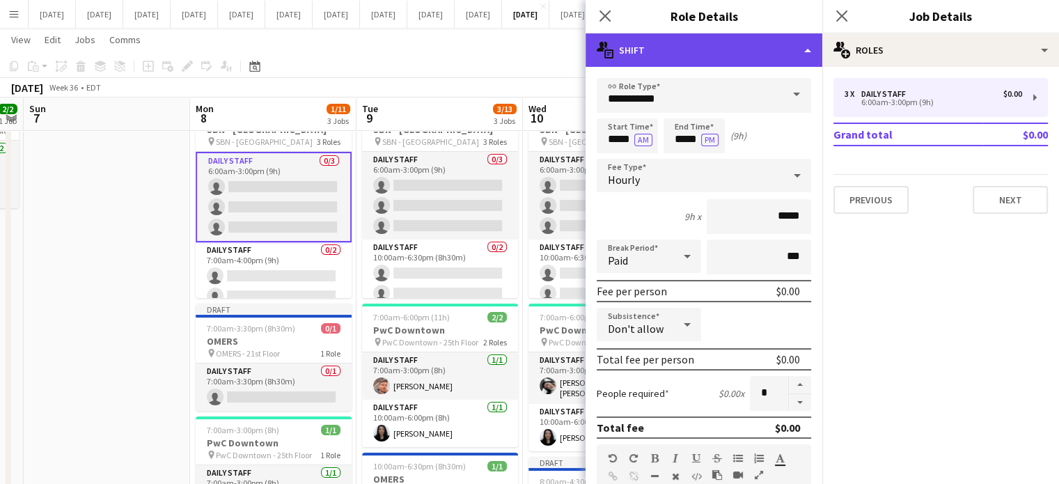
click at [656, 53] on div "multiple-actions-text Shift" at bounding box center [703, 49] width 237 height 33
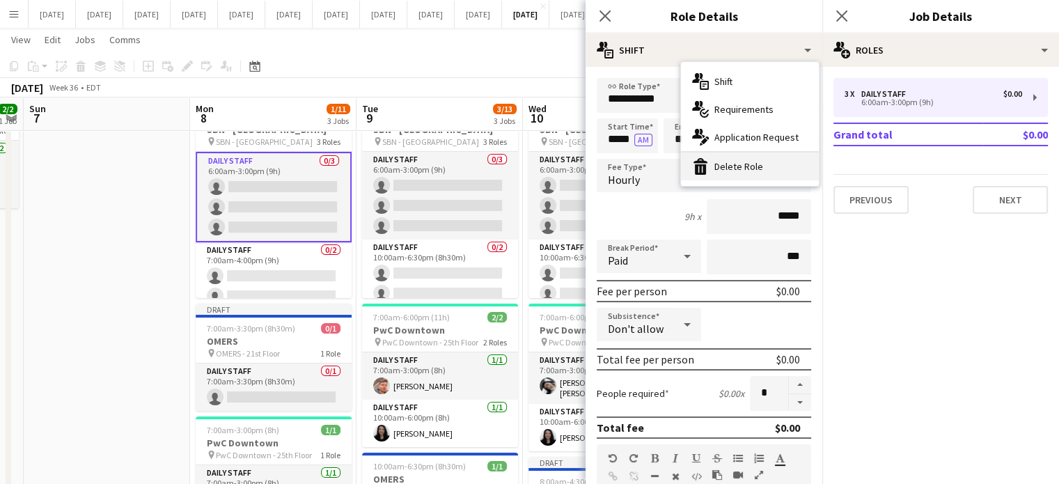
click at [738, 173] on div "bin-2 Delete Role" at bounding box center [750, 166] width 138 height 28
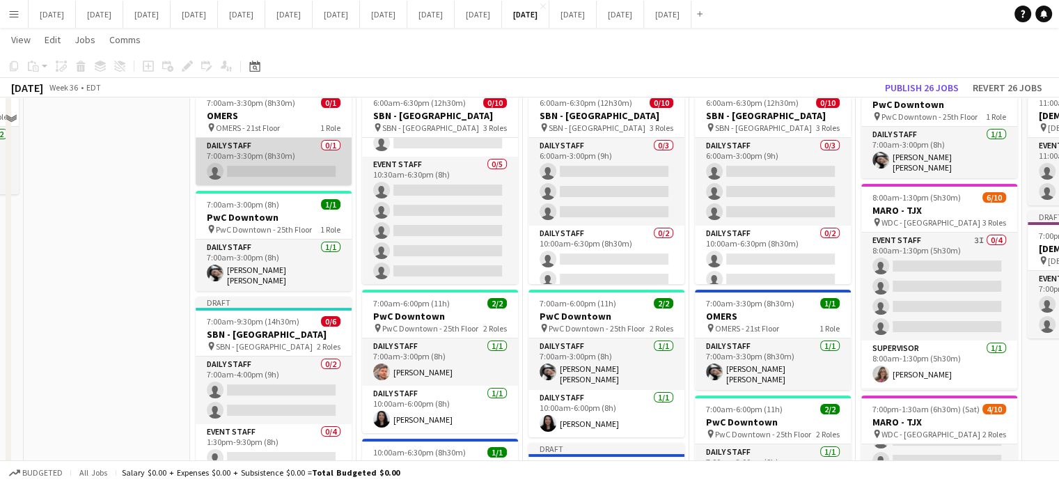
scroll to position [0, 0]
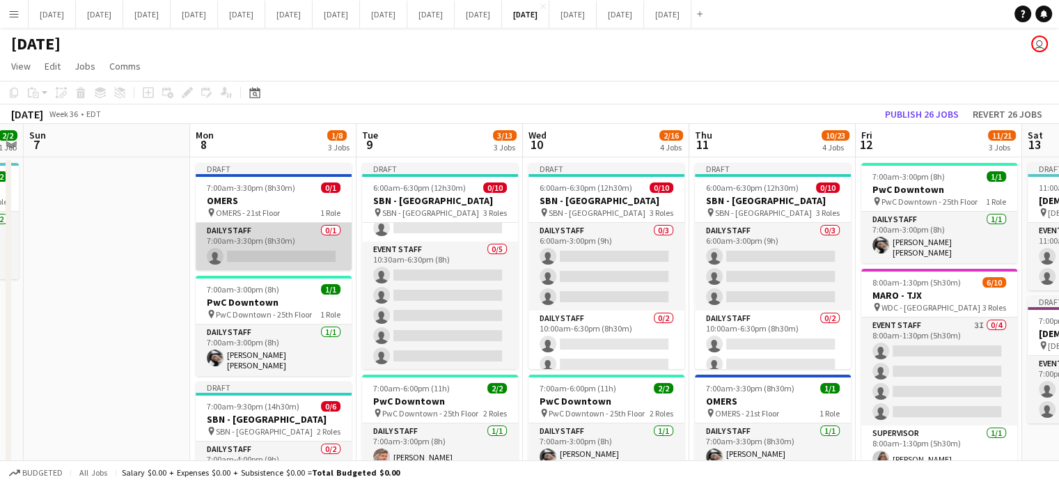
click at [317, 235] on app-card-role "Daily Staff 0/1 7:00am-3:30pm (8h30m) single-neutral-actions" at bounding box center [274, 246] width 156 height 47
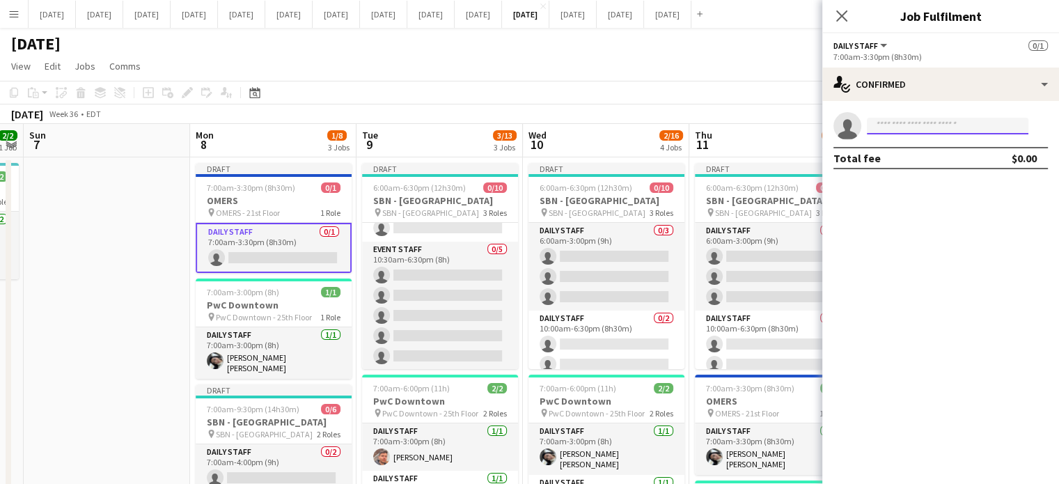
click at [906, 127] on input at bounding box center [947, 126] width 161 height 17
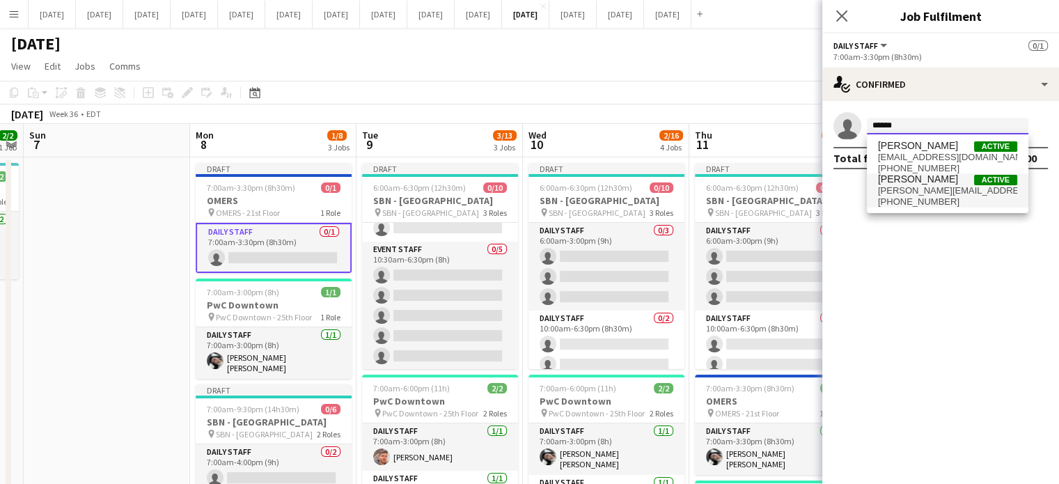
type input "******"
click at [922, 185] on span "[PERSON_NAME][EMAIL_ADDRESS][DOMAIN_NAME]" at bounding box center [947, 190] width 139 height 11
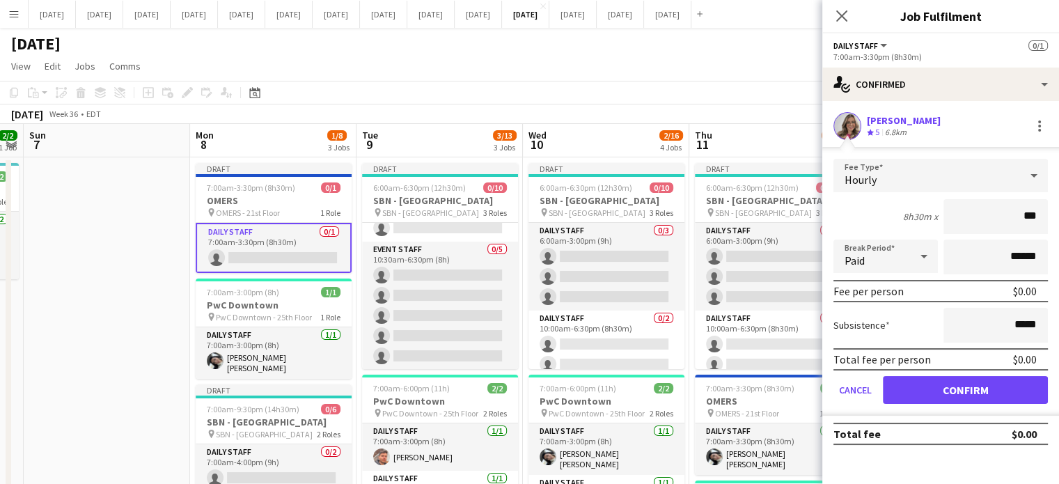
type input "**"
type input "******"
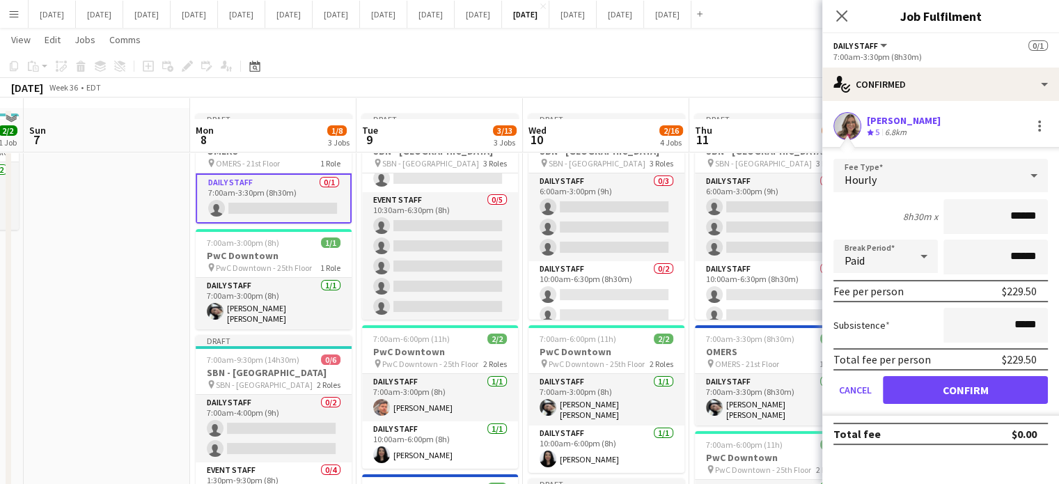
scroll to position [70, 0]
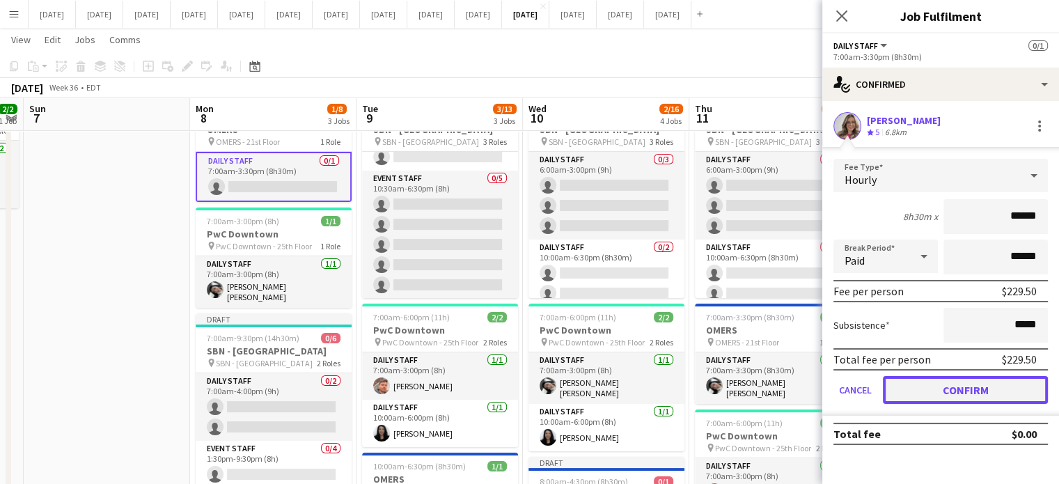
click at [976, 387] on button "Confirm" at bounding box center [965, 390] width 165 height 28
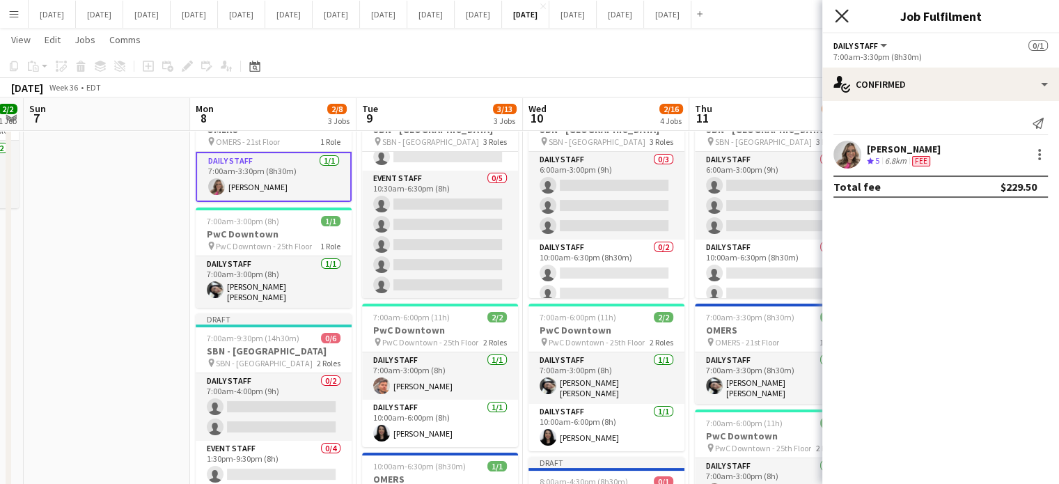
click at [841, 17] on icon at bounding box center [840, 15] width 13 height 13
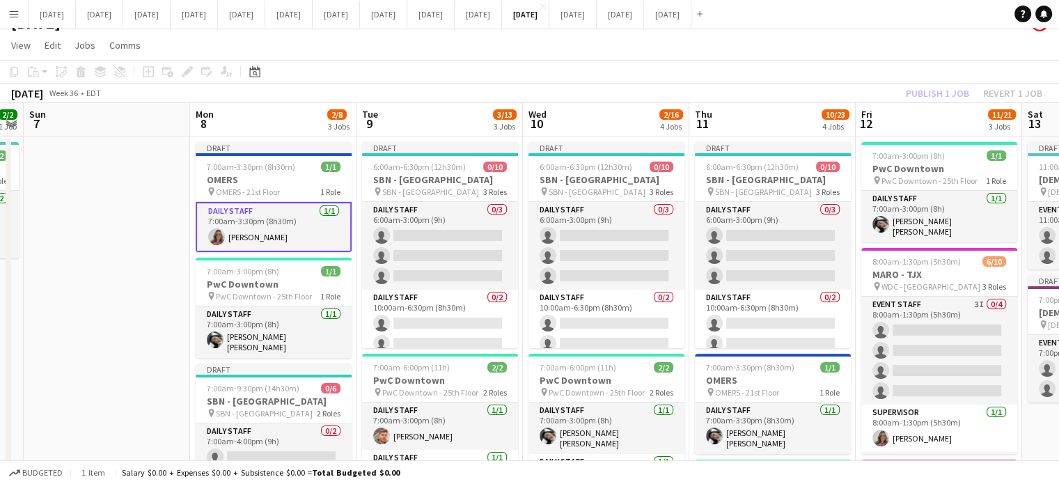
scroll to position [0, 0]
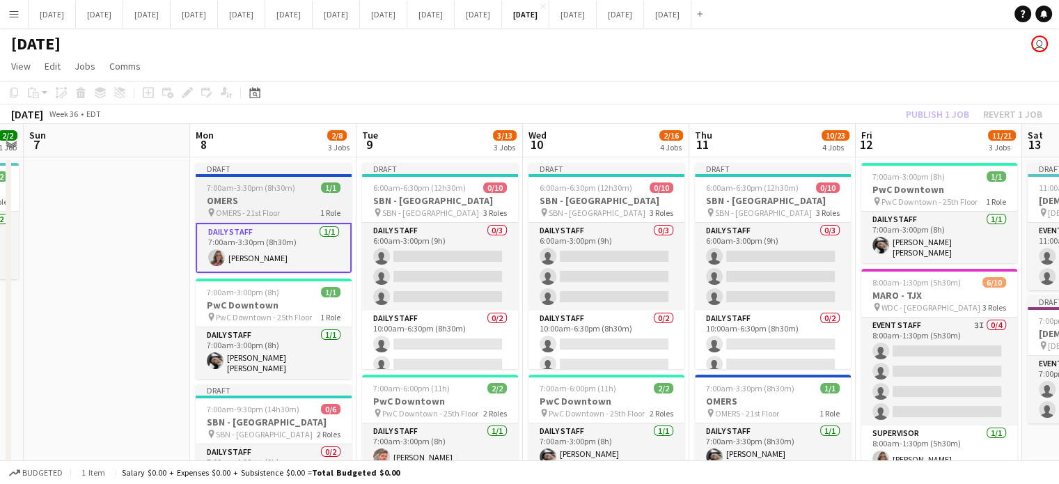
click at [313, 203] on h3 "OMERS" at bounding box center [274, 200] width 156 height 13
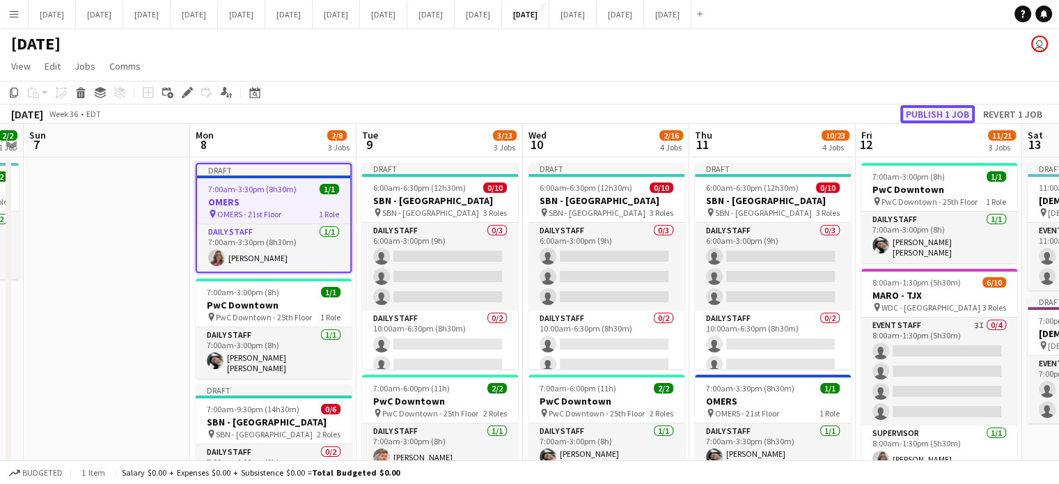
click at [956, 113] on button "Publish 1 job" at bounding box center [937, 114] width 74 height 18
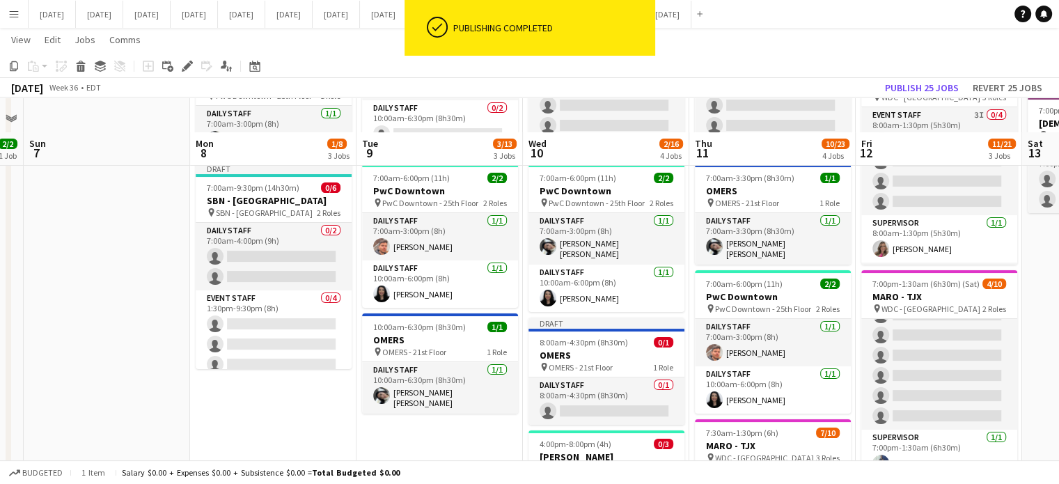
scroll to position [278, 0]
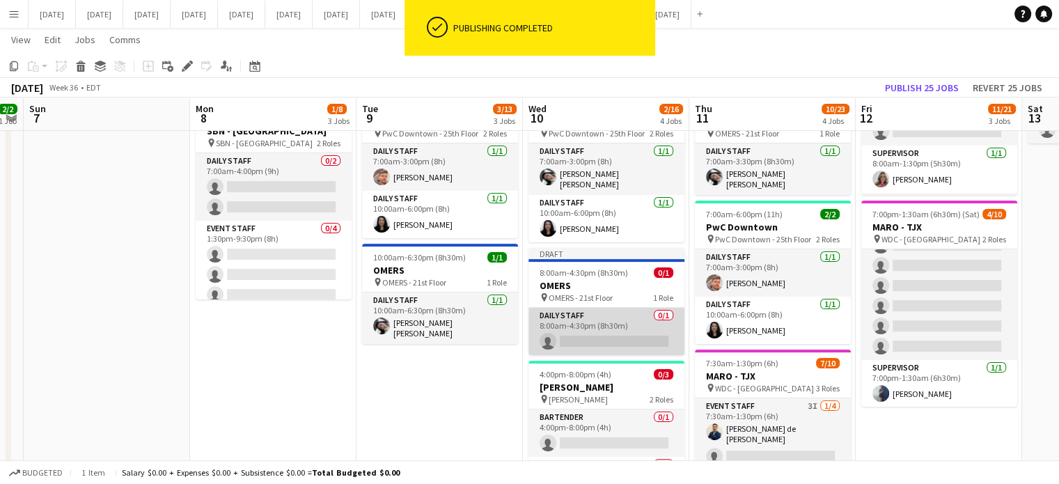
click at [644, 310] on app-card-role "Daily Staff 0/1 8:00am-4:30pm (8h30m) single-neutral-actions" at bounding box center [606, 331] width 156 height 47
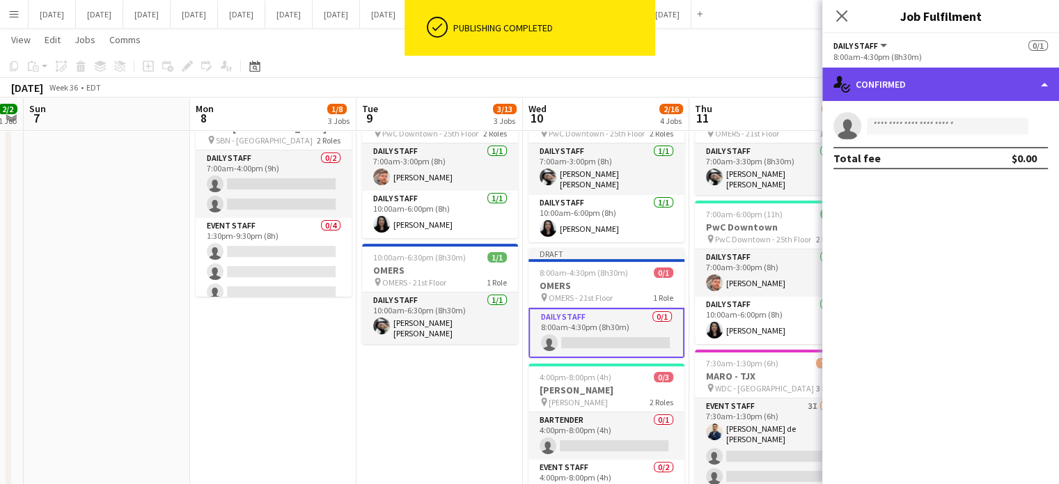
click at [948, 92] on div "single-neutral-actions-check-2 Confirmed" at bounding box center [940, 84] width 237 height 33
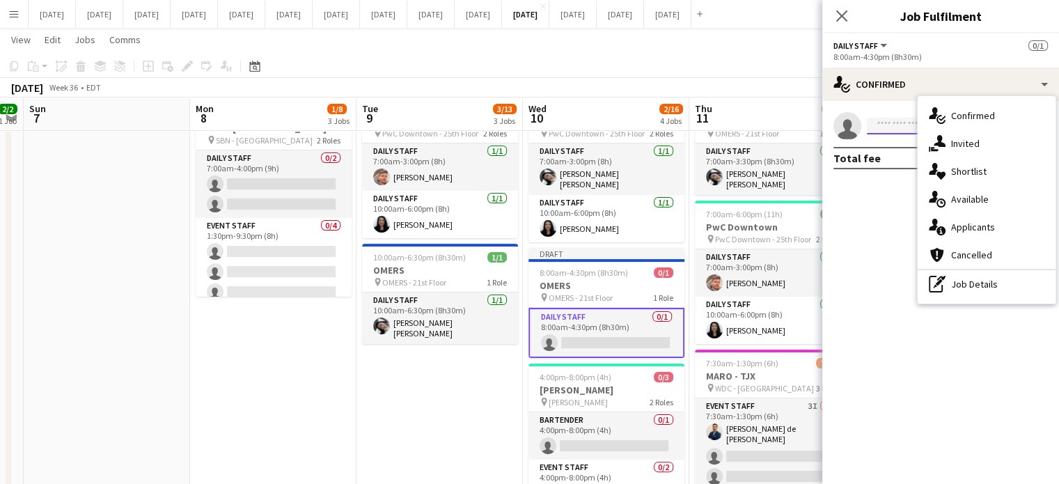
click at [885, 127] on input at bounding box center [947, 126] width 161 height 17
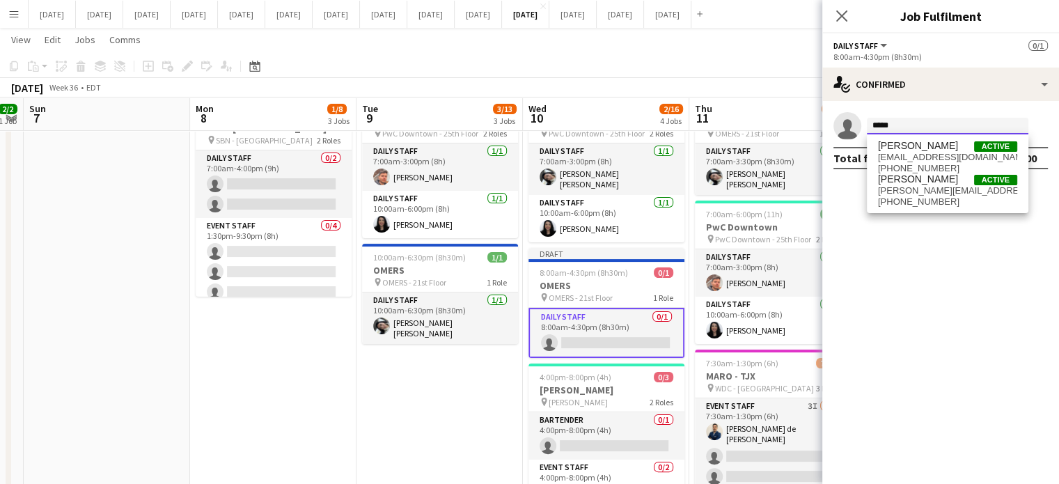
type input "*****"
click at [958, 183] on span "[PERSON_NAME] Active" at bounding box center [947, 179] width 139 height 12
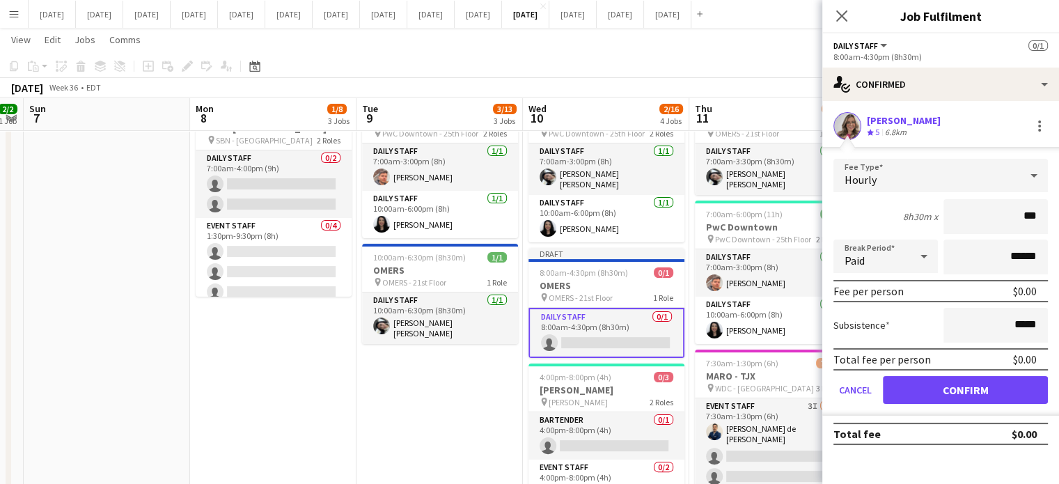
type input "**"
type input "******"
click at [993, 381] on button "Confirm" at bounding box center [965, 390] width 165 height 28
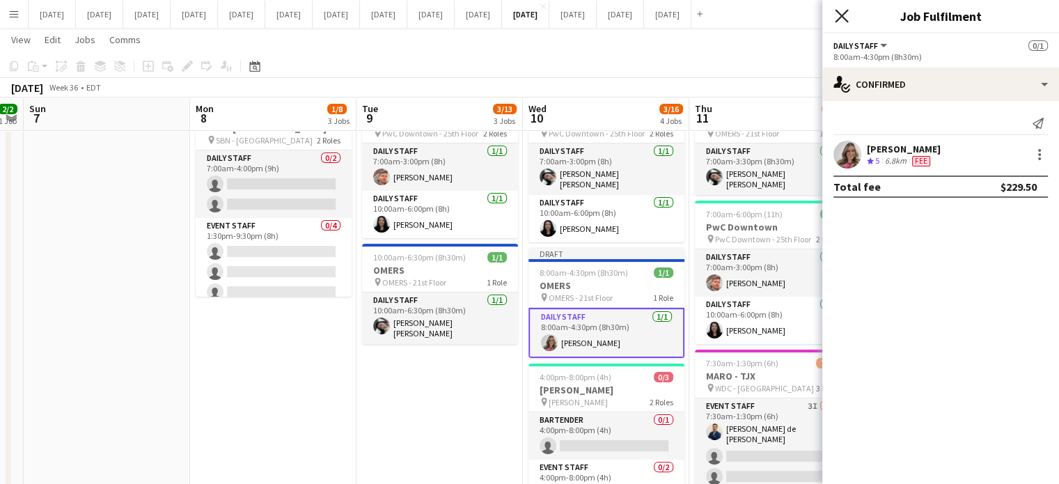
click at [839, 13] on icon at bounding box center [840, 15] width 13 height 13
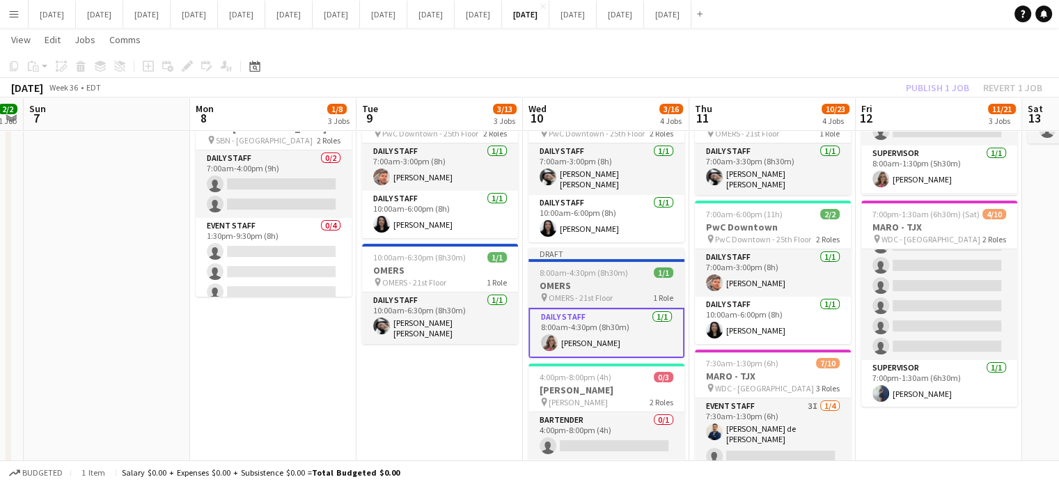
click at [633, 274] on app-job-card "Draft 8:00am-4:30pm (8h30m) 1/1 OMERS pin OMERS - 21st Floor 1 Role Daily Staff…" at bounding box center [606, 303] width 156 height 110
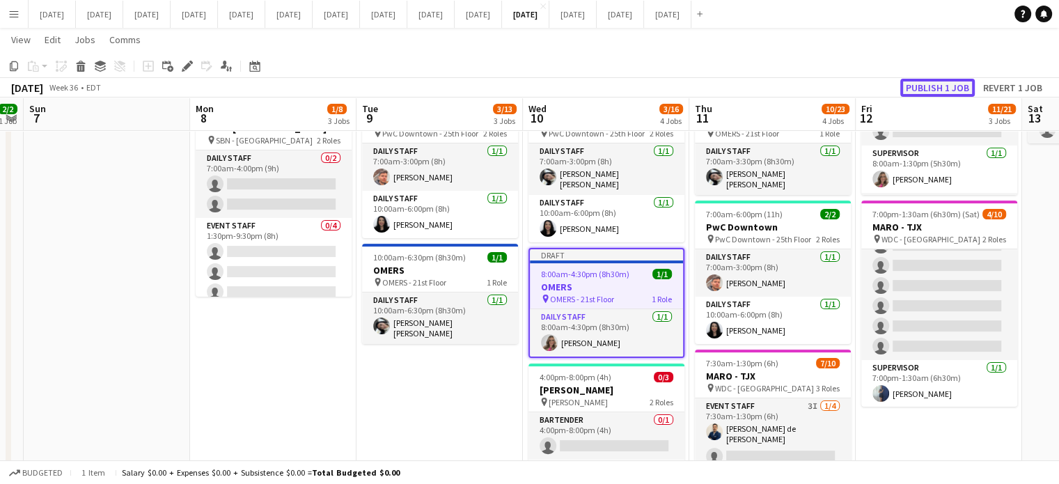
click at [944, 88] on button "Publish 1 job" at bounding box center [937, 88] width 74 height 18
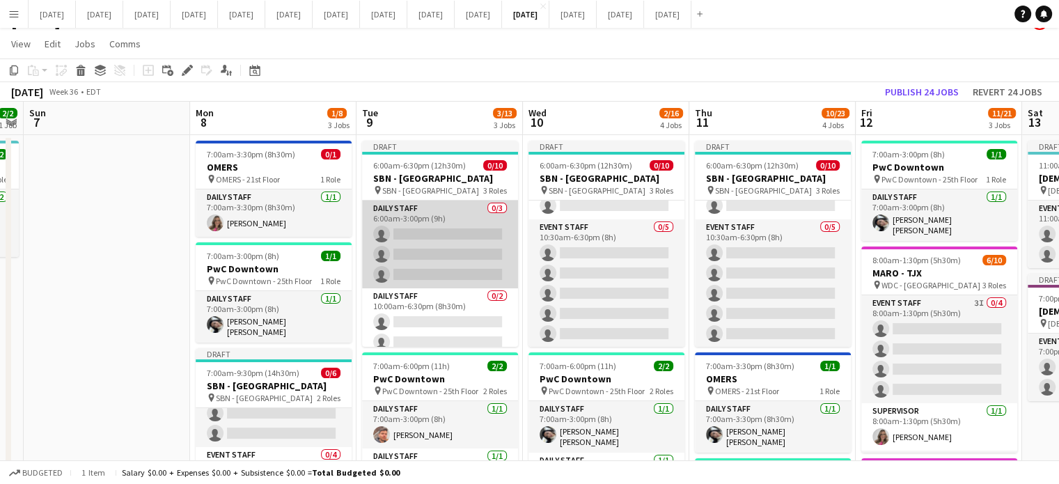
scroll to position [0, 0]
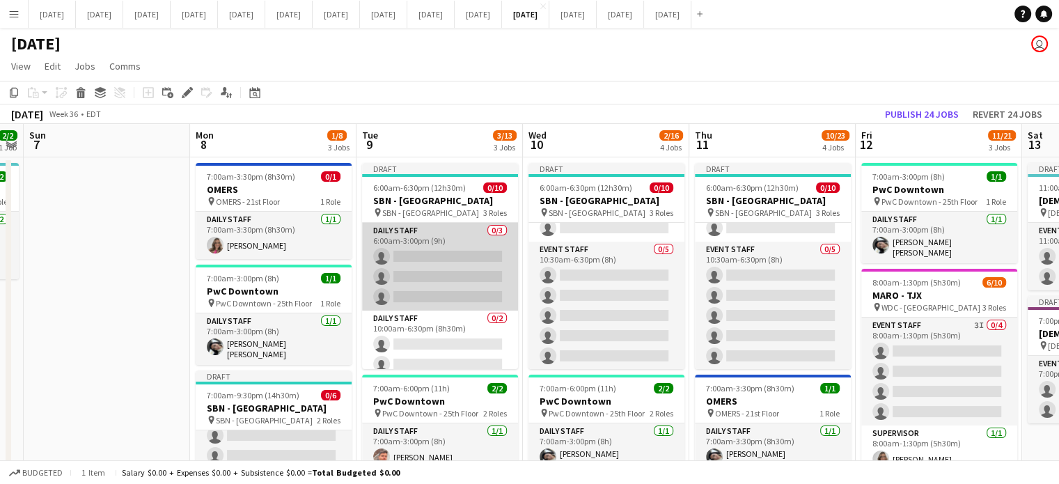
click at [482, 236] on app-card-role "Daily Staff 0/3 6:00am-3:00pm (9h) single-neutral-actions single-neutral-action…" at bounding box center [440, 267] width 156 height 88
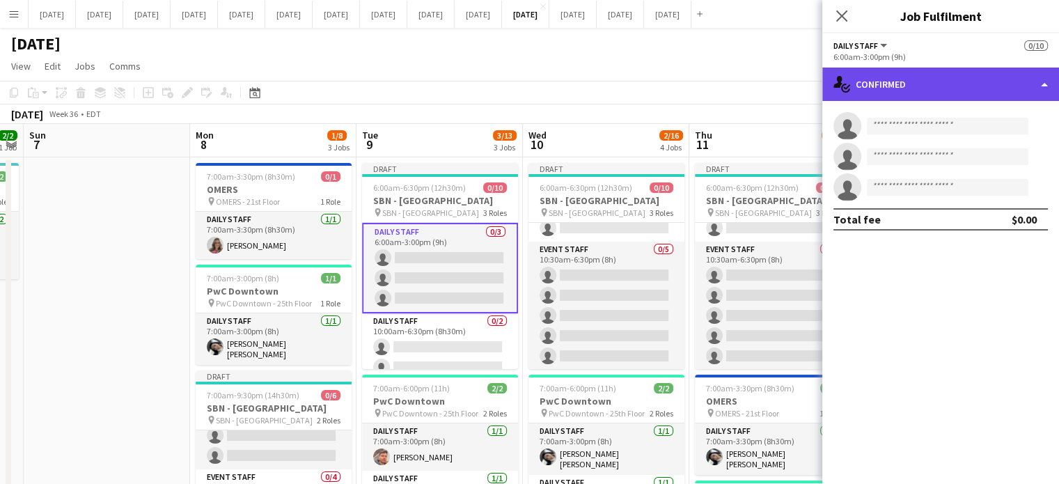
click at [869, 88] on div "single-neutral-actions-check-2 Confirmed" at bounding box center [940, 84] width 237 height 33
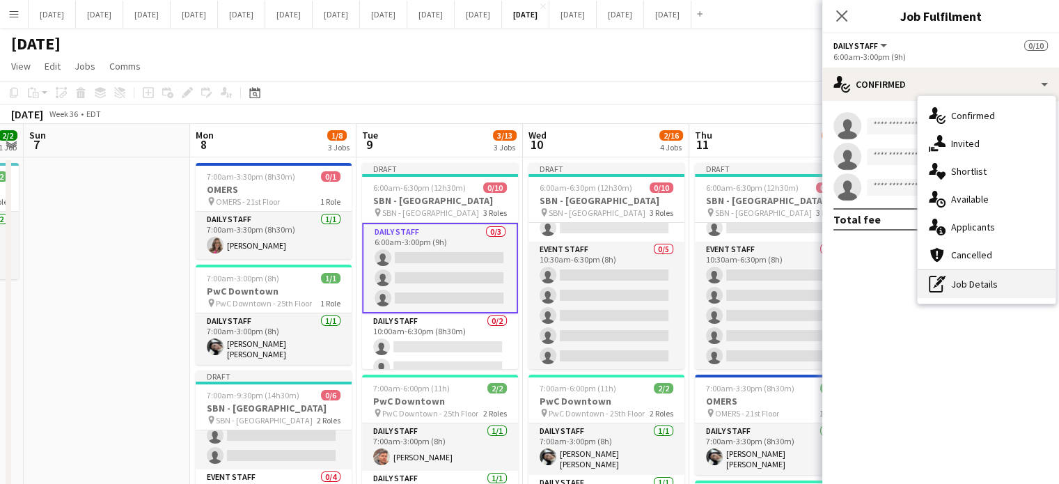
click at [952, 296] on div "pen-write Job Details" at bounding box center [986, 284] width 138 height 28
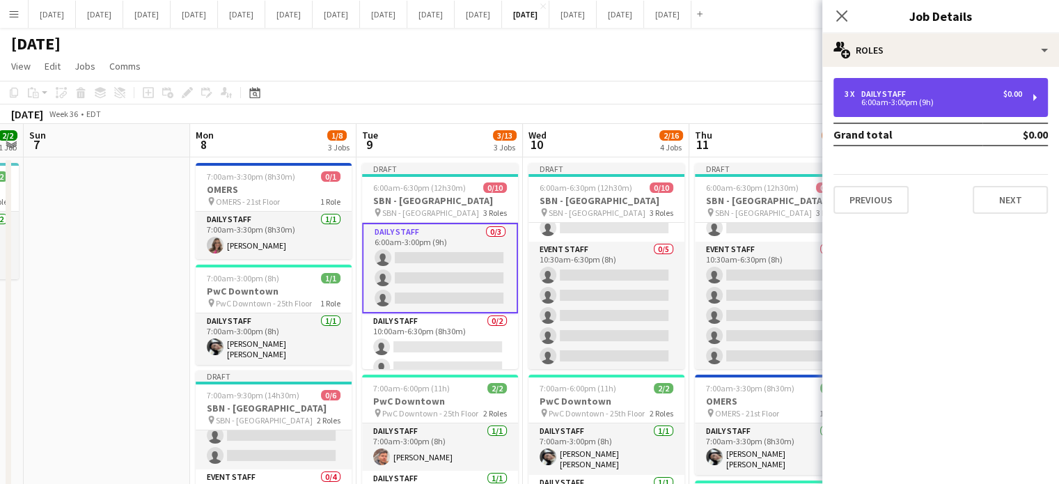
click at [905, 113] on div "3 x Daily Staff $0.00 6:00am-3:00pm (9h)" at bounding box center [940, 97] width 214 height 39
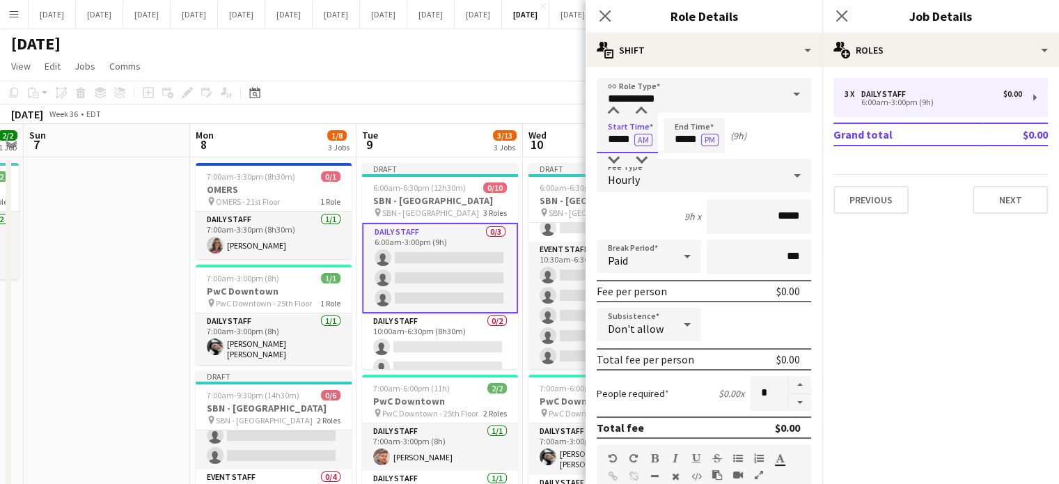
click at [618, 147] on input "*****" at bounding box center [626, 135] width 61 height 35
type input "*****"
click at [620, 116] on div at bounding box center [613, 111] width 28 height 14
click at [678, 124] on input "*****" at bounding box center [693, 135] width 61 height 35
click at [682, 114] on div at bounding box center [680, 111] width 28 height 14
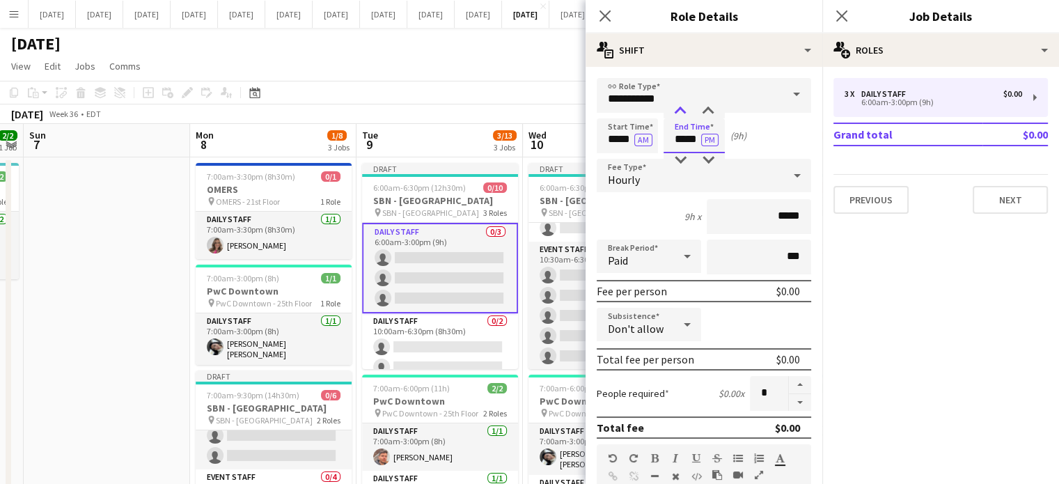
click at [682, 114] on div at bounding box center [680, 111] width 28 height 14
type input "*****"
click at [685, 155] on div at bounding box center [680, 160] width 28 height 14
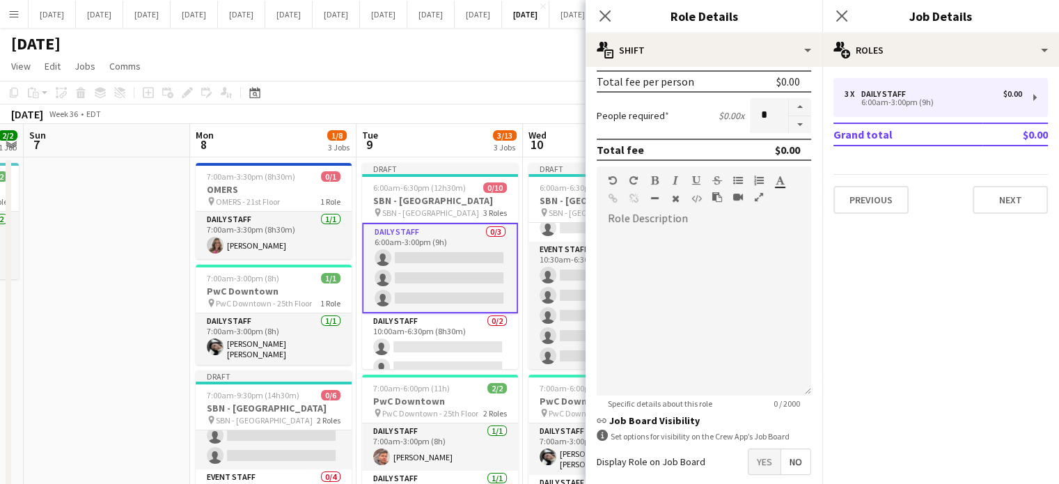
scroll to position [278, 0]
click at [788, 130] on form "**********" at bounding box center [703, 176] width 237 height 753
click at [790, 127] on button "button" at bounding box center [800, 124] width 22 height 17
click at [791, 127] on button "button" at bounding box center [800, 124] width 22 height 17
type input "*"
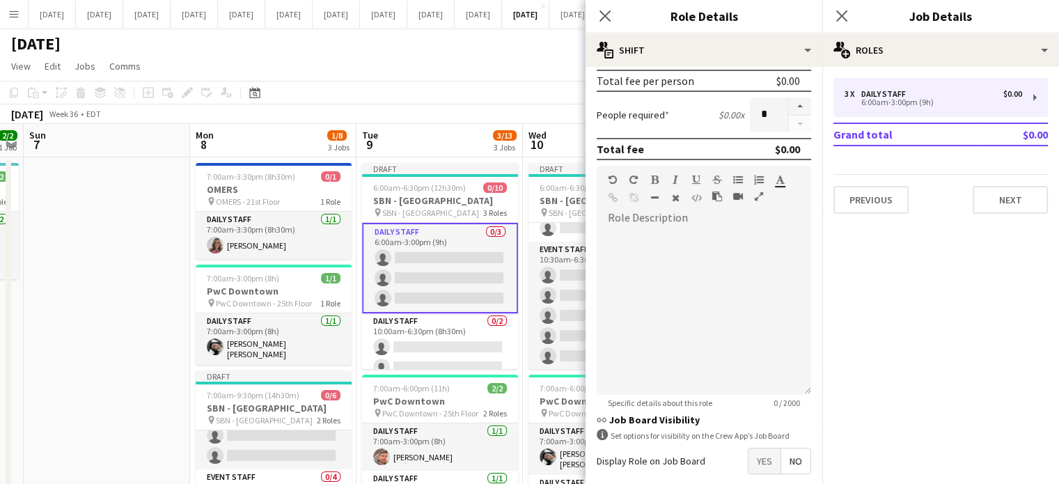
scroll to position [345, 0]
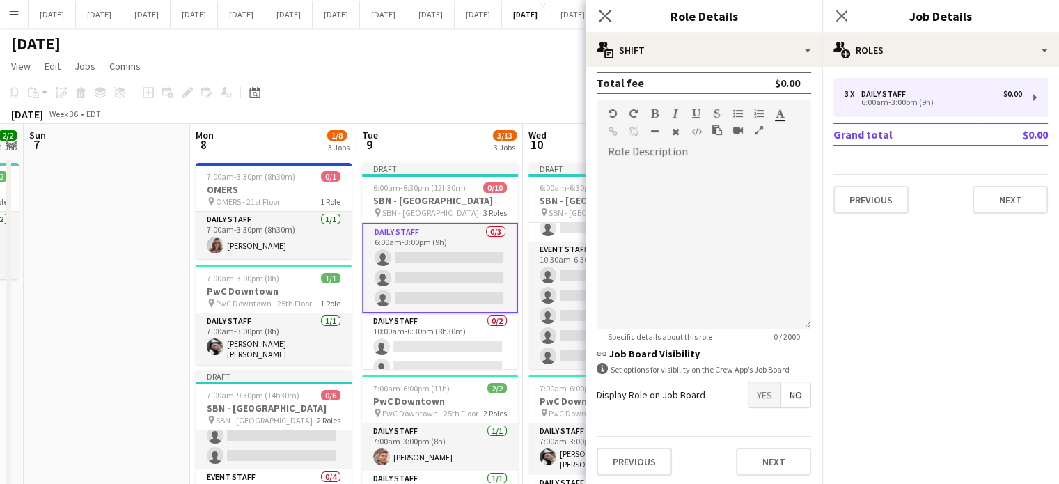
click at [604, 8] on app-icon "Close pop-in" at bounding box center [605, 16] width 20 height 20
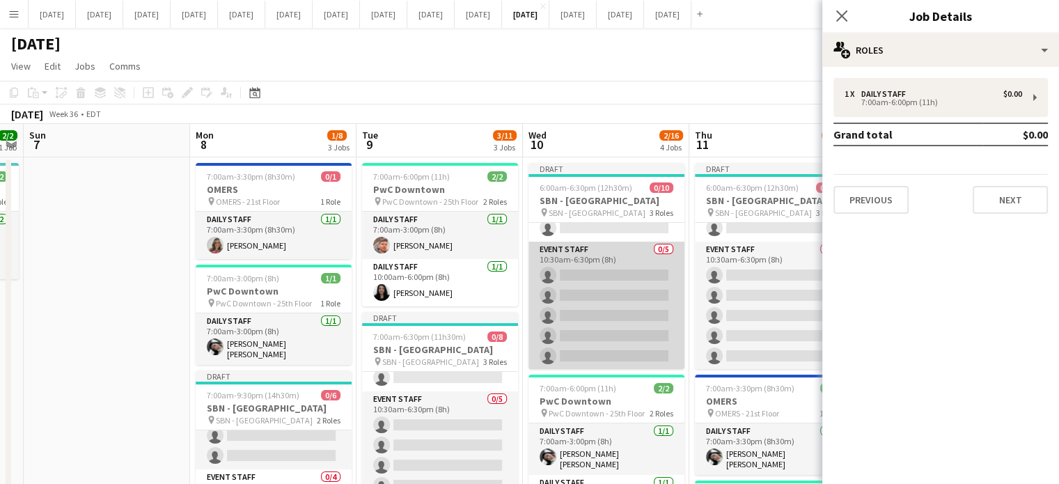
scroll to position [70, 0]
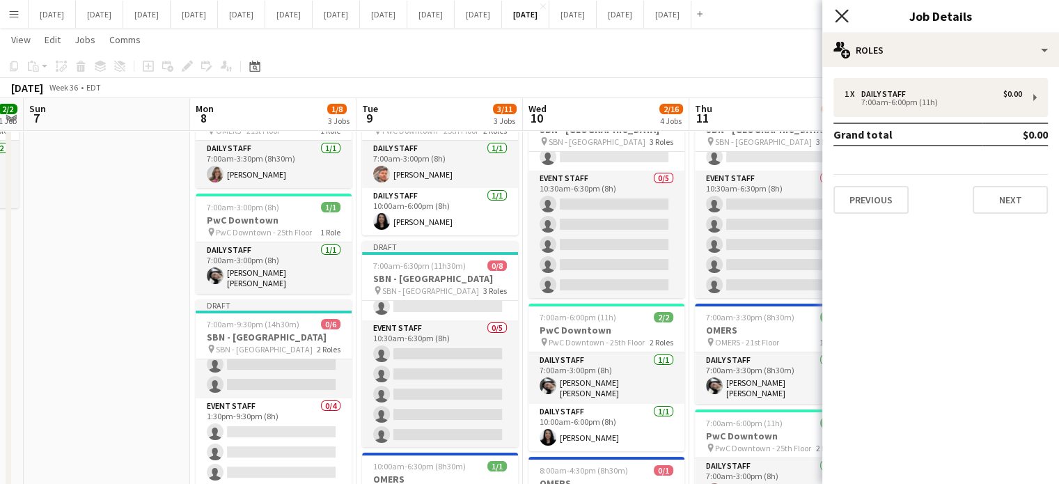
click at [844, 20] on icon "Close pop-in" at bounding box center [840, 15] width 13 height 13
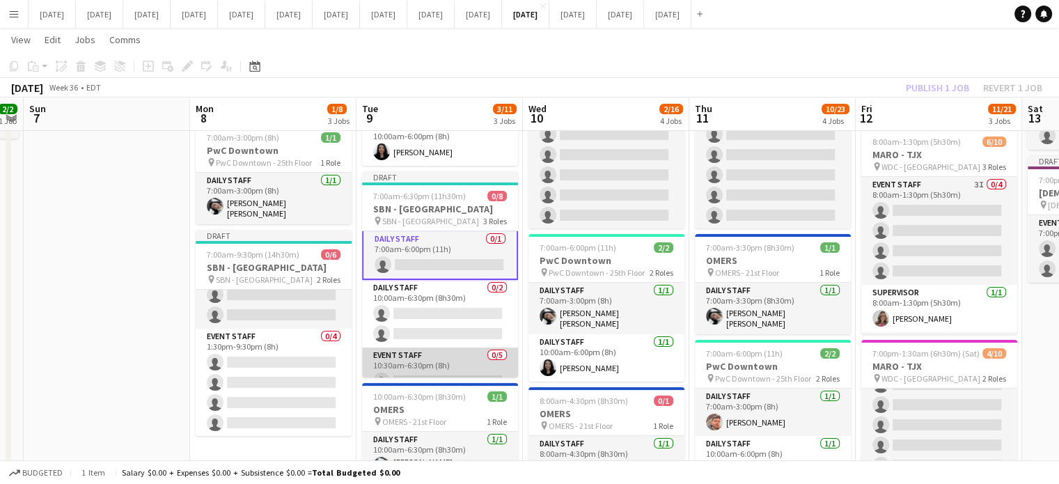
scroll to position [0, 0]
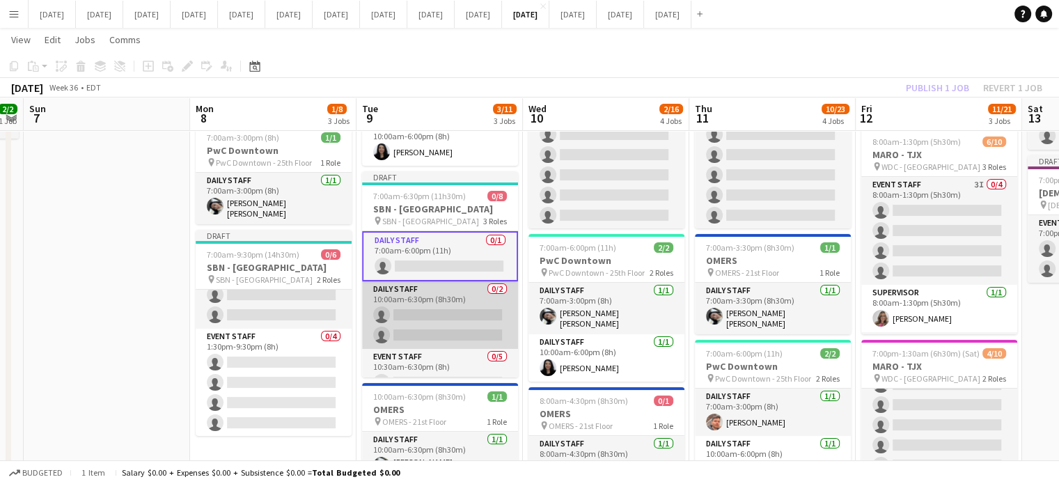
click at [448, 300] on app-card-role "Daily Staff 0/2 10:00am-6:30pm (8h30m) single-neutral-actions single-neutral-ac…" at bounding box center [440, 315] width 156 height 68
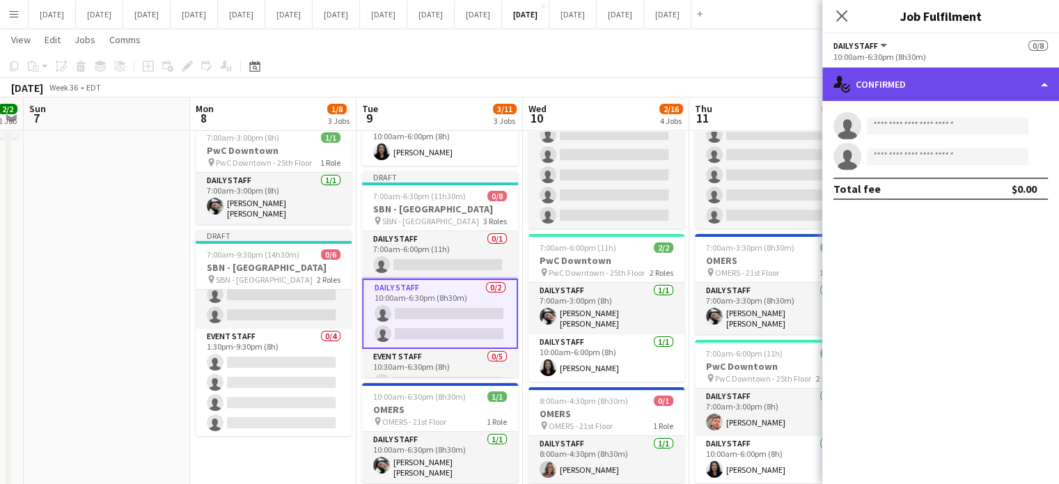
click at [930, 80] on div "single-neutral-actions-check-2 Confirmed" at bounding box center [940, 84] width 237 height 33
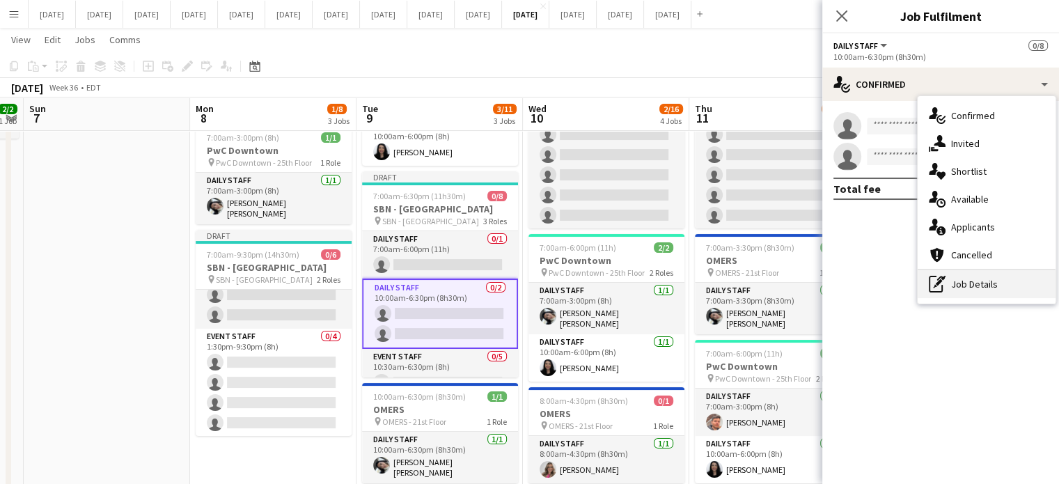
click at [963, 283] on div "pen-write Job Details" at bounding box center [986, 284] width 138 height 28
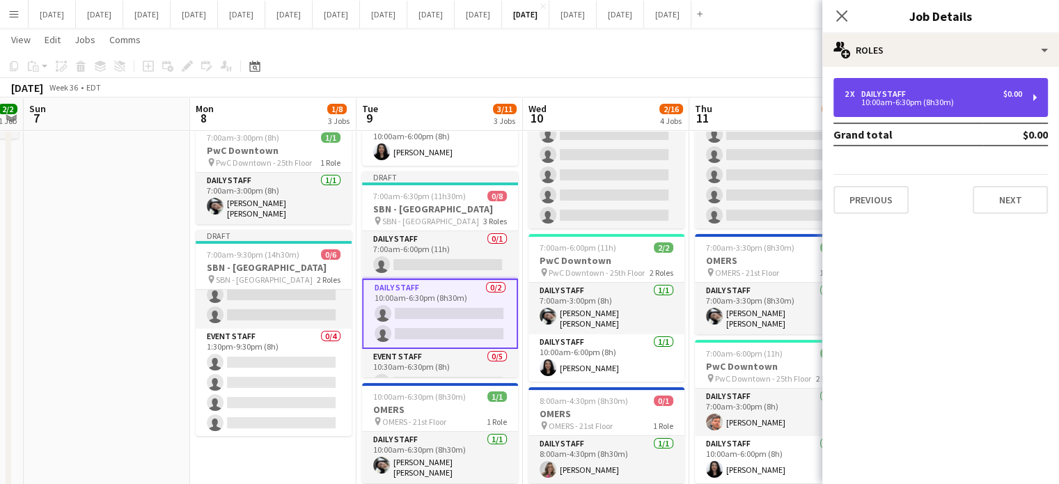
click at [880, 103] on div "10:00am-6:30pm (8h30m)" at bounding box center [932, 102] width 177 height 7
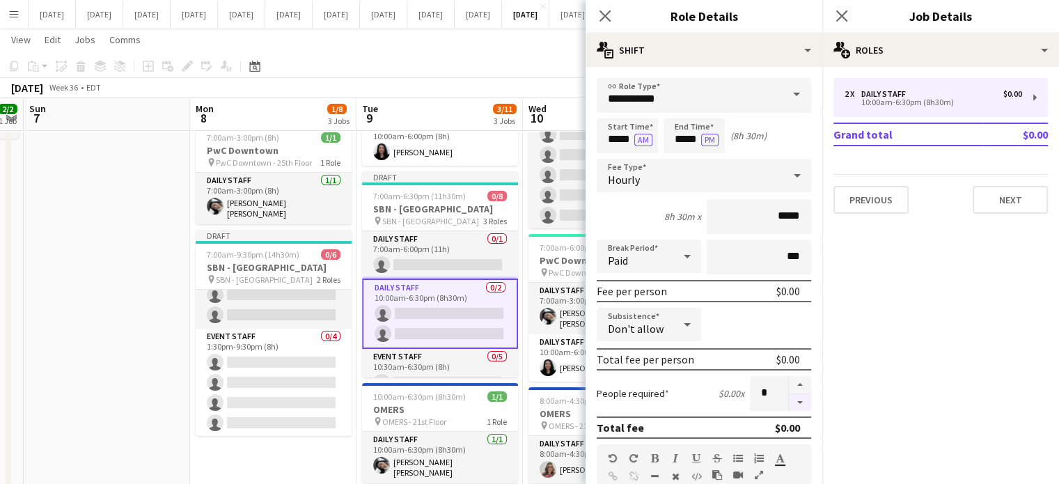
click at [795, 402] on button "button" at bounding box center [800, 402] width 22 height 17
type input "*"
click at [610, 143] on input "*****" at bounding box center [626, 135] width 61 height 35
click at [615, 159] on div at bounding box center [613, 160] width 28 height 14
click at [616, 159] on div at bounding box center [613, 160] width 28 height 14
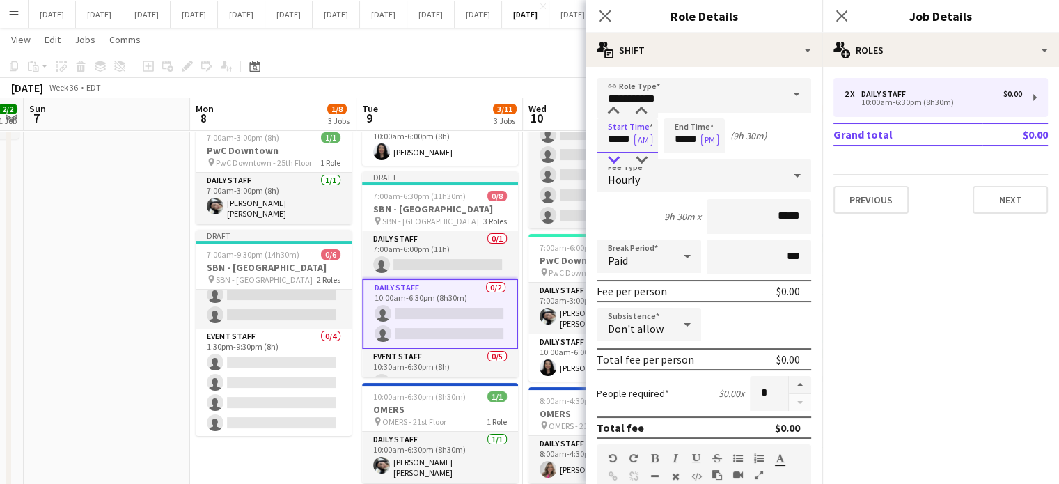
type input "*****"
click at [616, 160] on div at bounding box center [613, 160] width 28 height 14
click at [687, 138] on input "*****" at bounding box center [693, 135] width 61 height 35
click at [682, 155] on div at bounding box center [680, 160] width 28 height 14
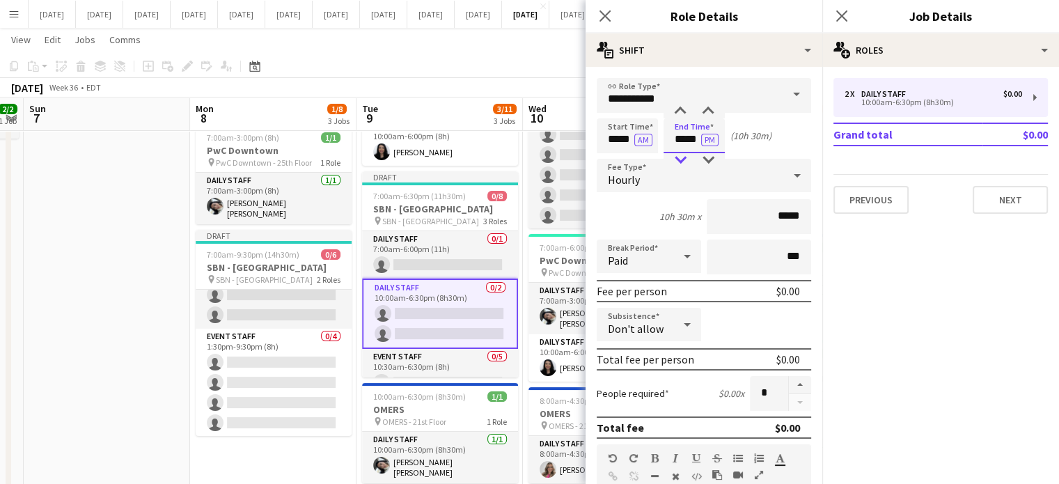
click at [682, 155] on div at bounding box center [680, 160] width 28 height 14
click at [715, 113] on div at bounding box center [708, 111] width 28 height 14
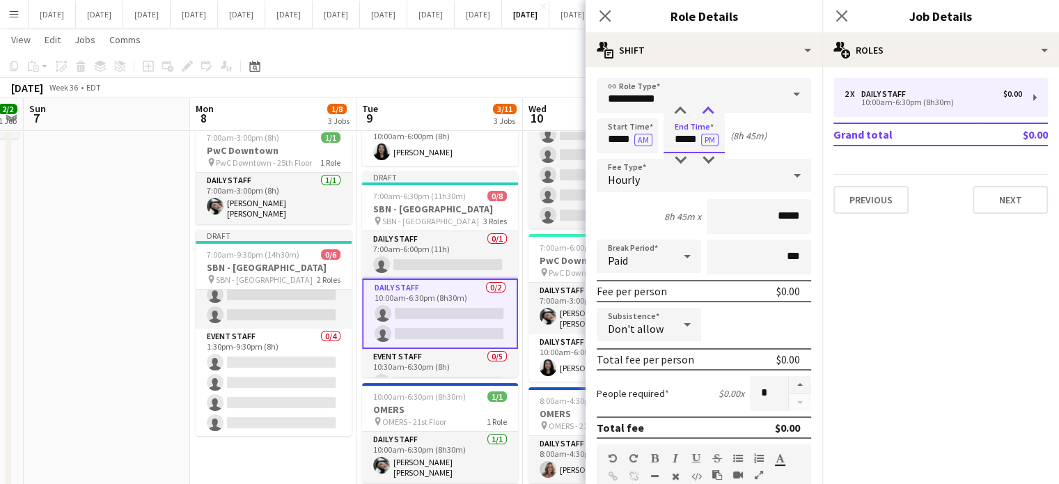
click at [714, 113] on div at bounding box center [708, 111] width 28 height 14
type input "*****"
click at [713, 113] on div at bounding box center [708, 111] width 28 height 14
click at [607, 16] on icon "Close pop-in" at bounding box center [604, 15] width 13 height 13
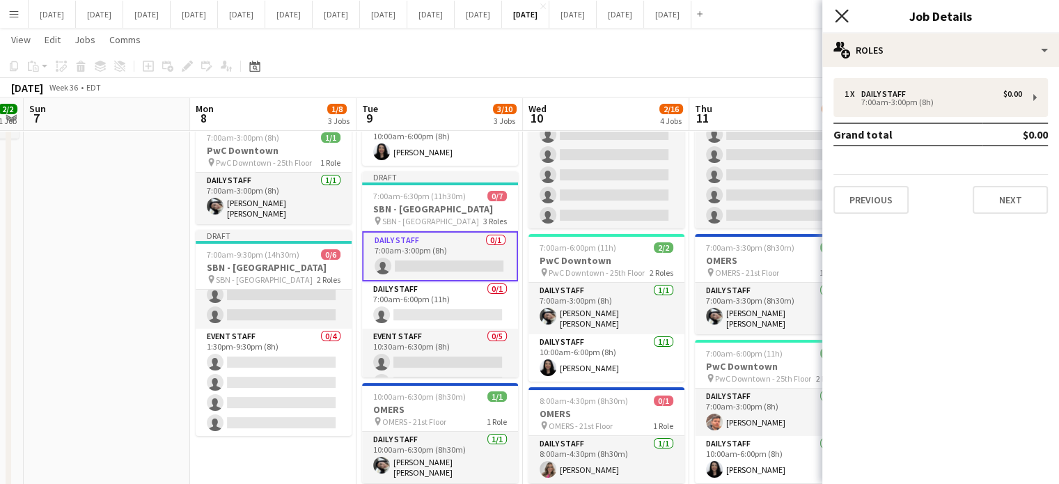
click at [838, 12] on icon at bounding box center [840, 15] width 13 height 13
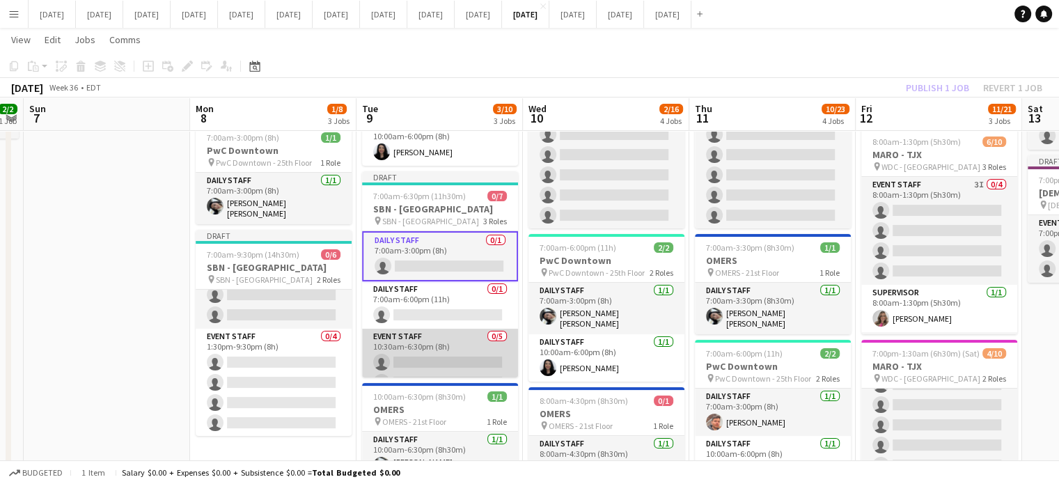
scroll to position [70, 0]
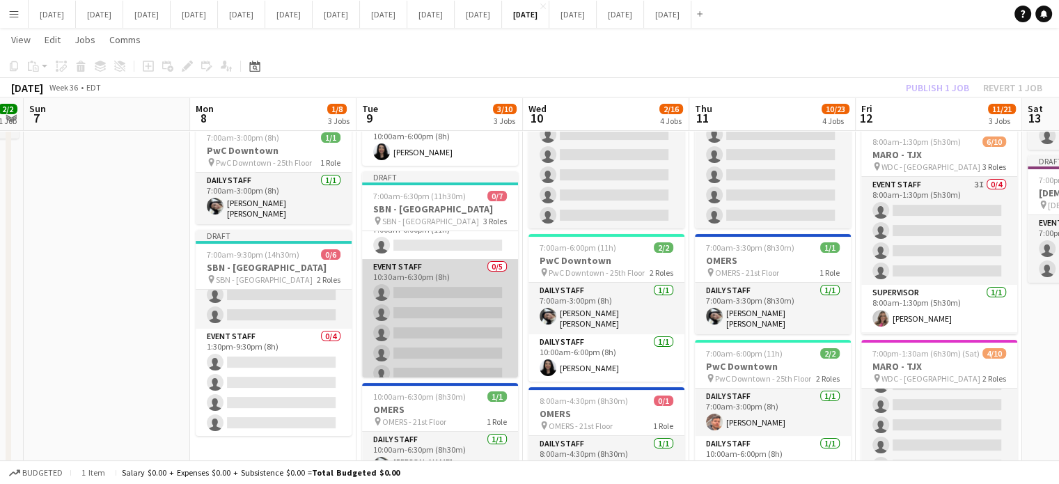
click at [426, 275] on app-card-role "Event Staff 0/5 10:30am-6:30pm (8h) single-neutral-actions single-neutral-actio…" at bounding box center [440, 323] width 156 height 128
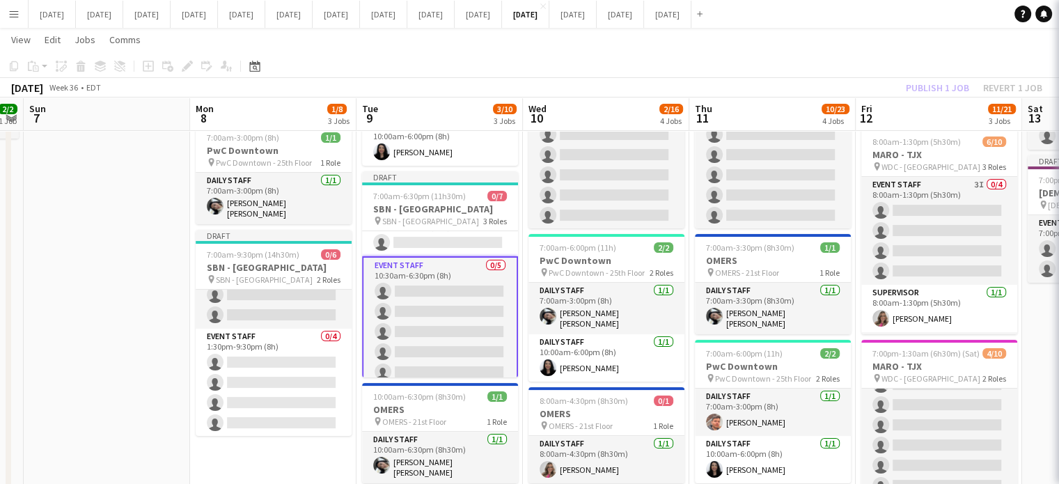
scroll to position [67, 0]
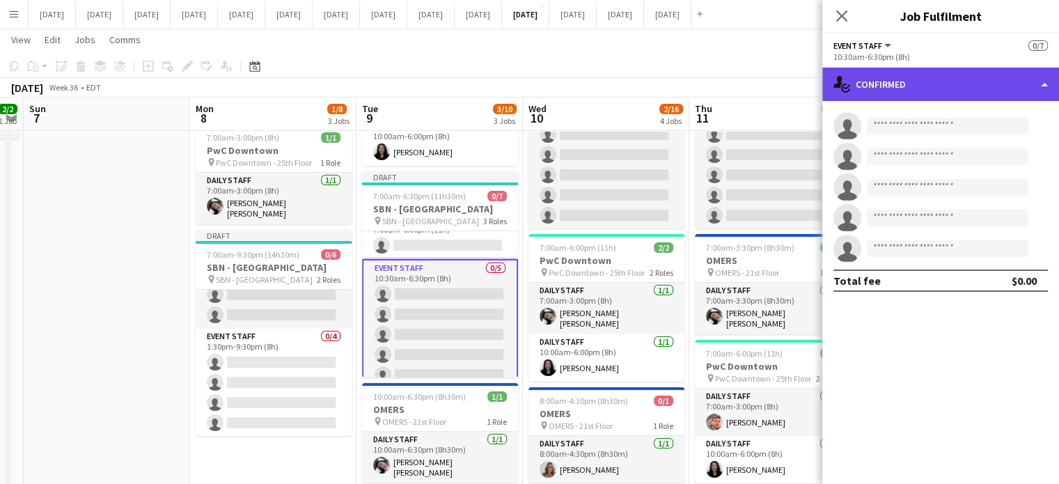
click at [954, 95] on div "single-neutral-actions-check-2 Confirmed" at bounding box center [940, 84] width 237 height 33
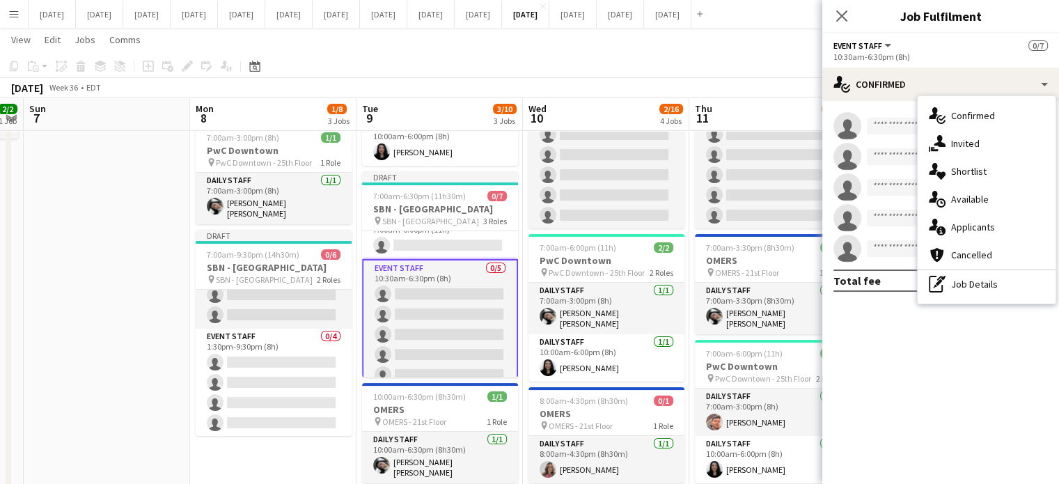
click at [996, 293] on div "pen-write Job Details" at bounding box center [986, 284] width 138 height 28
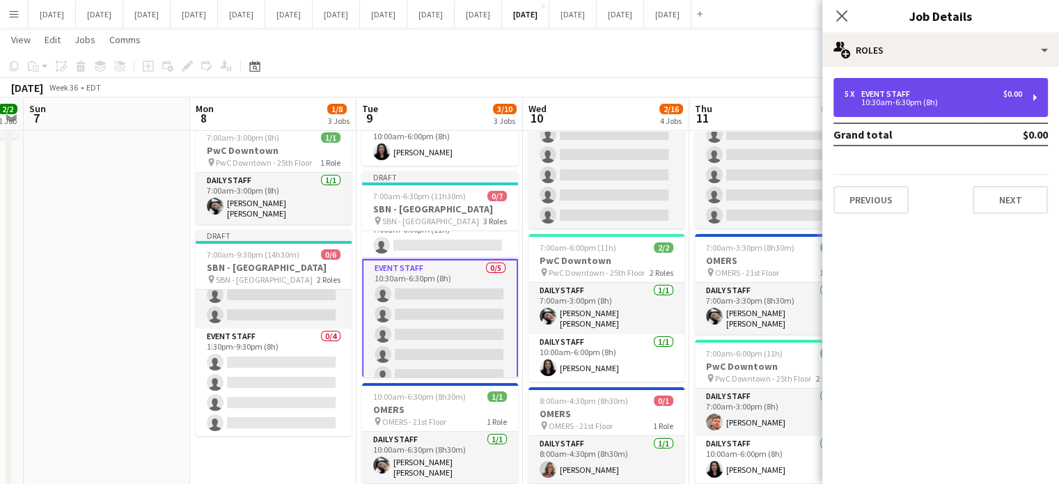
click at [898, 105] on div "10:30am-6:30pm (8h)" at bounding box center [932, 102] width 177 height 7
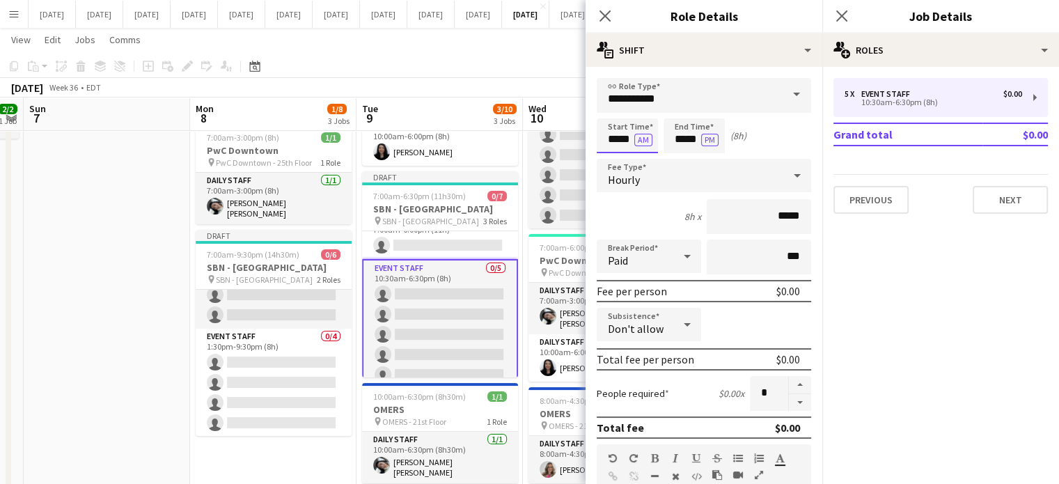
click at [625, 139] on input "*****" at bounding box center [626, 135] width 61 height 35
click at [646, 159] on div at bounding box center [641, 160] width 28 height 14
type input "*****"
click at [646, 159] on div at bounding box center [641, 160] width 28 height 14
click at [674, 141] on input "*****" at bounding box center [693, 135] width 61 height 35
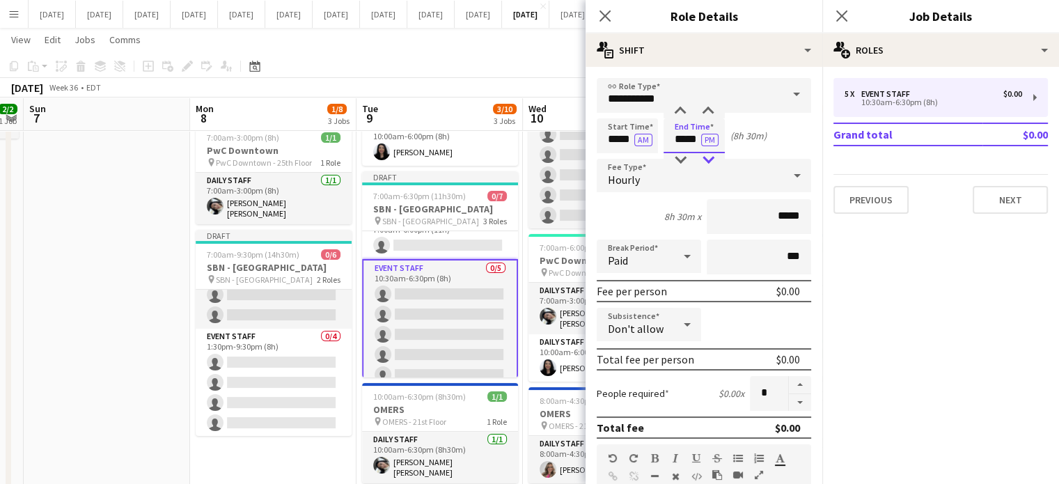
click at [712, 158] on div at bounding box center [708, 160] width 28 height 14
type input "*****"
click at [712, 158] on div at bounding box center [708, 160] width 28 height 14
click at [791, 403] on button "button" at bounding box center [800, 402] width 22 height 17
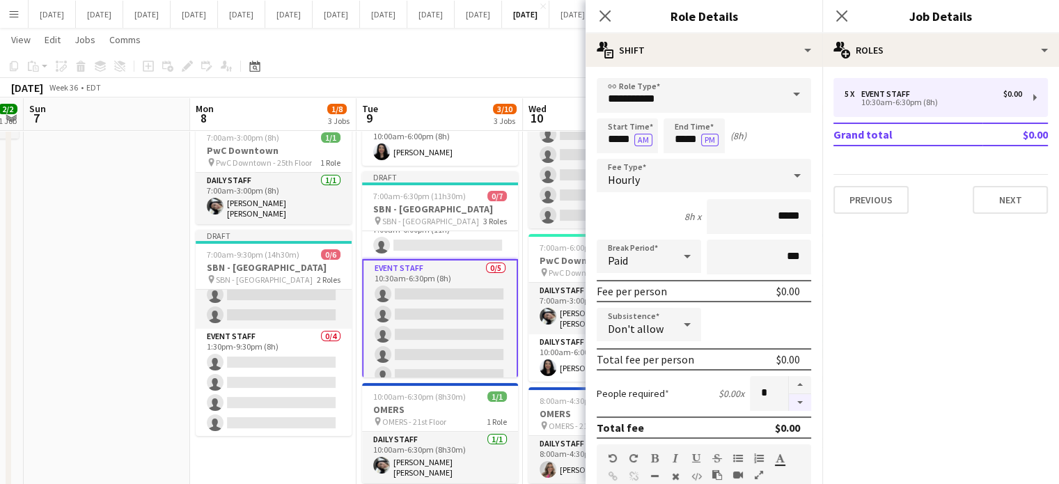
click at [791, 403] on button "button" at bounding box center [800, 402] width 22 height 17
type input "*"
click at [609, 14] on icon "Close pop-in" at bounding box center [604, 15] width 13 height 13
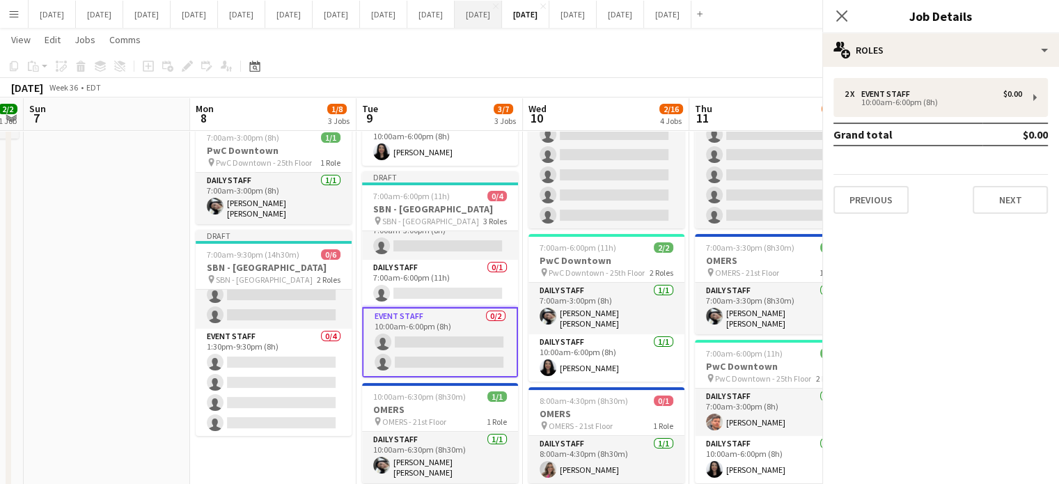
scroll to position [17, 0]
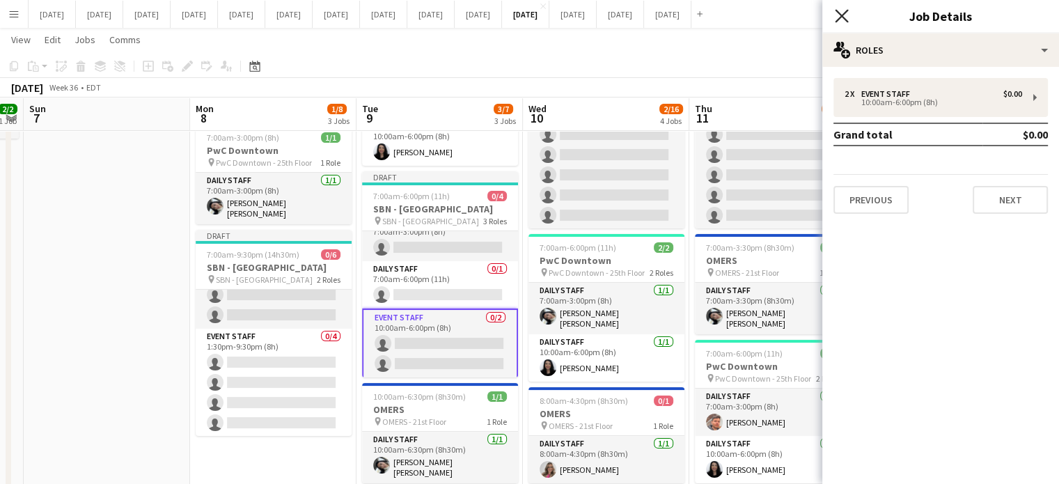
click at [841, 10] on icon "Close pop-in" at bounding box center [840, 15] width 13 height 13
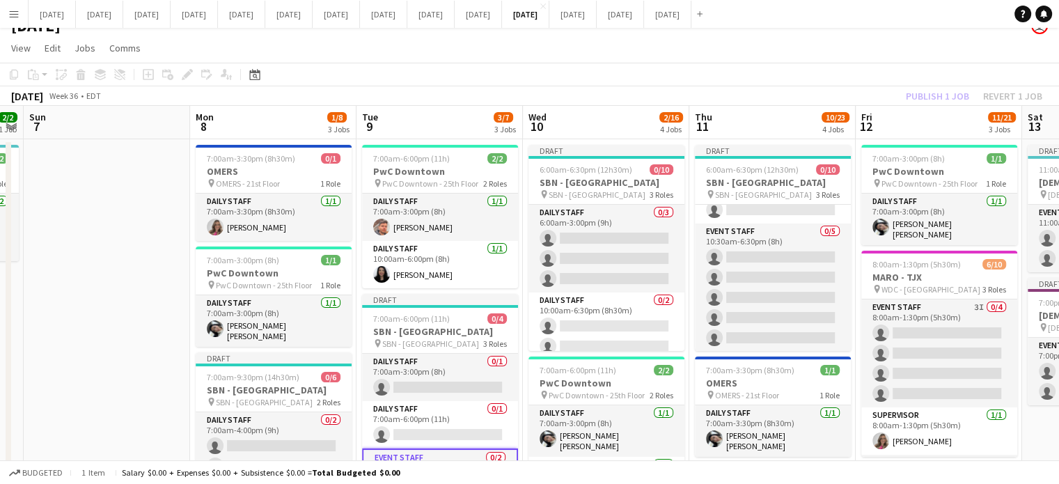
scroll to position [0, 0]
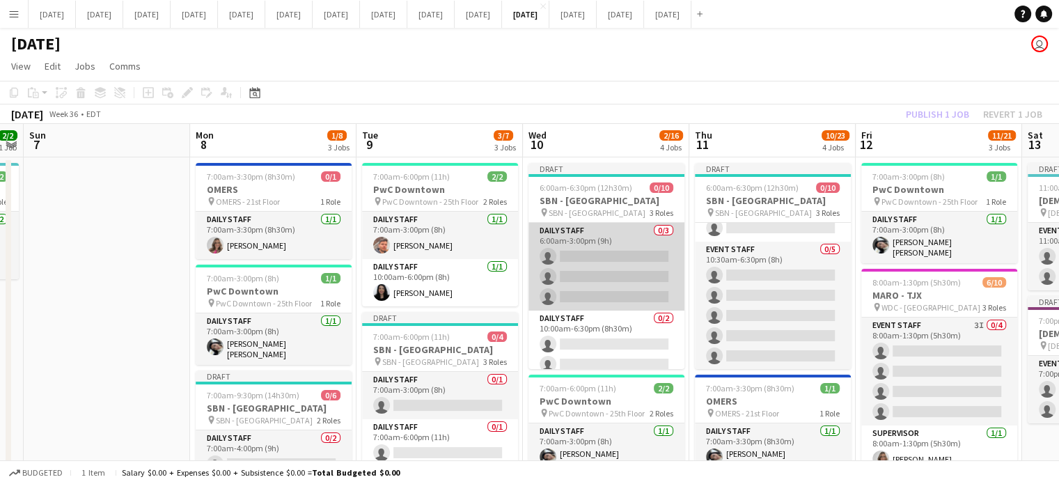
click at [639, 230] on app-card-role "Daily Staff 0/3 6:00am-3:00pm (9h) single-neutral-actions single-neutral-action…" at bounding box center [606, 267] width 156 height 88
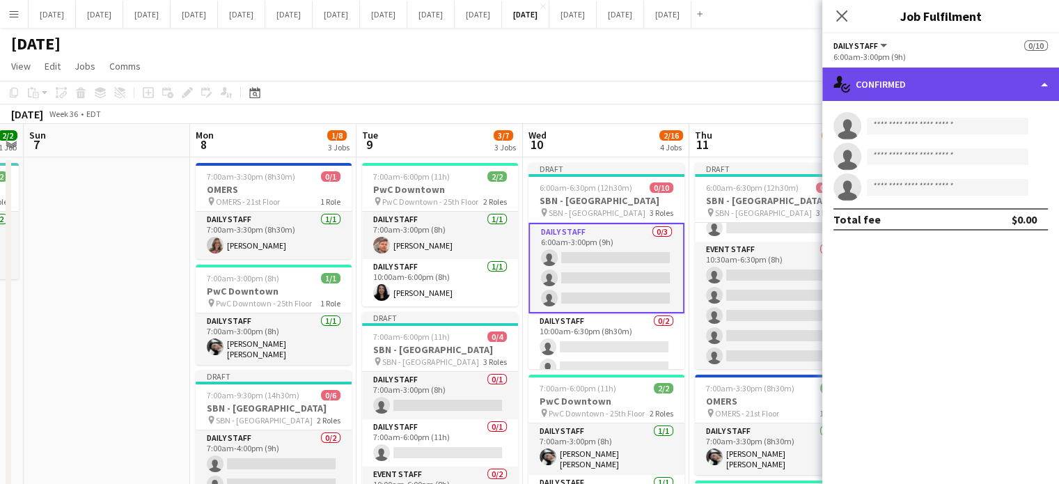
click at [898, 85] on div "single-neutral-actions-check-2 Confirmed" at bounding box center [940, 84] width 237 height 33
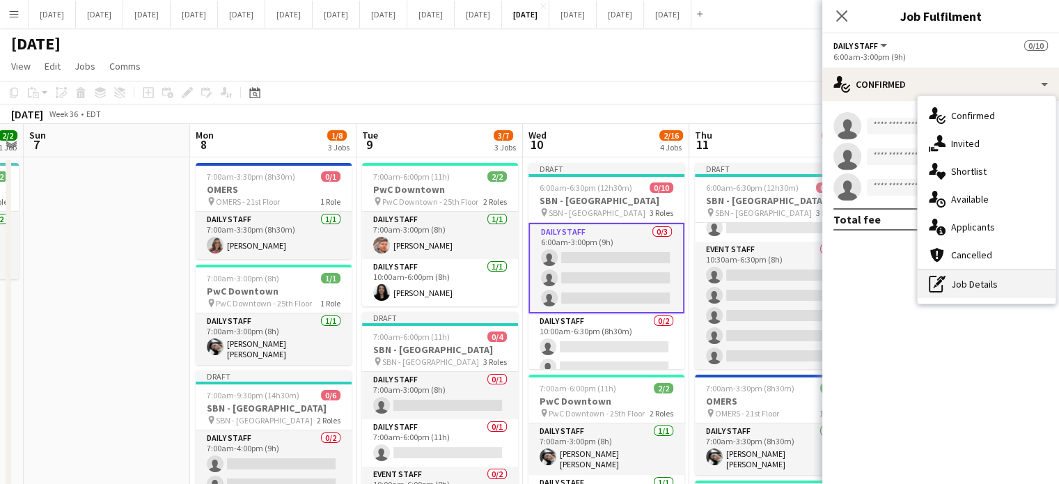
click at [985, 291] on div "pen-write Job Details" at bounding box center [986, 284] width 138 height 28
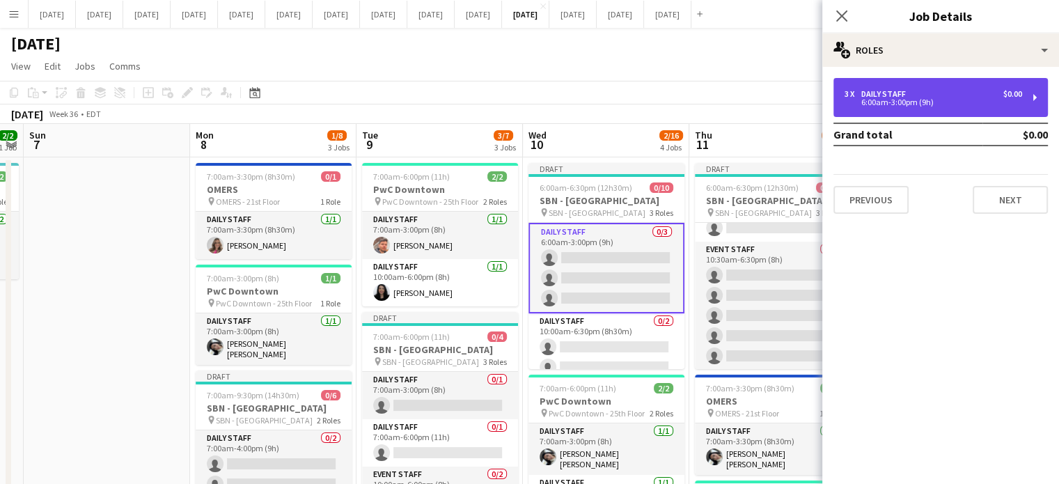
click at [874, 104] on div "6:00am-3:00pm (9h)" at bounding box center [932, 102] width 177 height 7
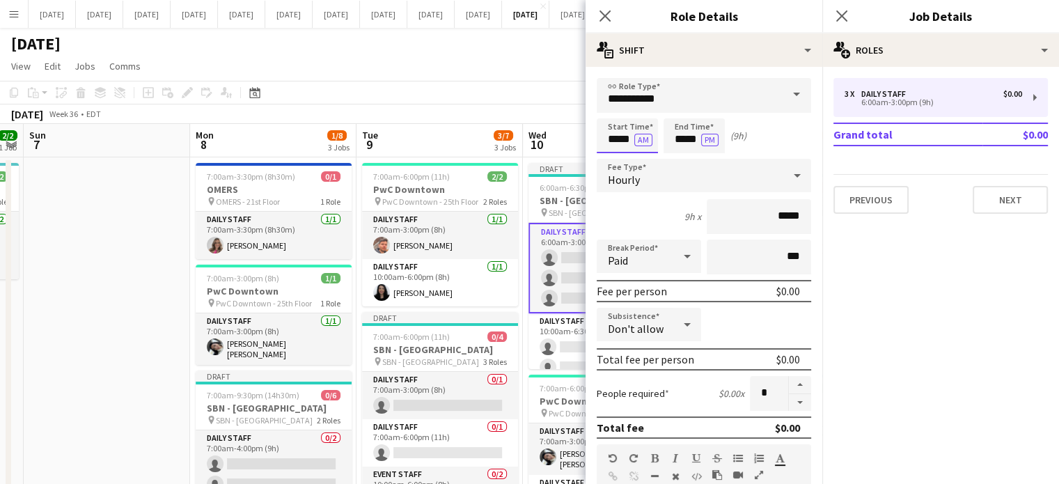
click at [624, 144] on input "*****" at bounding box center [626, 135] width 61 height 35
click at [640, 110] on div at bounding box center [641, 111] width 28 height 14
type input "*****"
click at [640, 110] on div at bounding box center [641, 111] width 28 height 14
click at [678, 116] on form "**********" at bounding box center [703, 454] width 237 height 753
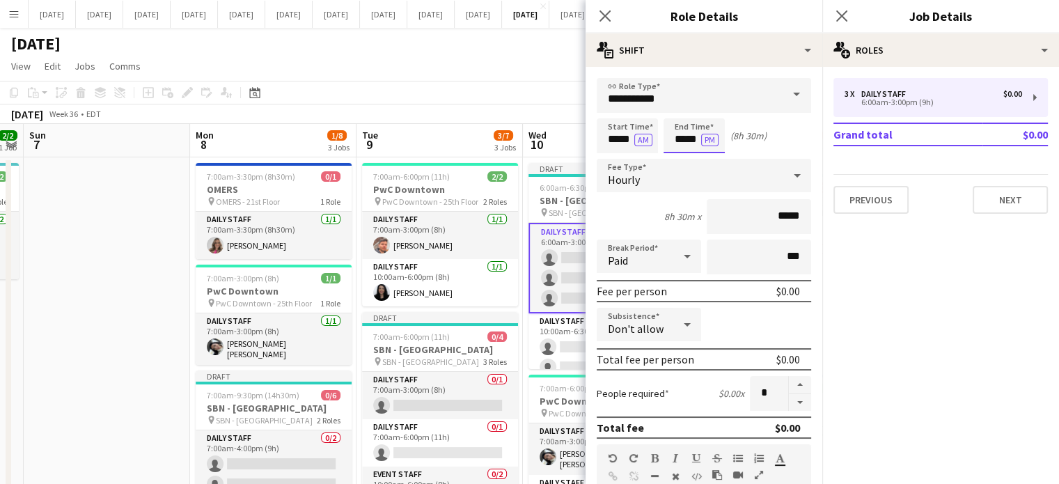
click at [679, 124] on input "*****" at bounding box center [693, 135] width 61 height 35
click at [679, 116] on div at bounding box center [680, 111] width 28 height 14
click at [711, 113] on div at bounding box center [708, 111] width 28 height 14
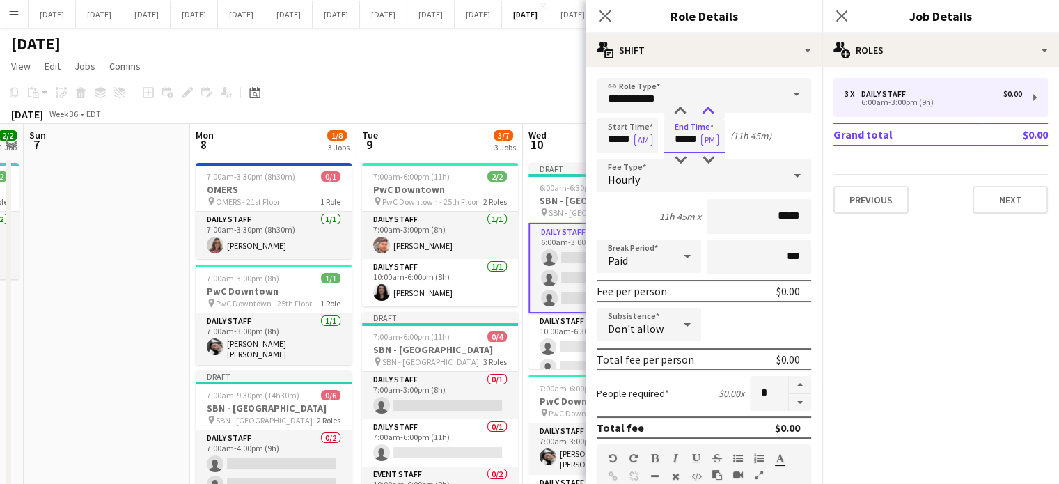
type input "*****"
click at [711, 113] on div at bounding box center [708, 111] width 28 height 14
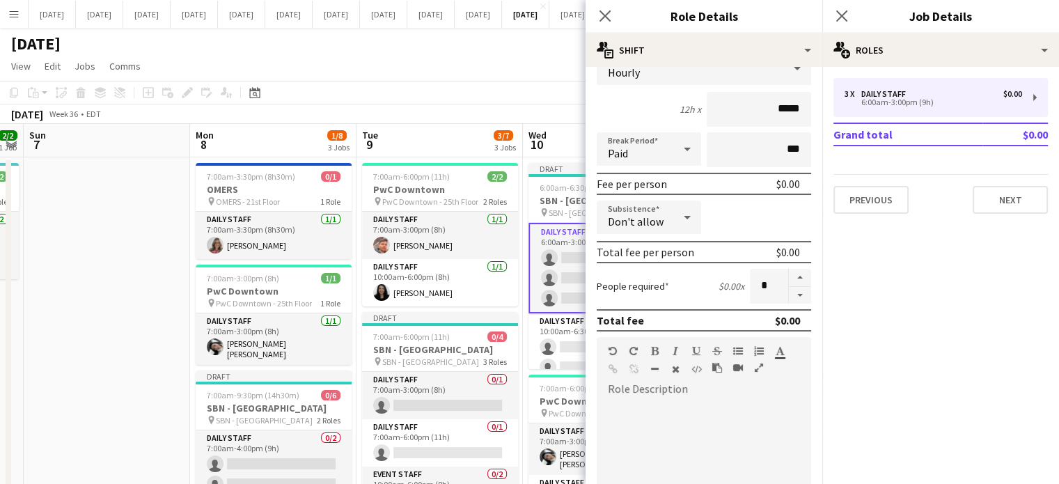
scroll to position [278, 0]
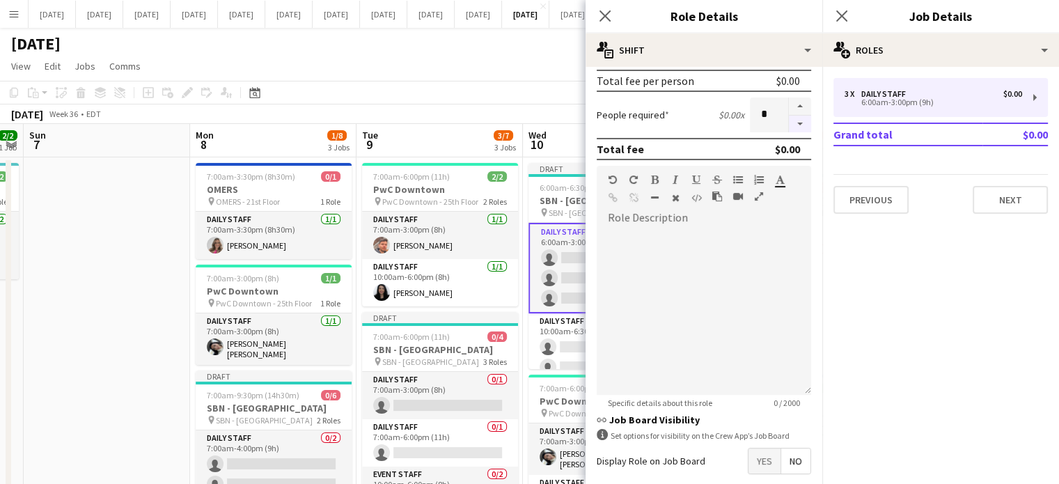
click at [791, 119] on button "button" at bounding box center [800, 124] width 22 height 17
type input "*"
click at [599, 13] on icon "Close pop-in" at bounding box center [604, 15] width 11 height 11
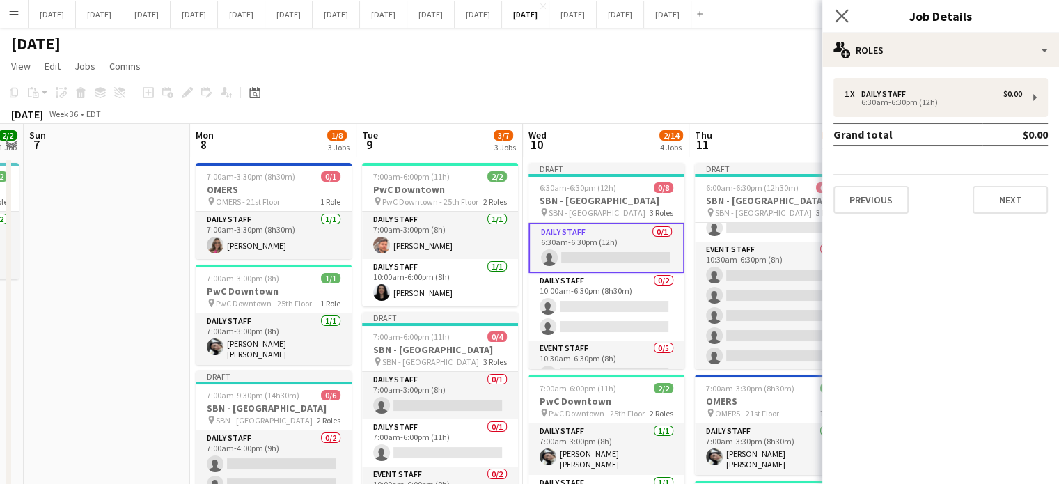
click at [849, 17] on app-icon "Close pop-in" at bounding box center [842, 16] width 20 height 20
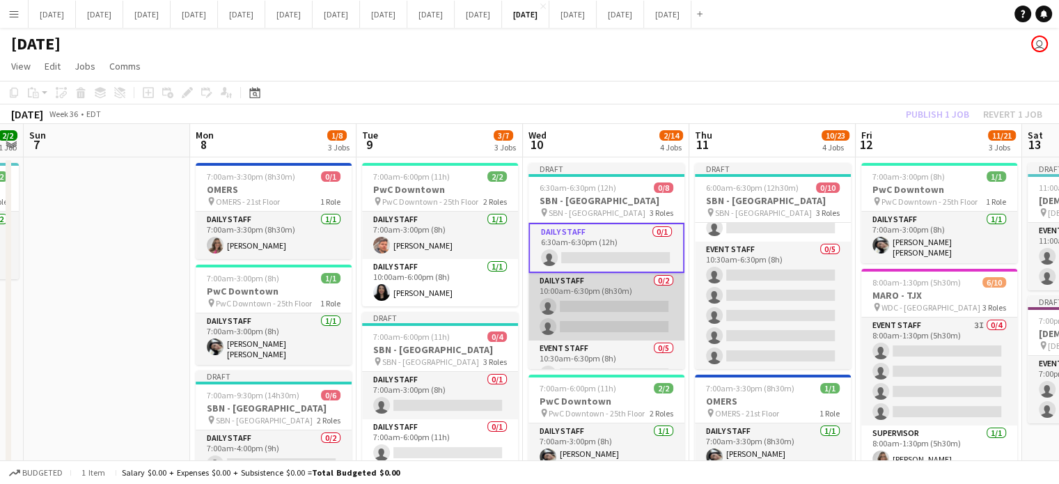
click at [606, 296] on app-card-role "Daily Staff 0/2 10:00am-6:30pm (8h30m) single-neutral-actions single-neutral-ac…" at bounding box center [606, 307] width 156 height 68
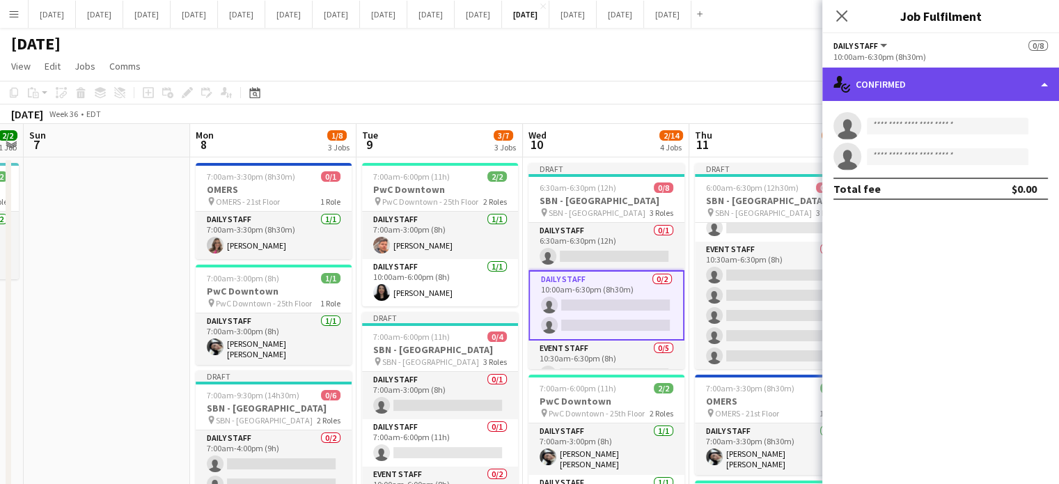
click at [883, 70] on div "single-neutral-actions-check-2 Confirmed" at bounding box center [940, 84] width 237 height 33
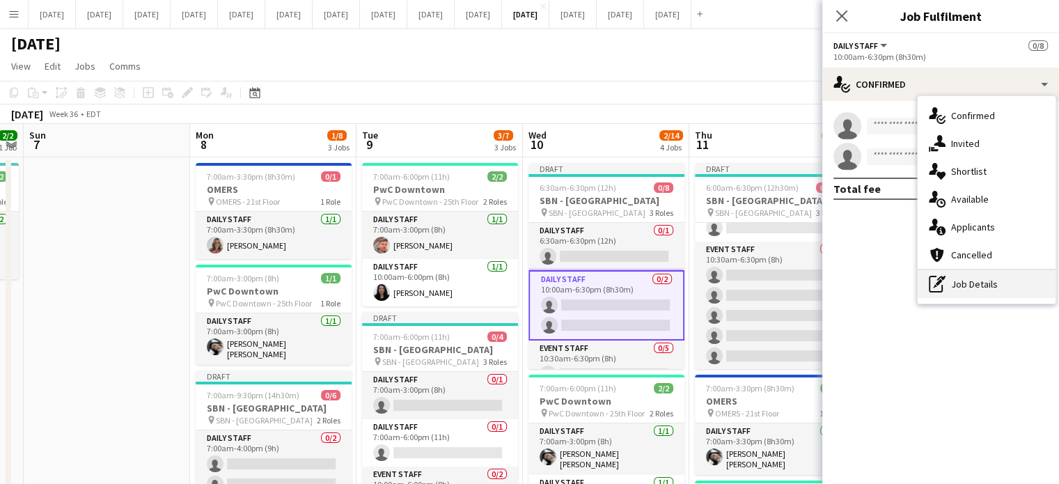
click at [957, 280] on div "pen-write Job Details" at bounding box center [986, 284] width 138 height 28
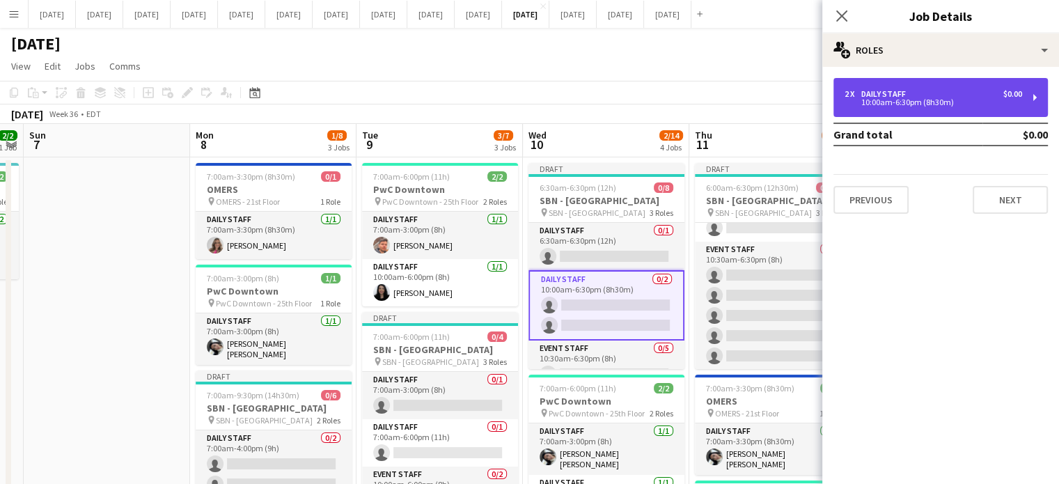
click at [894, 90] on div "Daily Staff" at bounding box center [886, 94] width 50 height 10
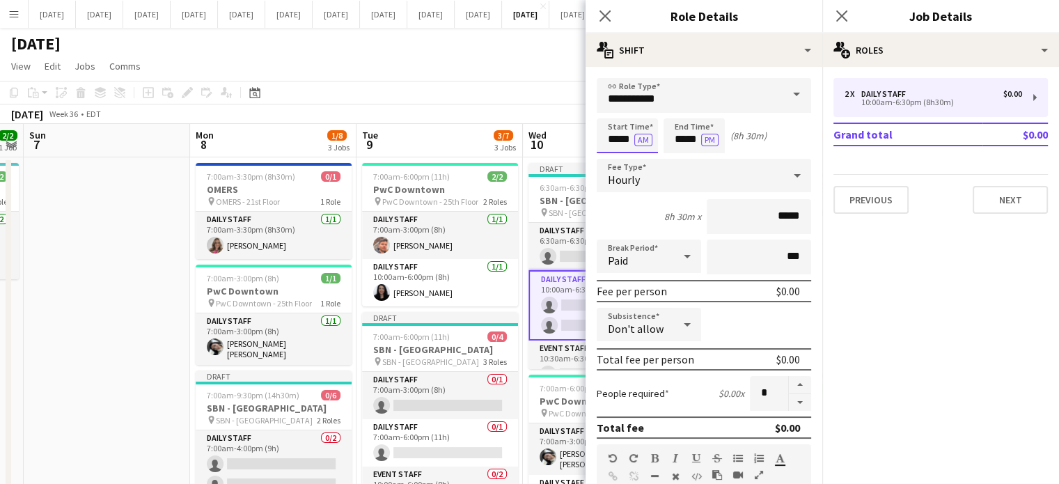
click at [617, 141] on input "*****" at bounding box center [626, 135] width 61 height 35
click at [615, 161] on div at bounding box center [613, 160] width 28 height 14
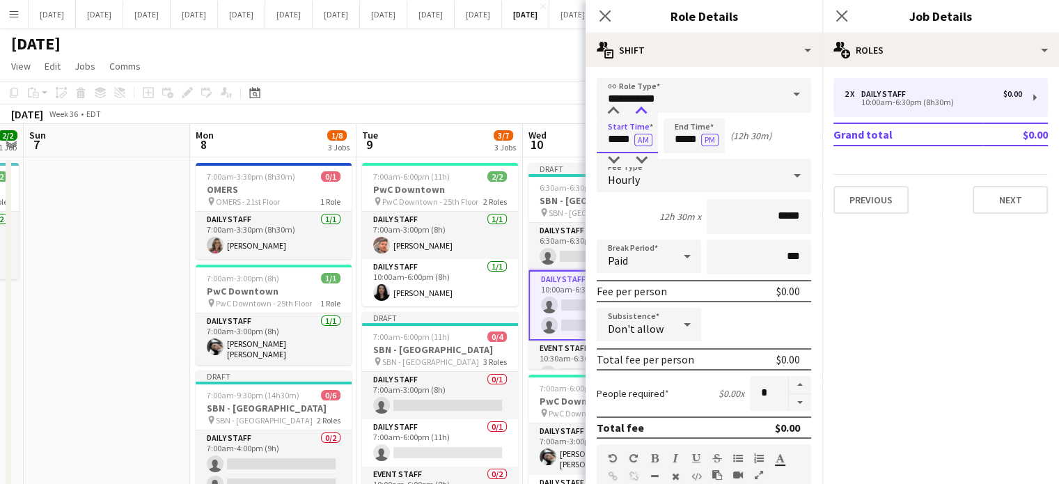
click at [642, 109] on div at bounding box center [641, 111] width 28 height 14
type input "*****"
click at [642, 109] on div at bounding box center [641, 111] width 28 height 14
click at [679, 141] on input "*****" at bounding box center [693, 135] width 61 height 35
click at [686, 155] on div at bounding box center [680, 160] width 28 height 14
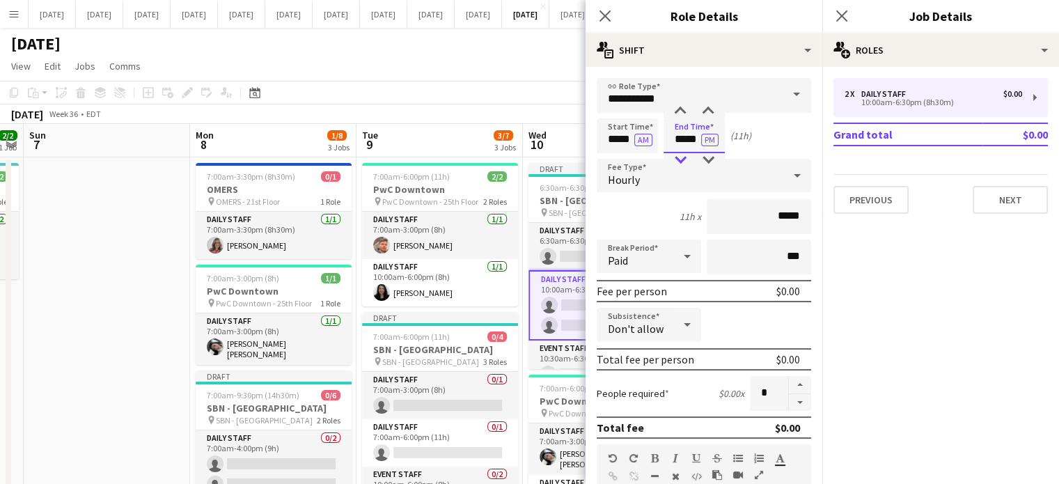
click at [686, 155] on div at bounding box center [680, 160] width 28 height 14
type input "*****"
click at [686, 155] on div at bounding box center [680, 160] width 28 height 14
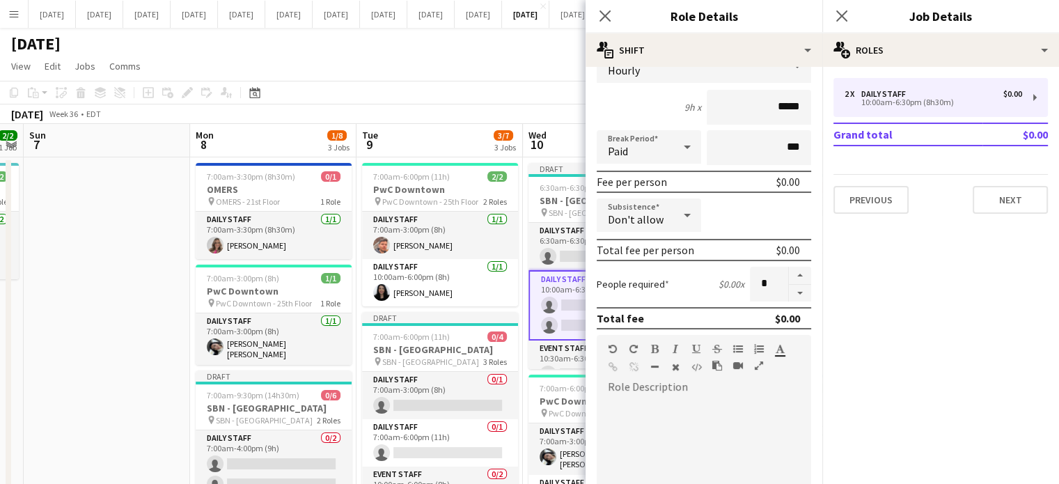
scroll to position [209, 0]
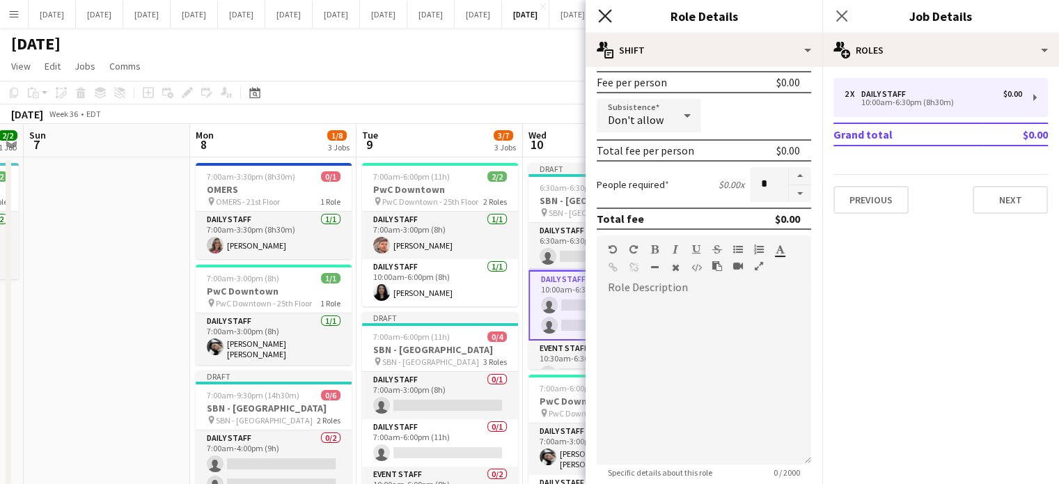
click at [603, 10] on icon "Close pop-in" at bounding box center [604, 15] width 13 height 13
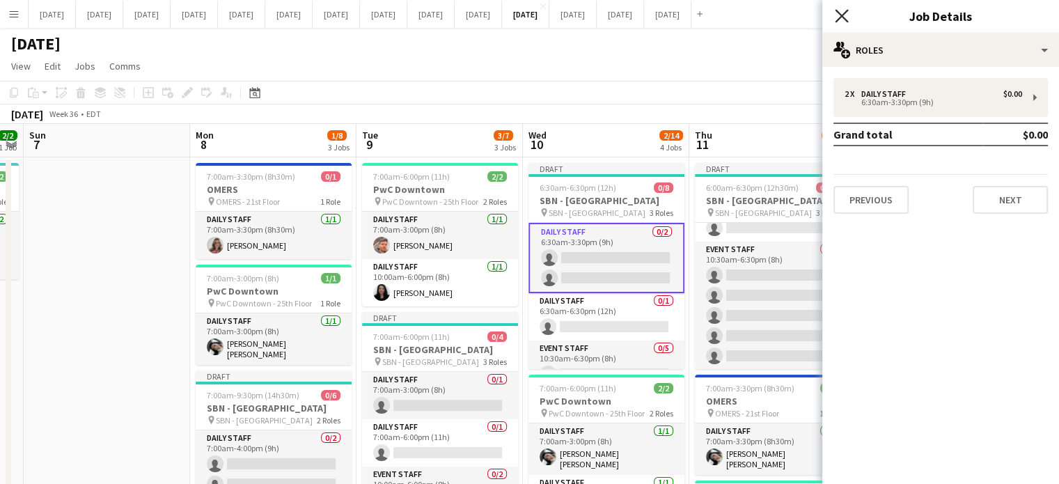
click at [841, 13] on icon "Close pop-in" at bounding box center [840, 15] width 13 height 13
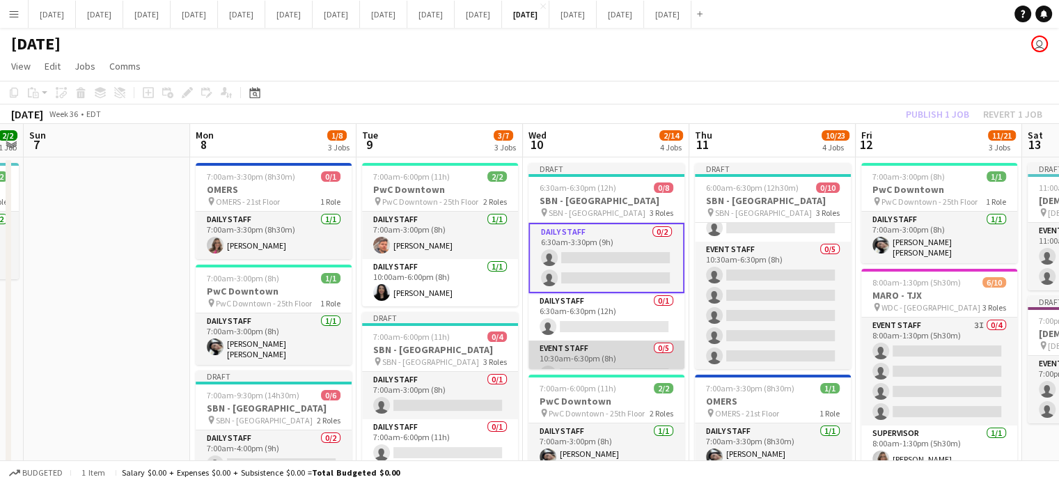
scroll to position [70, 0]
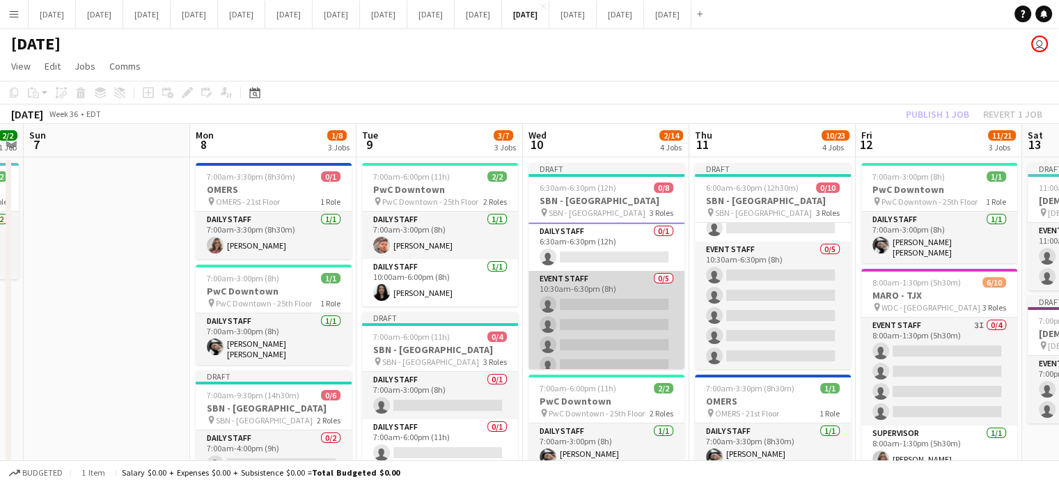
click at [603, 289] on app-card-role "Event Staff 0/5 10:30am-6:30pm (8h) single-neutral-actions single-neutral-actio…" at bounding box center [606, 335] width 156 height 128
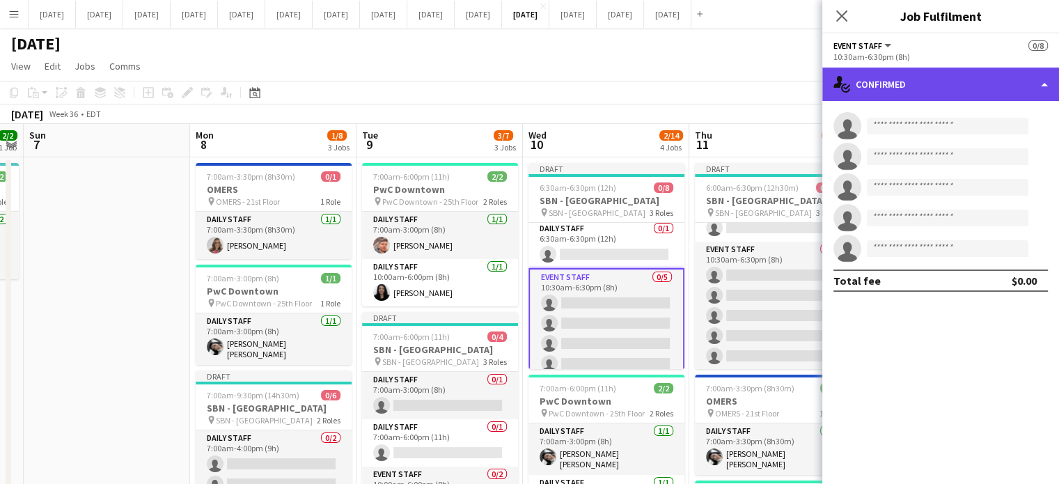
click at [895, 86] on div "single-neutral-actions-check-2 Confirmed" at bounding box center [940, 84] width 237 height 33
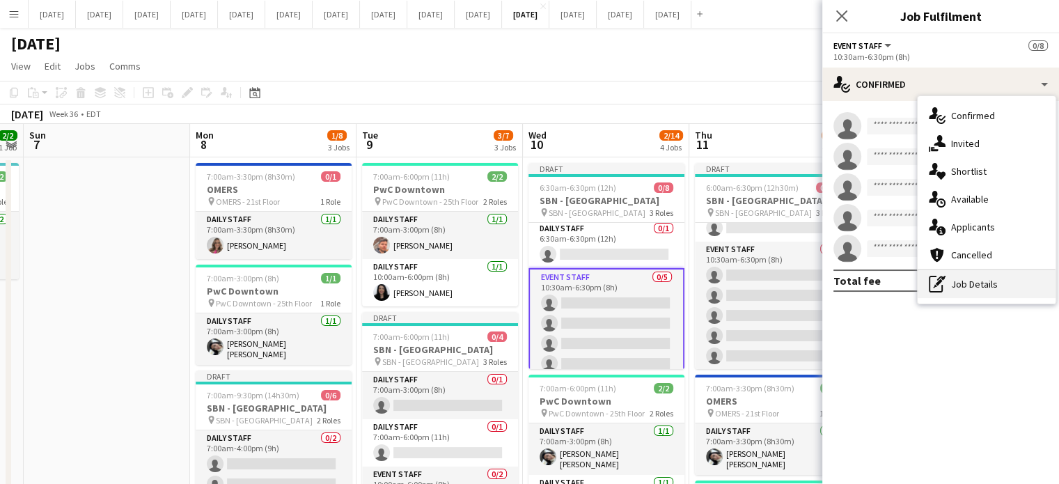
click at [963, 294] on div "pen-write Job Details" at bounding box center [986, 284] width 138 height 28
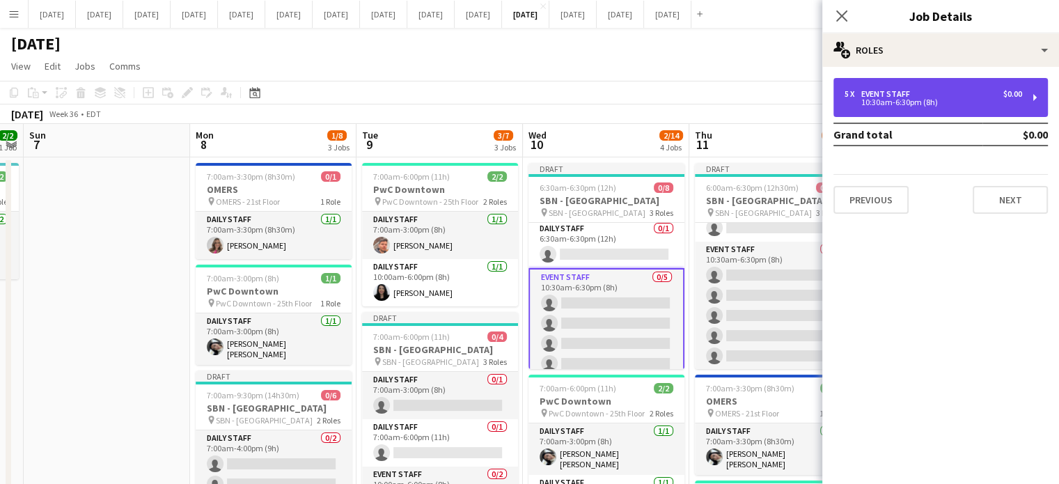
click at [894, 86] on div "5 x Event Staff $0.00 10:30am-6:30pm (8h)" at bounding box center [940, 97] width 214 height 39
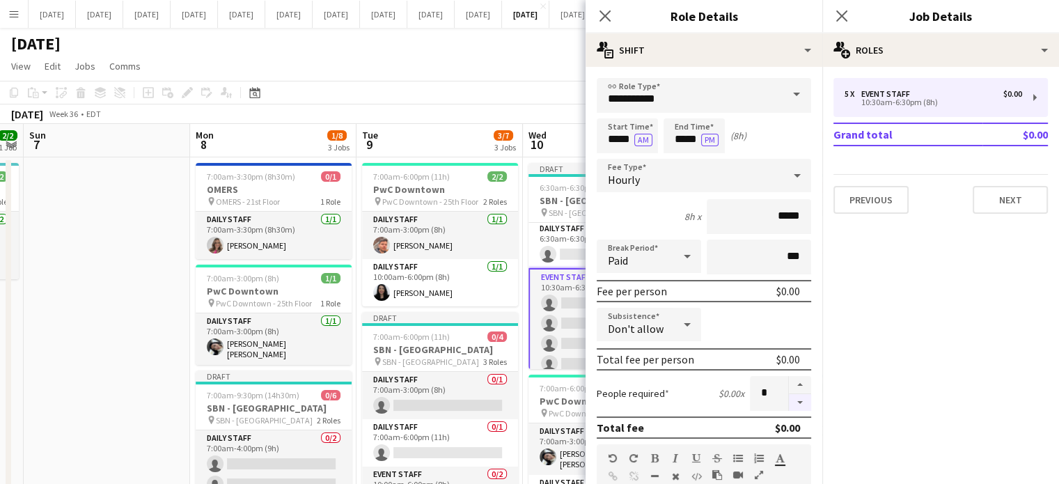
click at [789, 406] on button "button" at bounding box center [800, 402] width 22 height 17
click at [789, 404] on button "button" at bounding box center [800, 402] width 22 height 17
type input "*"
click at [609, 14] on icon "Close pop-in" at bounding box center [604, 15] width 13 height 13
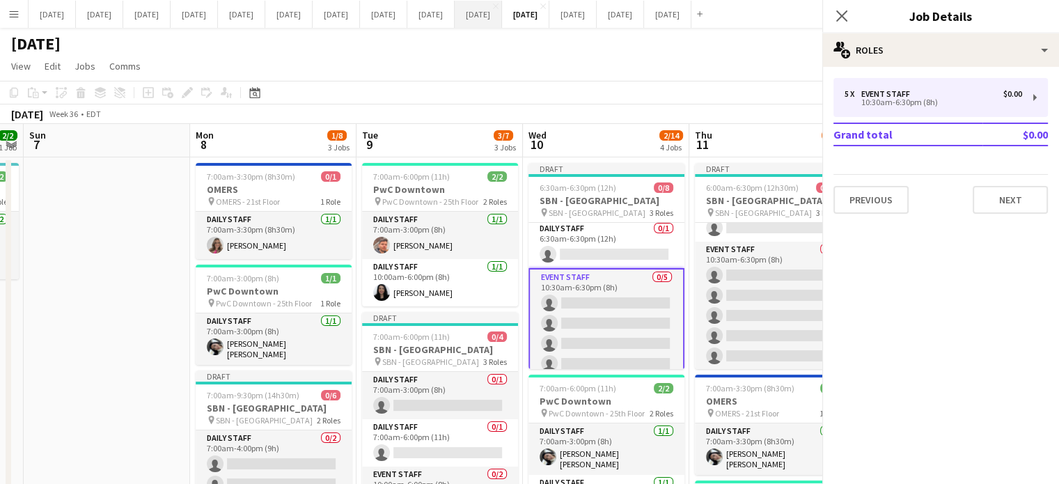
scroll to position [38, 0]
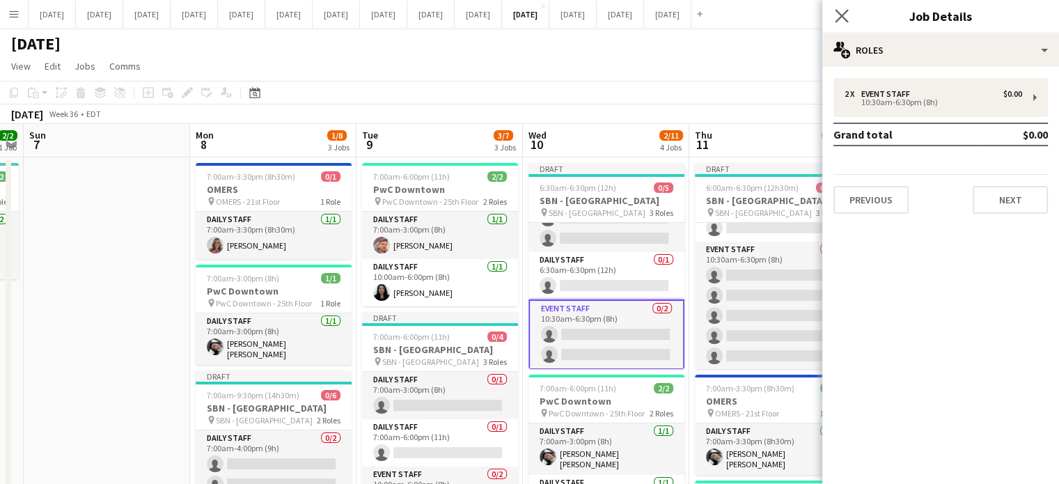
click at [850, 17] on app-icon "Close pop-in" at bounding box center [842, 16] width 20 height 20
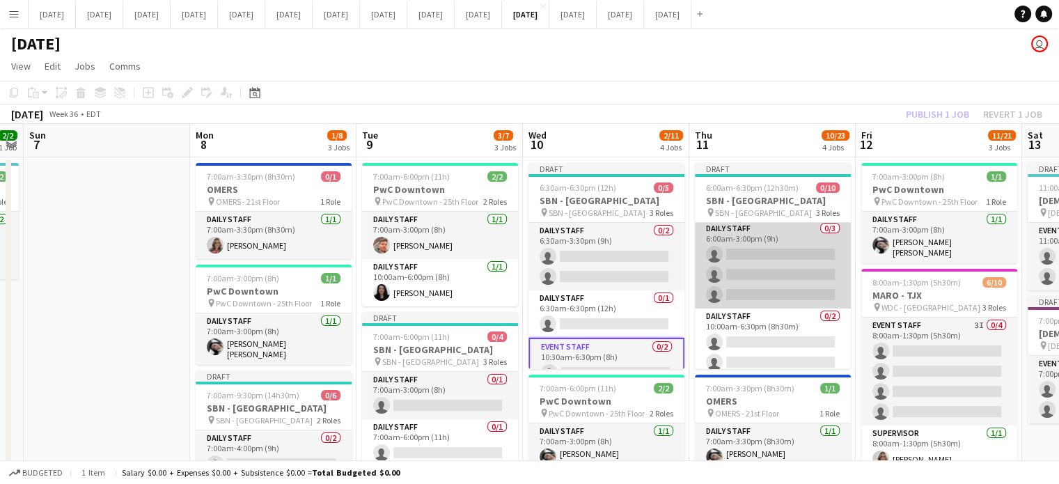
scroll to position [0, 0]
click at [761, 233] on app-card-role "Daily Staff 0/3 6:00am-3:00pm (9h) single-neutral-actions single-neutral-action…" at bounding box center [773, 267] width 156 height 88
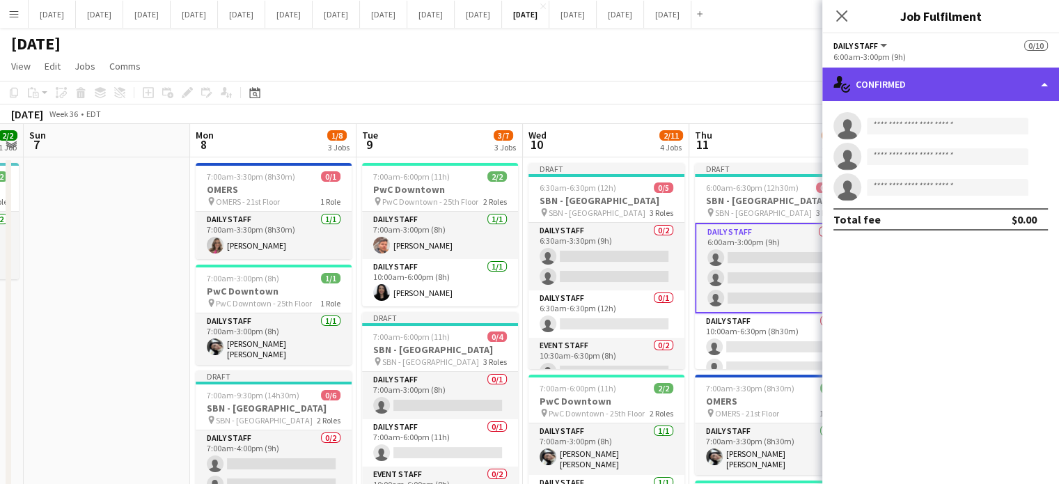
click at [910, 84] on div "single-neutral-actions-check-2 Confirmed" at bounding box center [940, 84] width 237 height 33
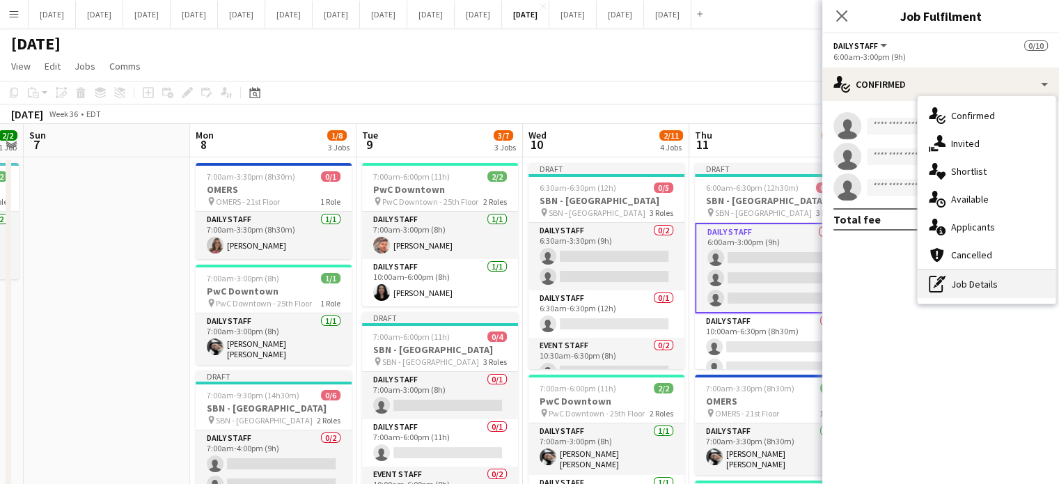
click at [958, 280] on div "pen-write Job Details" at bounding box center [986, 284] width 138 height 28
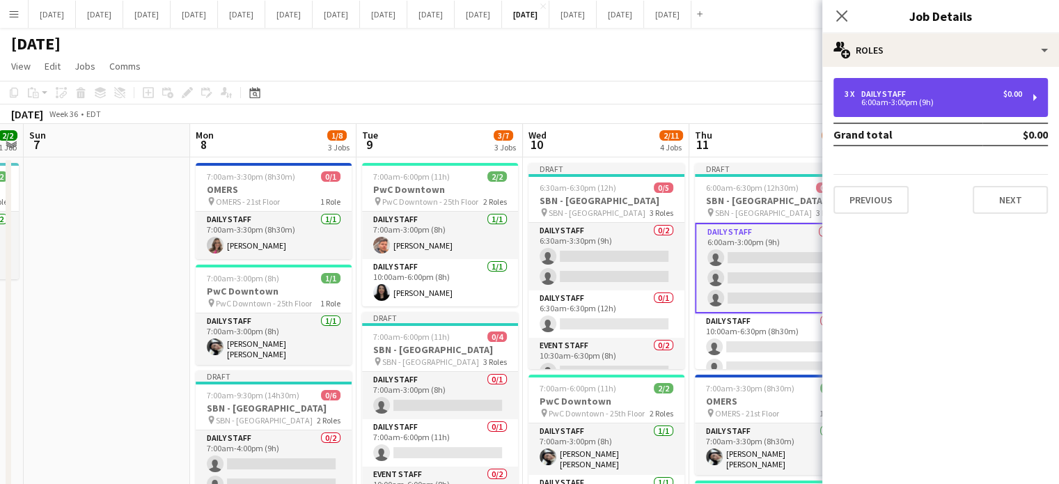
click at [921, 99] on div "6:00am-3:00pm (9h)" at bounding box center [932, 102] width 177 height 7
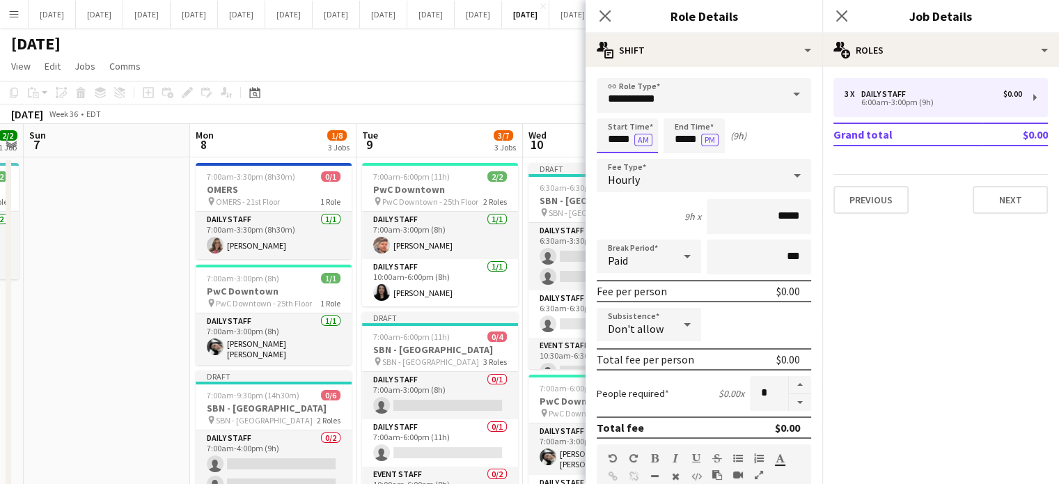
click at [618, 136] on input "*****" at bounding box center [626, 135] width 61 height 35
type input "*****"
click at [612, 112] on div at bounding box center [613, 111] width 28 height 14
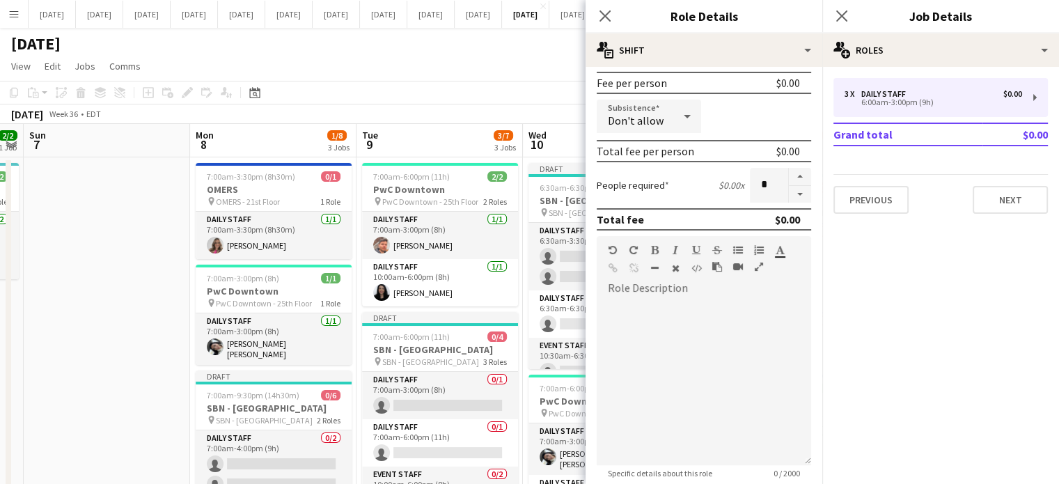
scroll to position [209, 0]
click at [789, 192] on button "button" at bounding box center [800, 193] width 22 height 17
type input "*"
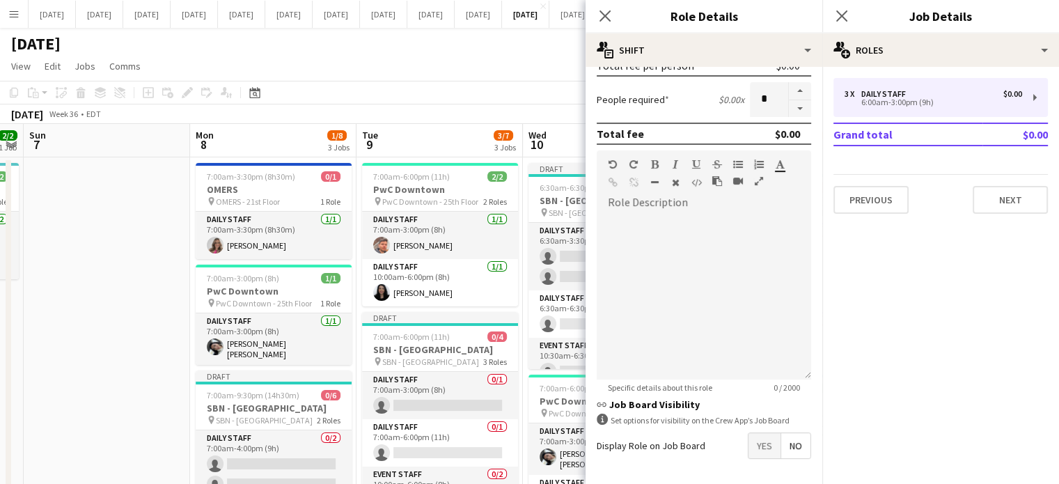
scroll to position [345, 0]
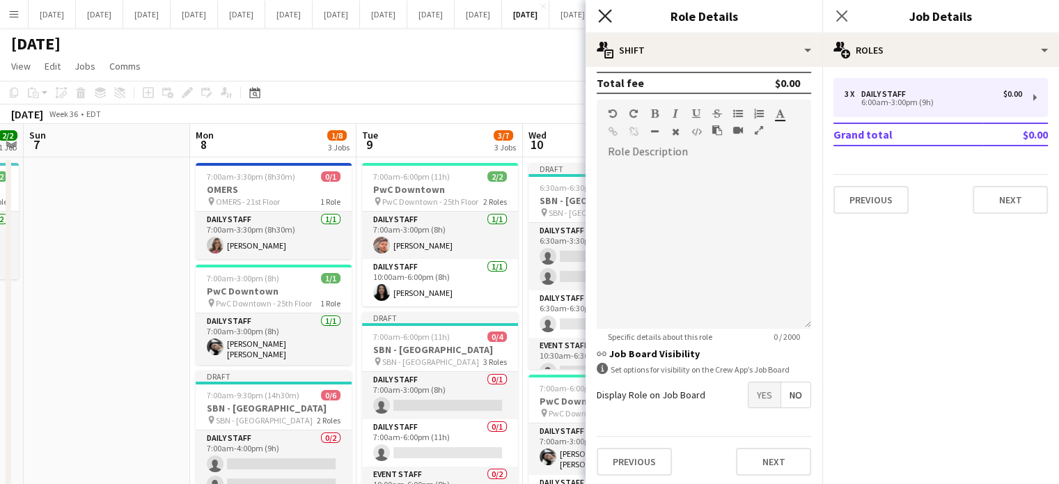
click at [604, 15] on icon at bounding box center [604, 15] width 13 height 13
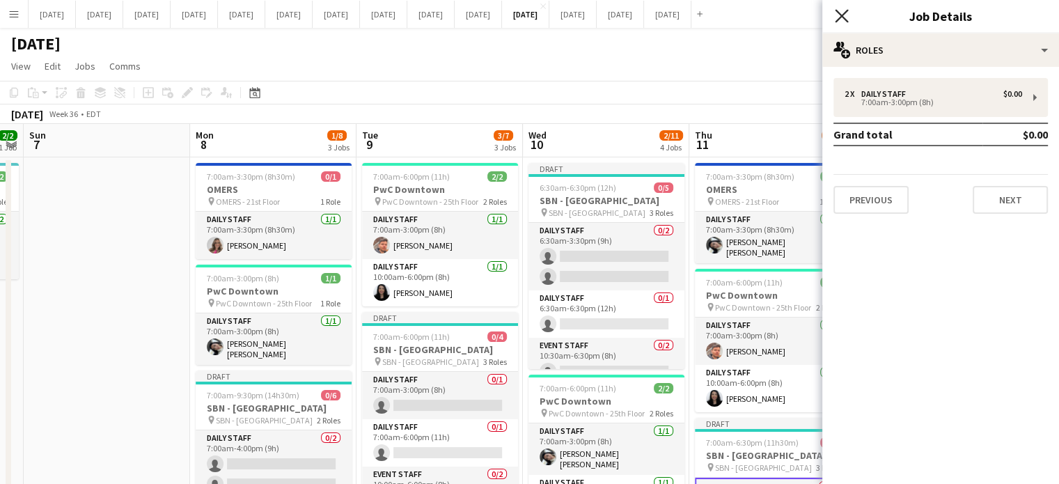
click at [844, 16] on icon "Close pop-in" at bounding box center [840, 15] width 13 height 13
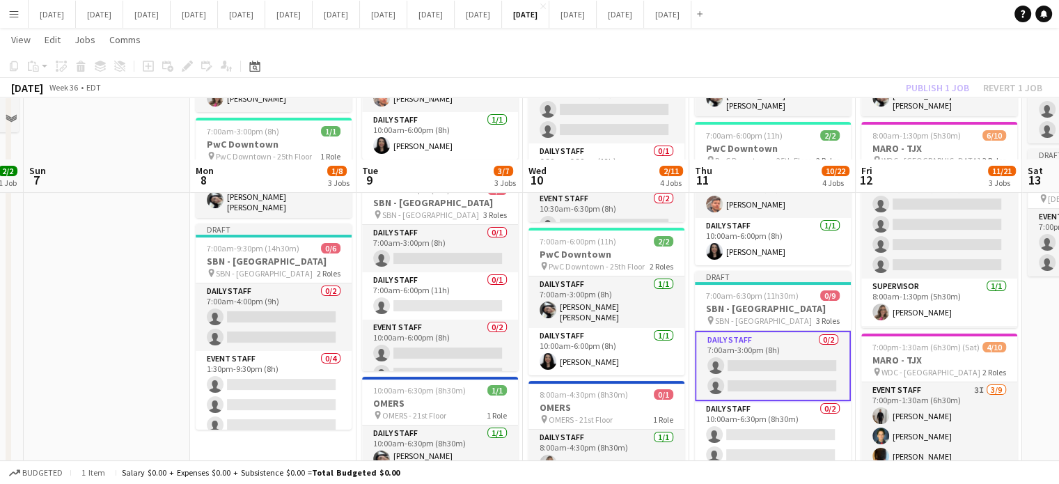
scroll to position [209, 0]
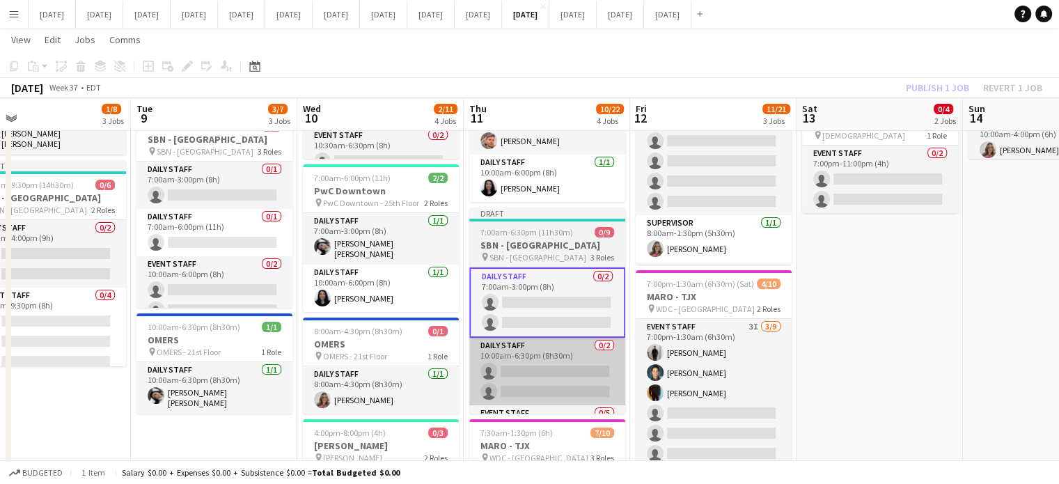
drag, startPoint x: 753, startPoint y: 356, endPoint x: 573, endPoint y: 352, distance: 179.6
click at [569, 358] on app-calendar-viewport "Fri 5 1/1 1 Job Sat 6 2/2 1 Job Sun 7 Mon 8 1/8 3 Jobs Tue 9 3/7 3 Jobs Wed 10 …" at bounding box center [529, 247] width 1059 height 805
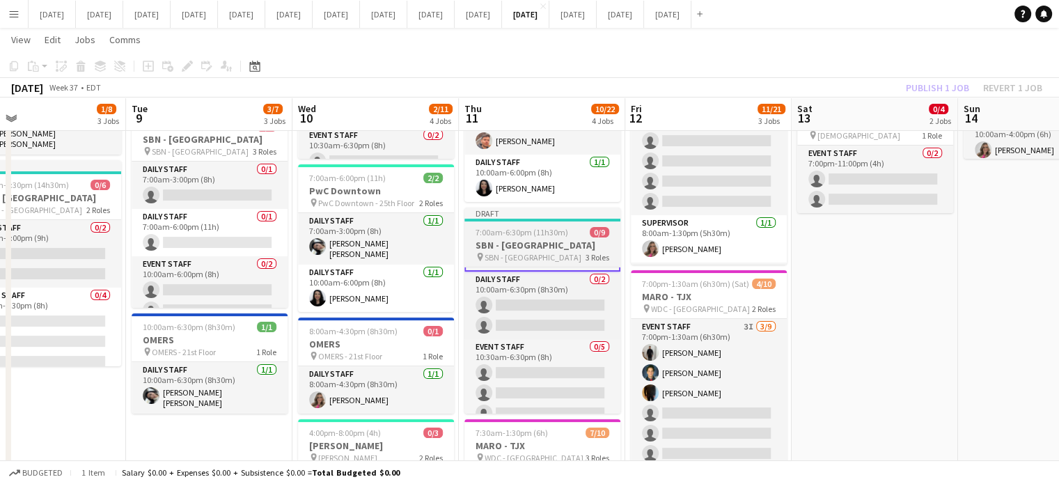
scroll to position [119, 0]
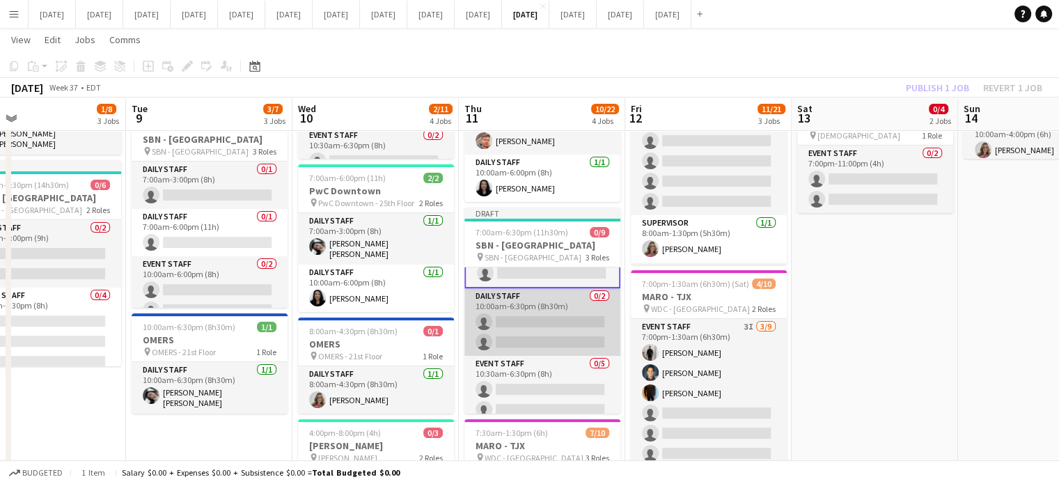
click at [577, 298] on app-card-role "Daily Staff 0/2 10:00am-6:30pm (8h30m) single-neutral-actions single-neutral-ac…" at bounding box center [542, 322] width 156 height 68
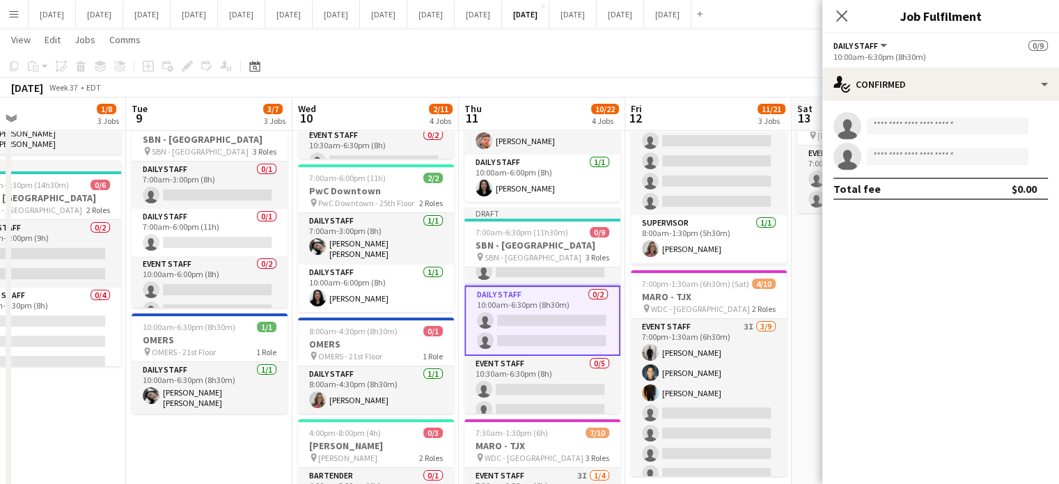
scroll to position [48, 0]
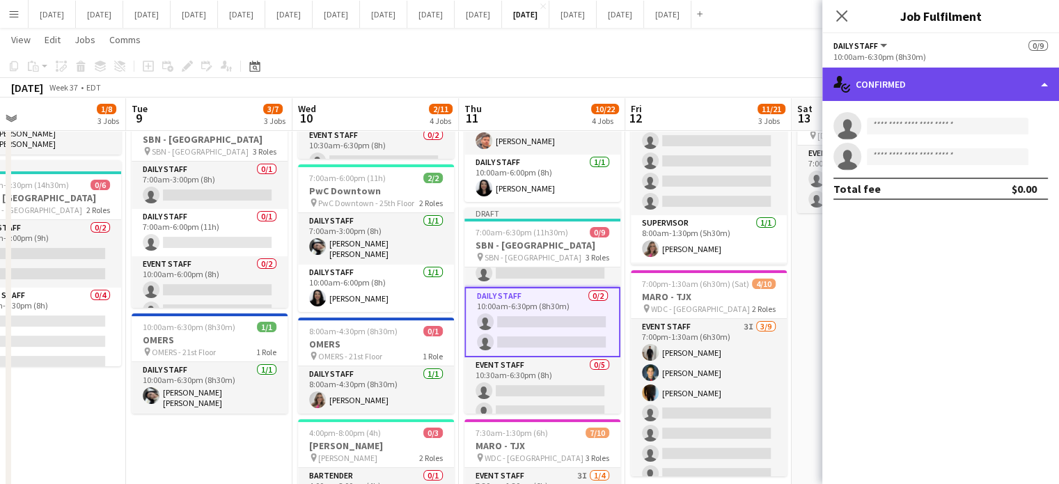
click at [889, 81] on div "single-neutral-actions-check-2 Confirmed" at bounding box center [940, 84] width 237 height 33
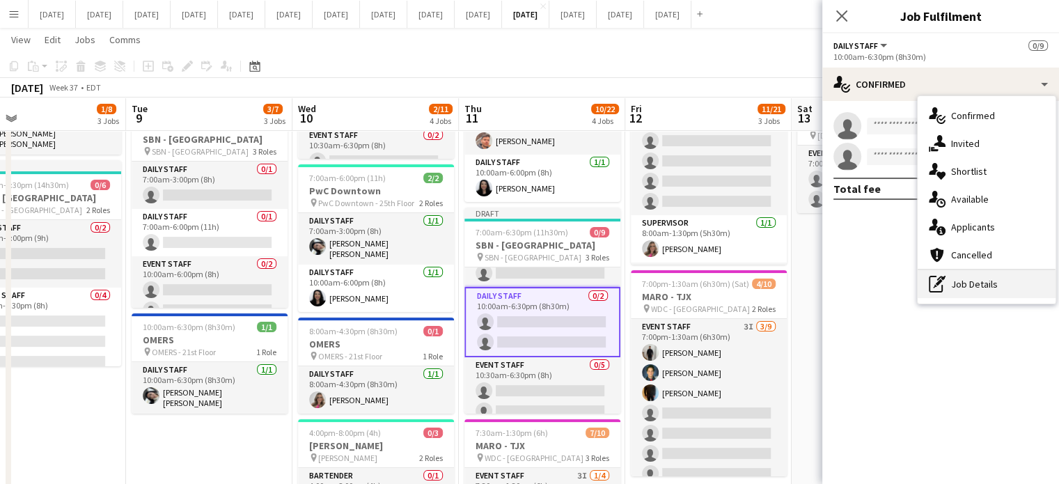
click at [956, 285] on div "pen-write Job Details" at bounding box center [986, 284] width 138 height 28
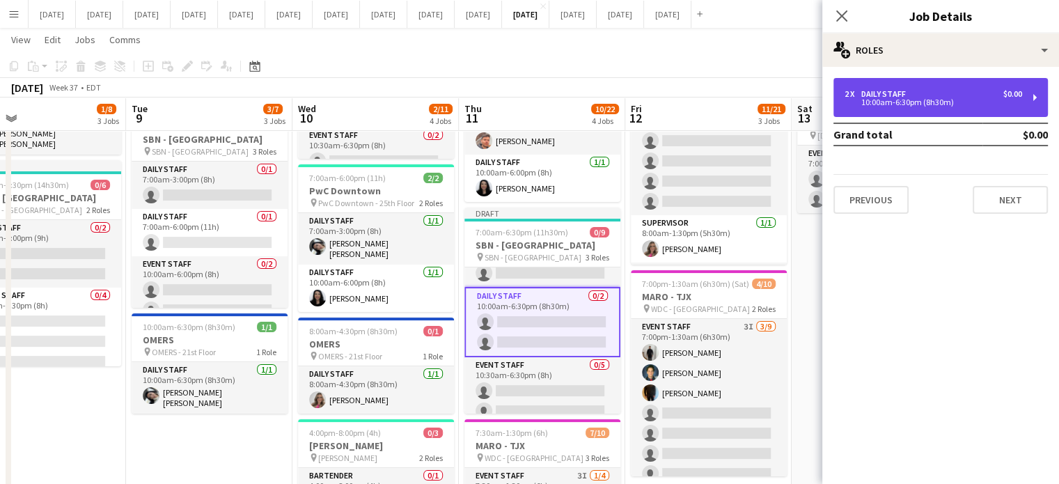
click at [883, 99] on div "10:00am-6:30pm (8h30m)" at bounding box center [932, 102] width 177 height 7
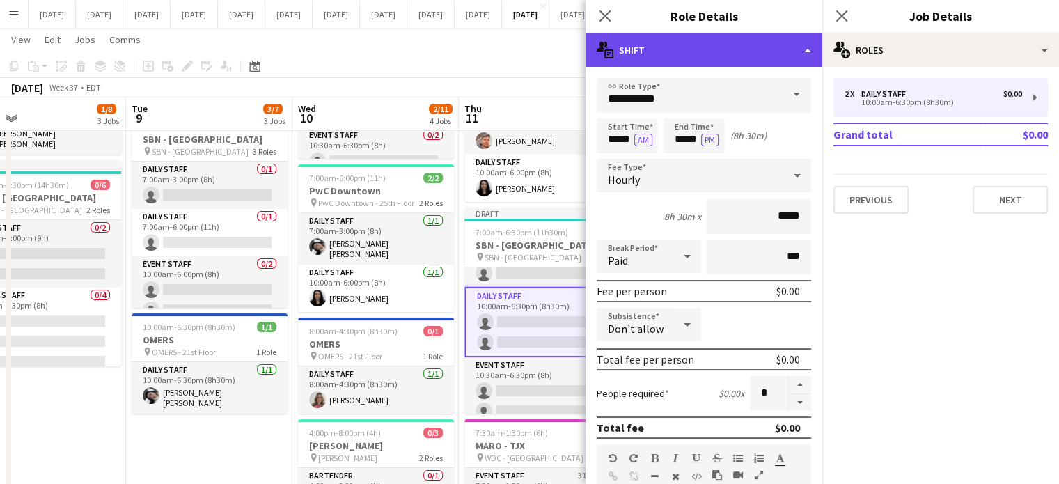
click at [734, 57] on div "multiple-actions-text Shift" at bounding box center [703, 49] width 237 height 33
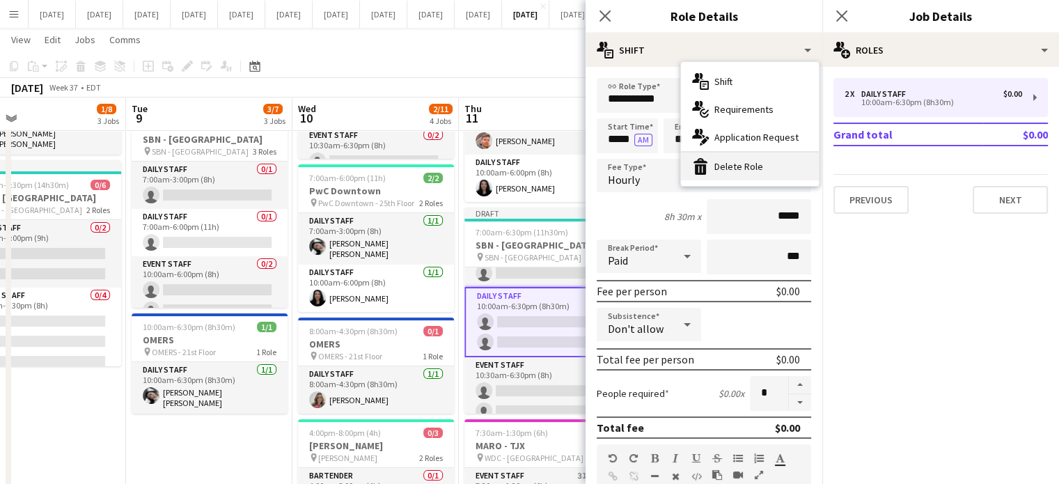
click at [738, 169] on div "bin-2 Delete Role" at bounding box center [750, 166] width 138 height 28
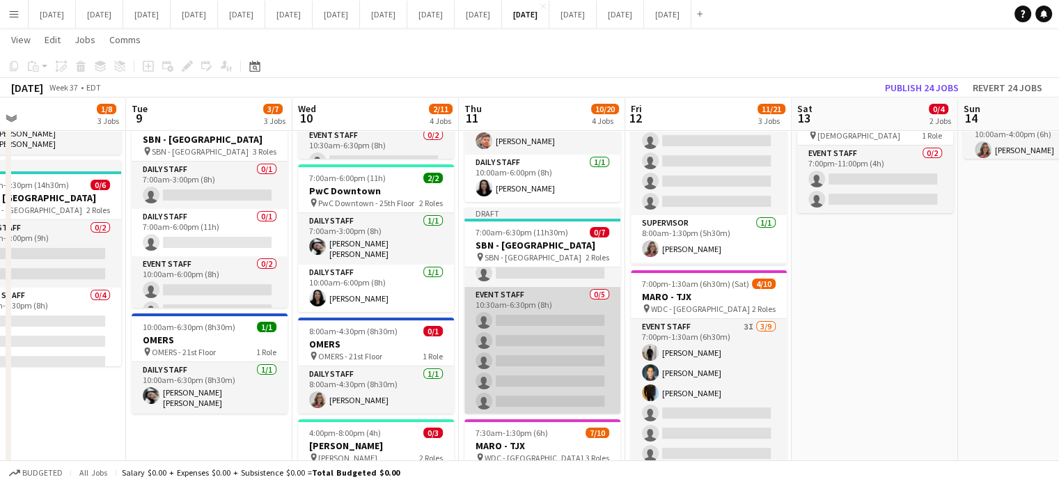
click at [585, 303] on app-card-role "Event Staff 0/5 10:30am-6:30pm (8h) single-neutral-actions single-neutral-actio…" at bounding box center [542, 351] width 156 height 128
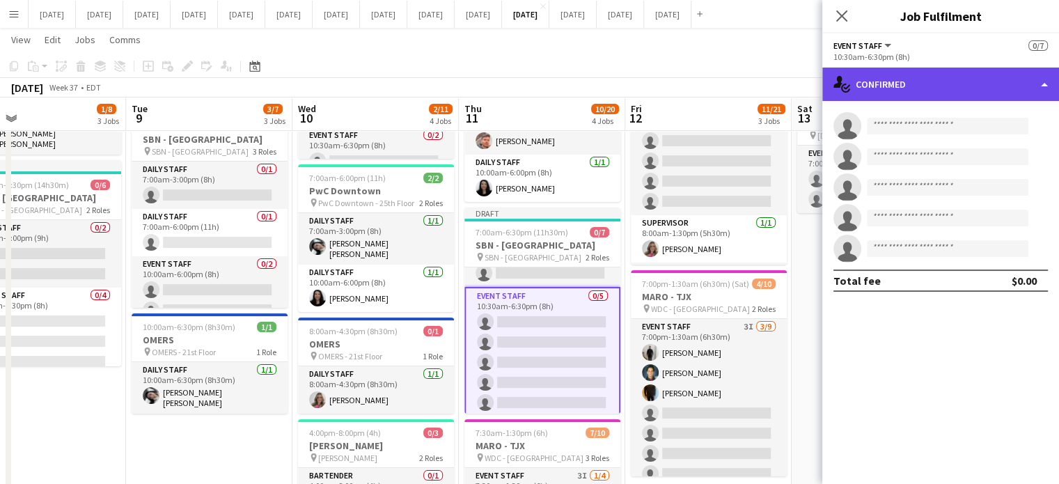
click at [919, 70] on div "single-neutral-actions-check-2 Confirmed" at bounding box center [940, 84] width 237 height 33
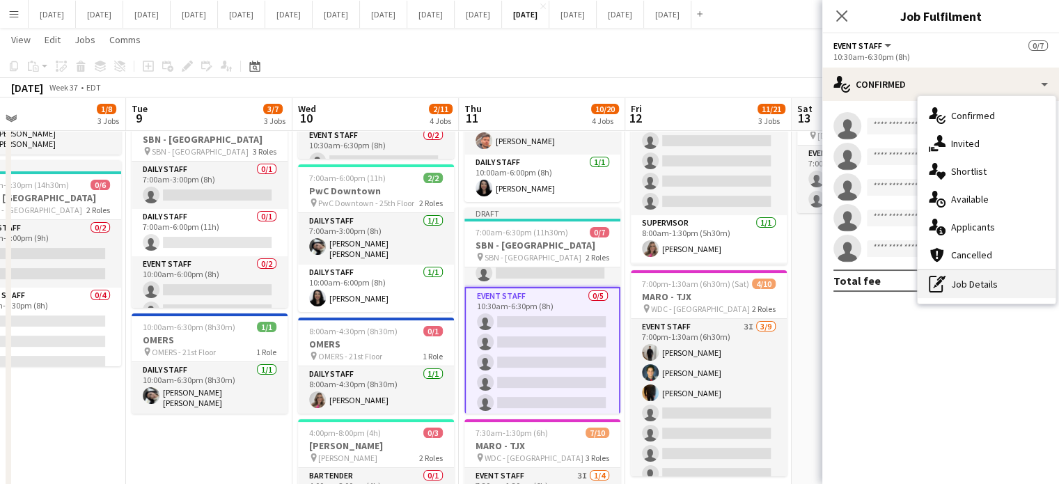
click at [949, 282] on div "pen-write Job Details" at bounding box center [986, 284] width 138 height 28
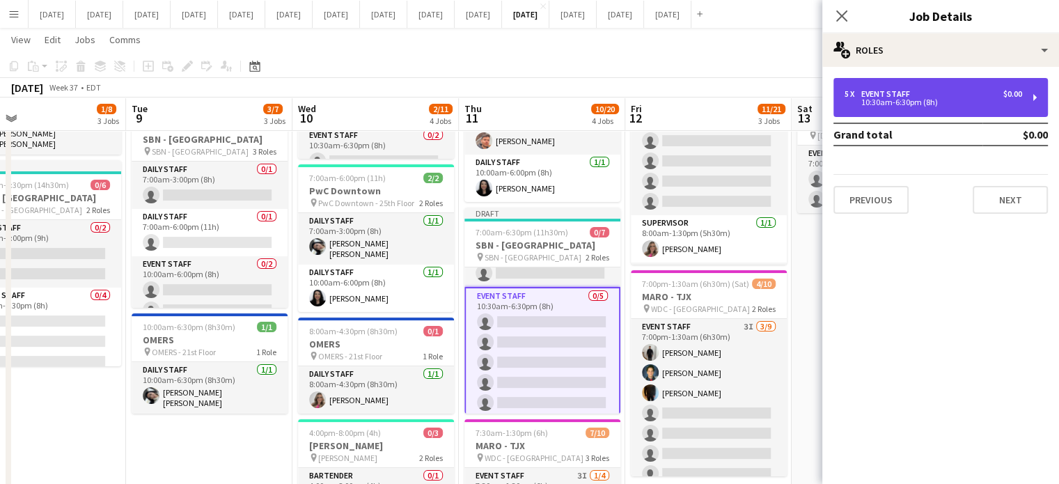
click at [894, 102] on div "10:30am-6:30pm (8h)" at bounding box center [932, 102] width 177 height 7
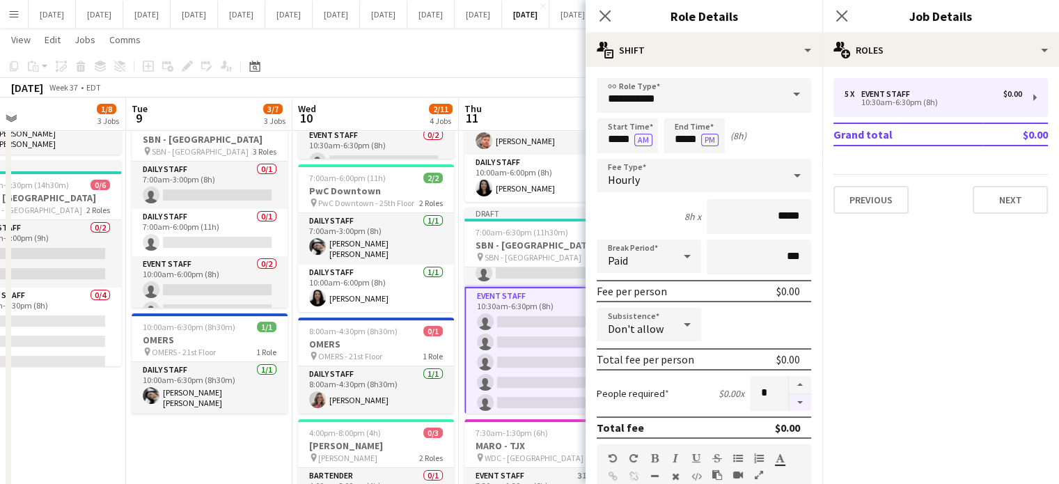
click at [789, 407] on button "button" at bounding box center [800, 402] width 22 height 17
click at [789, 406] on button "button" at bounding box center [800, 402] width 22 height 17
click at [789, 383] on button "button" at bounding box center [800, 385] width 22 height 18
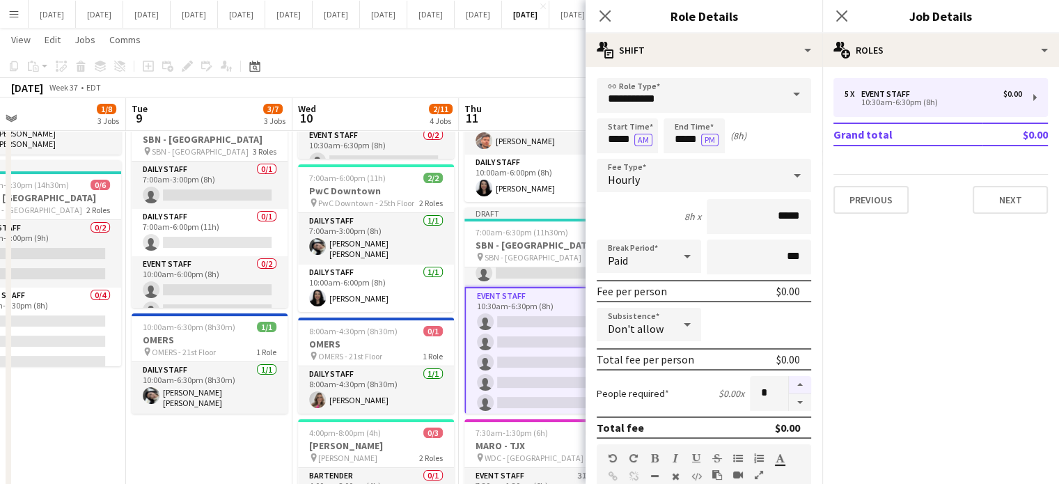
type input "*"
click at [624, 136] on input "*****" at bounding box center [626, 135] width 61 height 35
click at [637, 156] on div at bounding box center [641, 160] width 28 height 14
type input "*****"
click at [638, 156] on div at bounding box center [641, 160] width 28 height 14
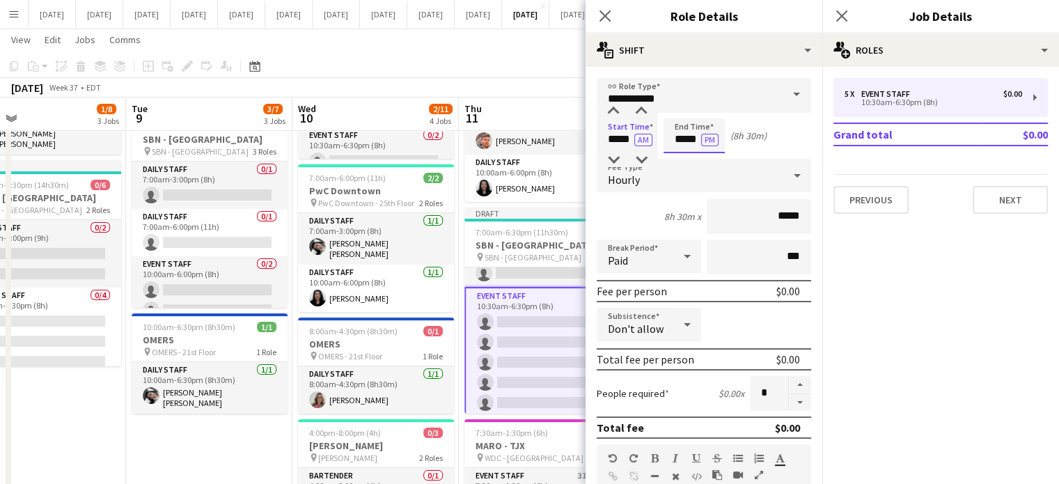
click at [679, 133] on input "*****" at bounding box center [693, 135] width 61 height 35
click at [712, 161] on div at bounding box center [708, 160] width 28 height 14
type input "*****"
click at [711, 160] on div at bounding box center [708, 160] width 28 height 14
click at [604, 13] on icon "Close pop-in" at bounding box center [604, 15] width 13 height 13
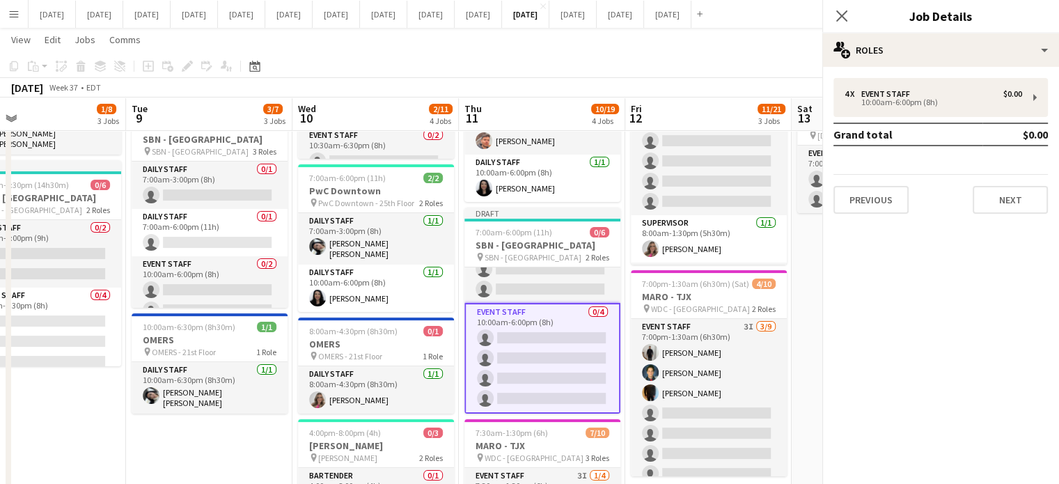
scroll to position [31, 0]
click at [838, 15] on icon "Close pop-in" at bounding box center [840, 15] width 13 height 13
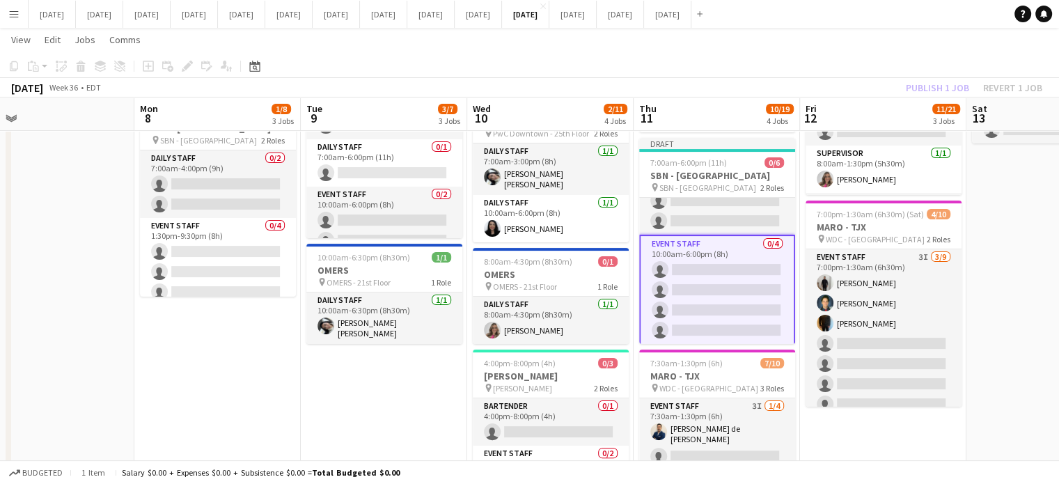
scroll to position [0, 319]
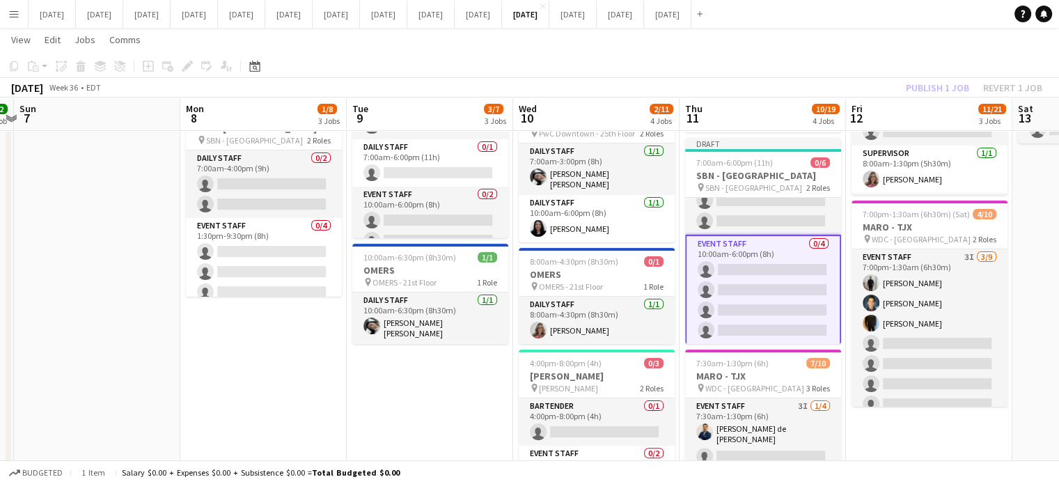
drag, startPoint x: 184, startPoint y: 414, endPoint x: 405, endPoint y: 395, distance: 221.5
click at [405, 395] on app-calendar-viewport "Fri 5 1/1 1 Job Sat 6 2/2 1 Job Sun 7 Mon 8 1/8 3 Jobs Tue 9 3/7 3 Jobs Wed 10 …" at bounding box center [529, 178] width 1059 height 805
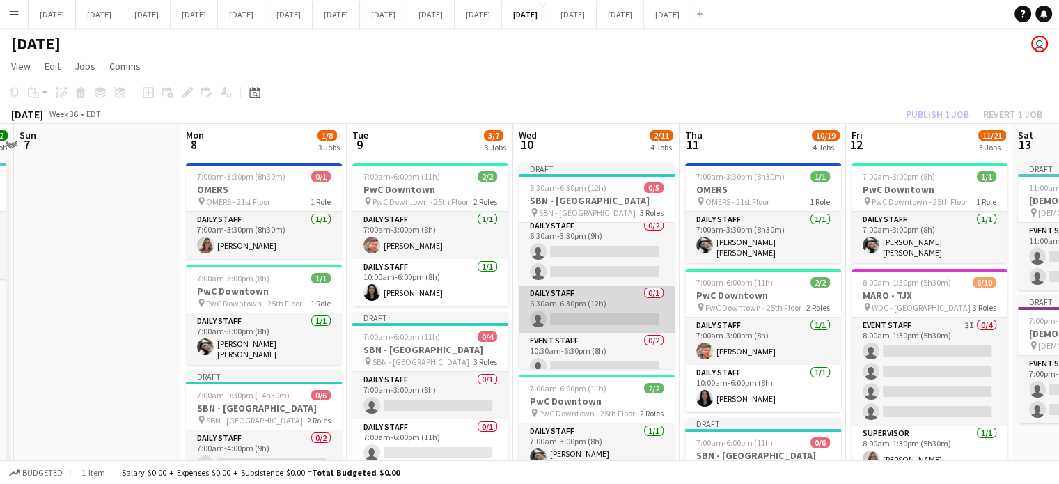
scroll to position [0, 0]
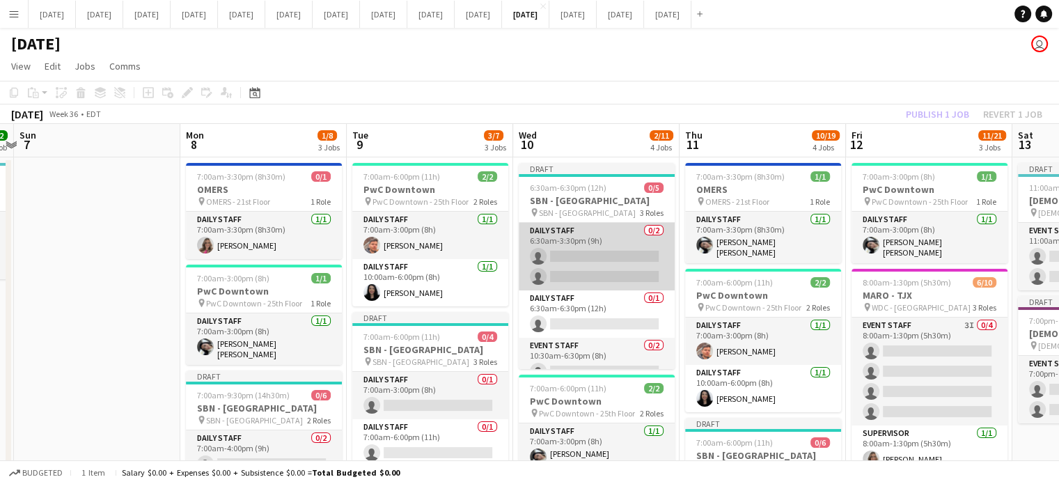
click at [630, 312] on app-card-role "Daily Staff 0/1 6:30am-6:30pm (12h) single-neutral-actions" at bounding box center [597, 313] width 156 height 47
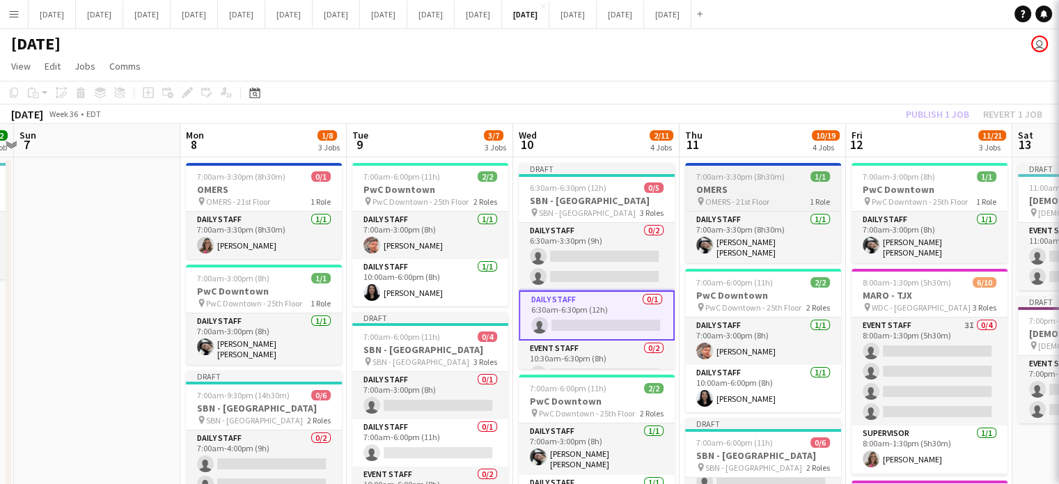
scroll to position [29, 0]
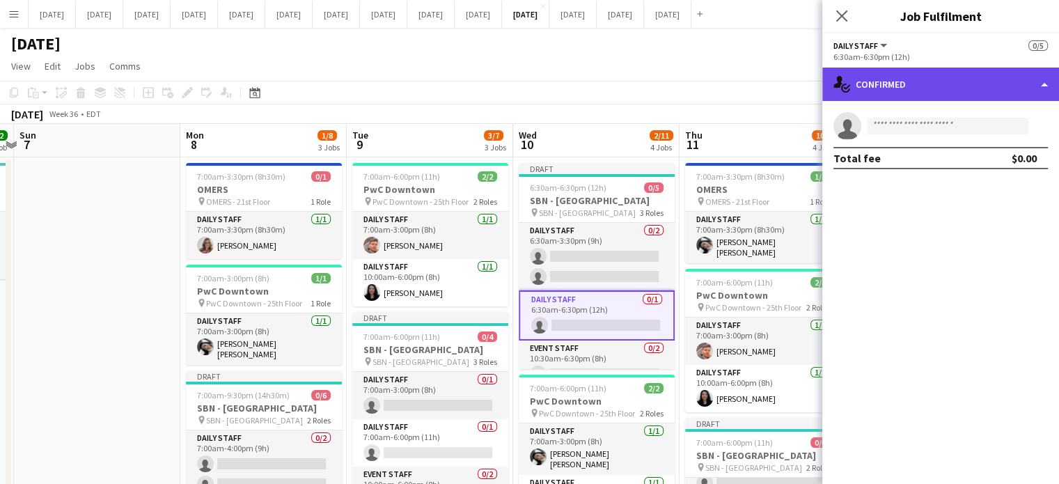
click at [883, 81] on div "single-neutral-actions-check-2 Confirmed" at bounding box center [940, 84] width 237 height 33
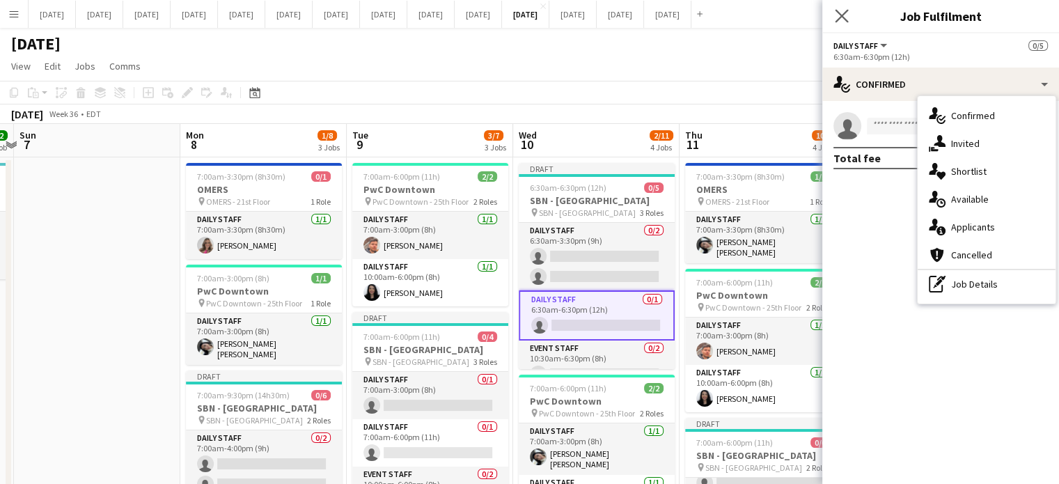
click at [848, 16] on app-icon "Close pop-in" at bounding box center [842, 16] width 20 height 20
